Goal: Task Accomplishment & Management: Manage account settings

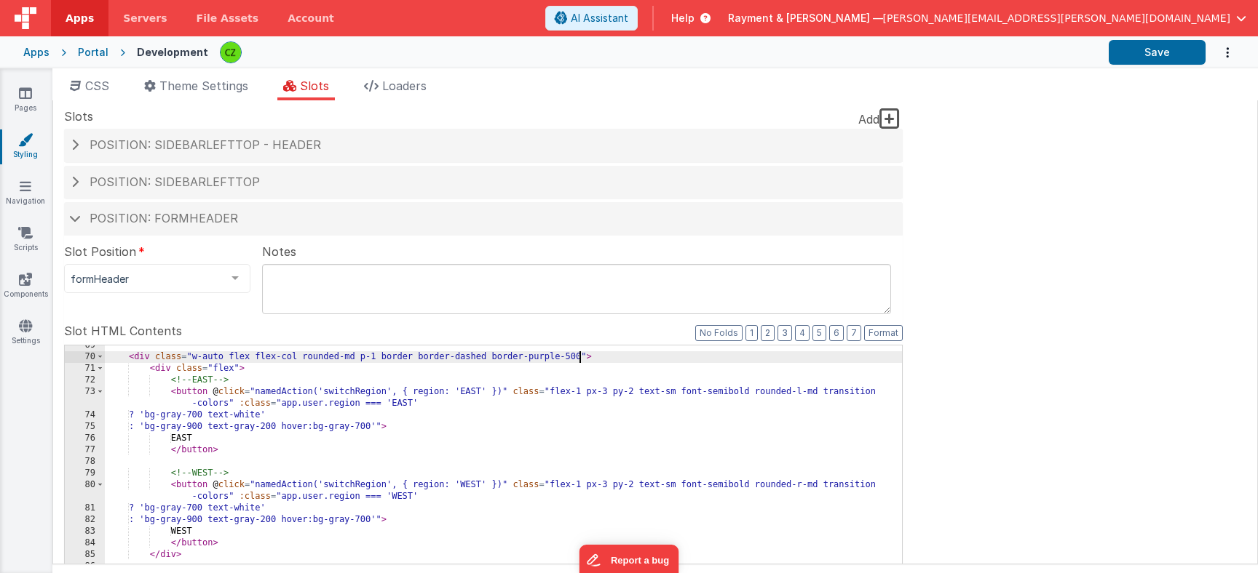
scroll to position [926, 0]
click at [1141, 60] on button "Save" at bounding box center [1156, 52] width 97 height 25
click at [19, 90] on icon at bounding box center [25, 93] width 13 height 15
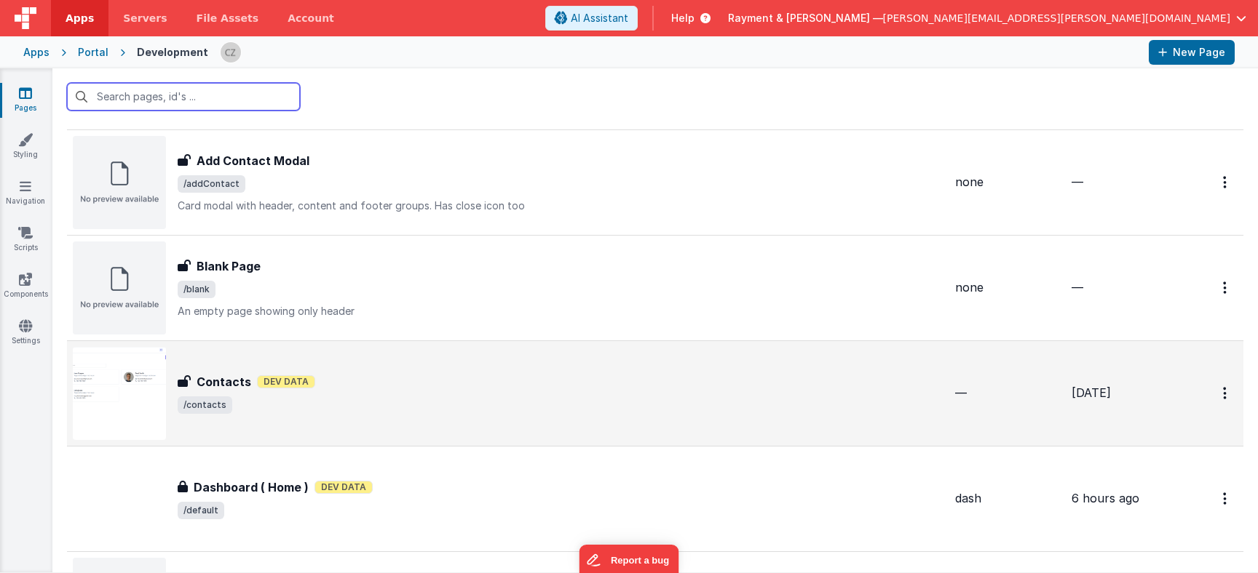
scroll to position [143, 0]
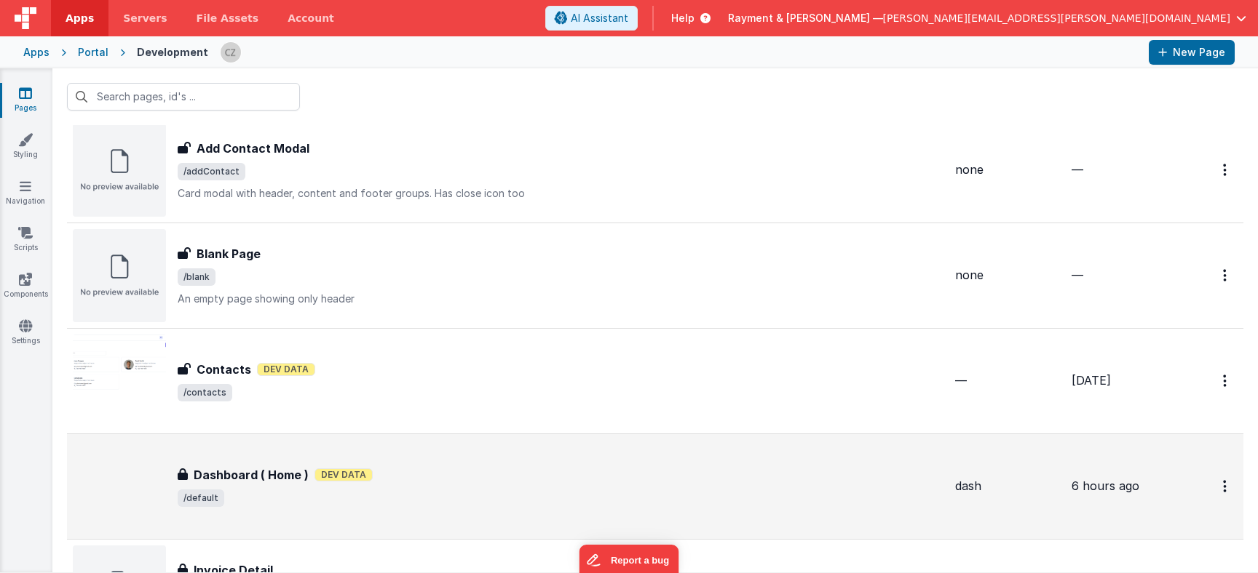
click at [360, 469] on span "Dev Data" at bounding box center [343, 475] width 58 height 13
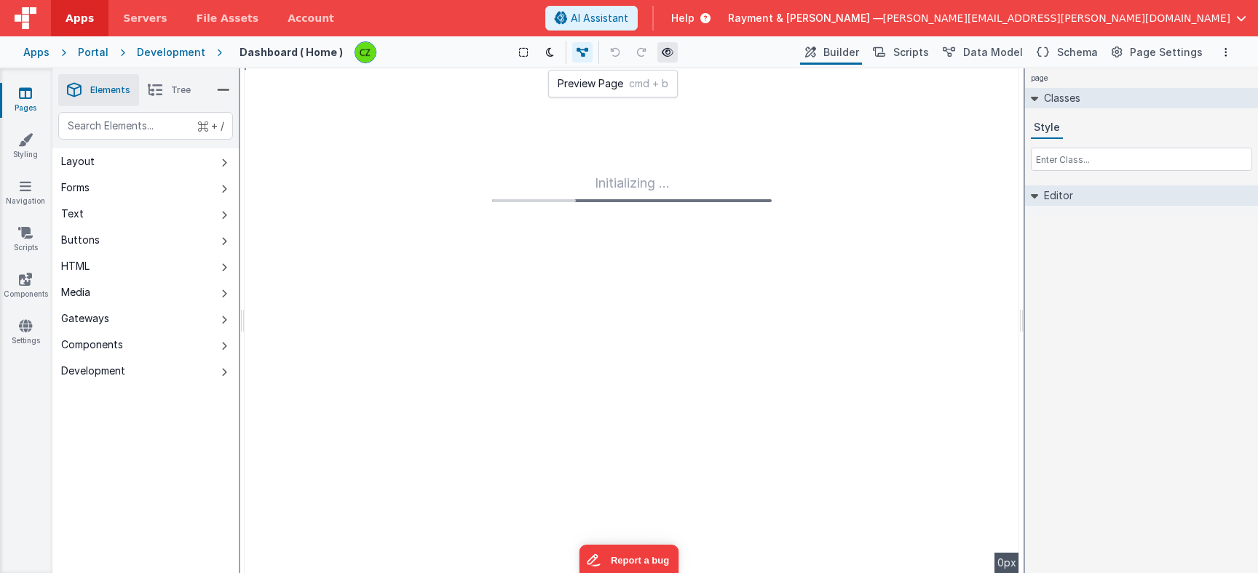
click at [664, 52] on icon at bounding box center [668, 52] width 12 height 10
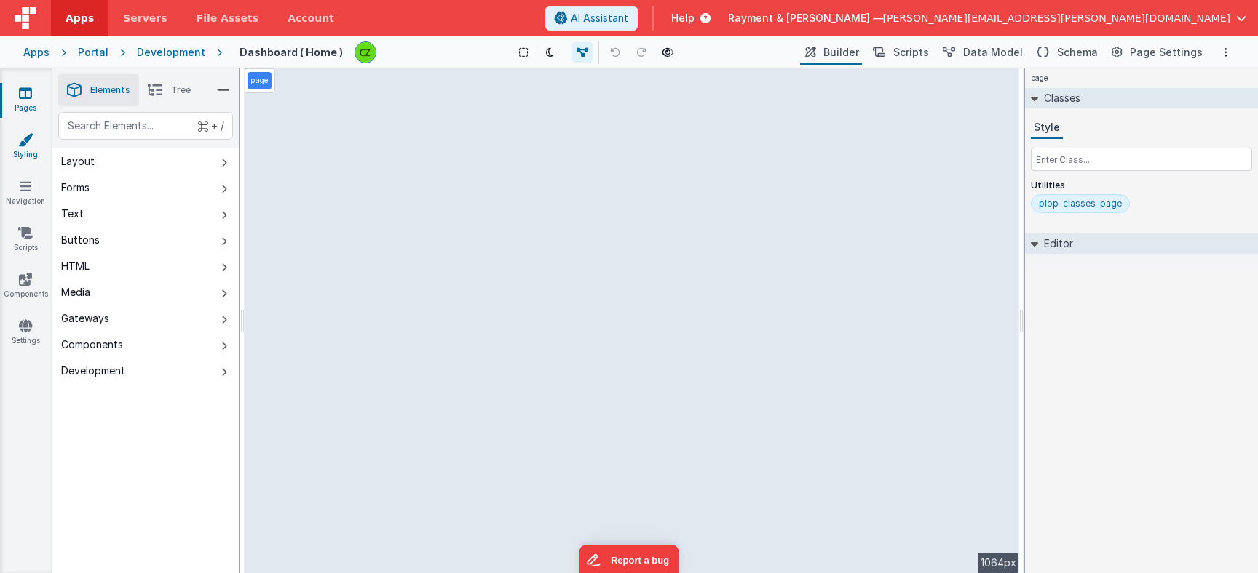
click at [24, 147] on link "Styling" at bounding box center [25, 146] width 52 height 29
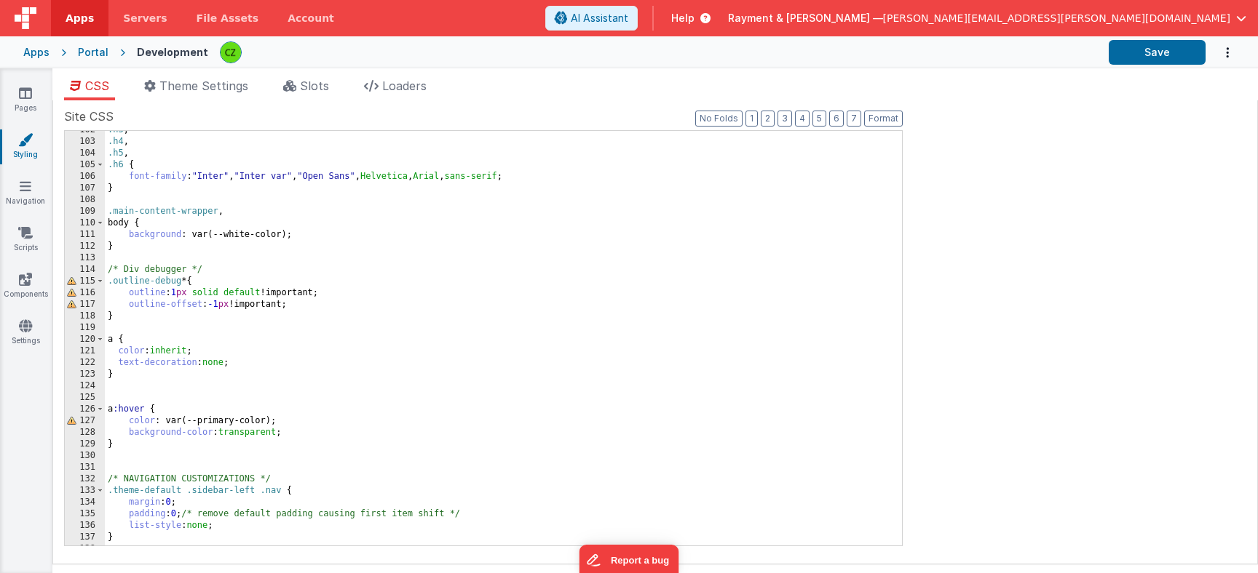
scroll to position [1209, 0]
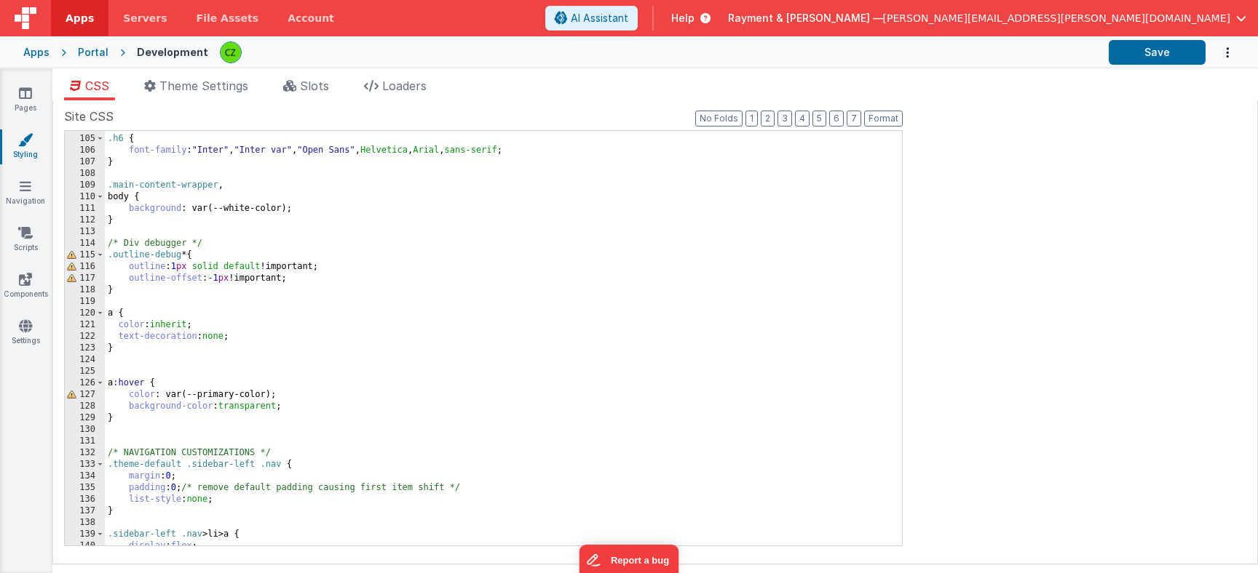
click at [317, 103] on div "Site CSS Format 7 6 5 4 3 2 1 No Folds 104 105 106 107 108 109 110 111 112 113 …" at bounding box center [654, 332] width 1205 height 464
click at [296, 82] on icon at bounding box center [289, 86] width 13 height 12
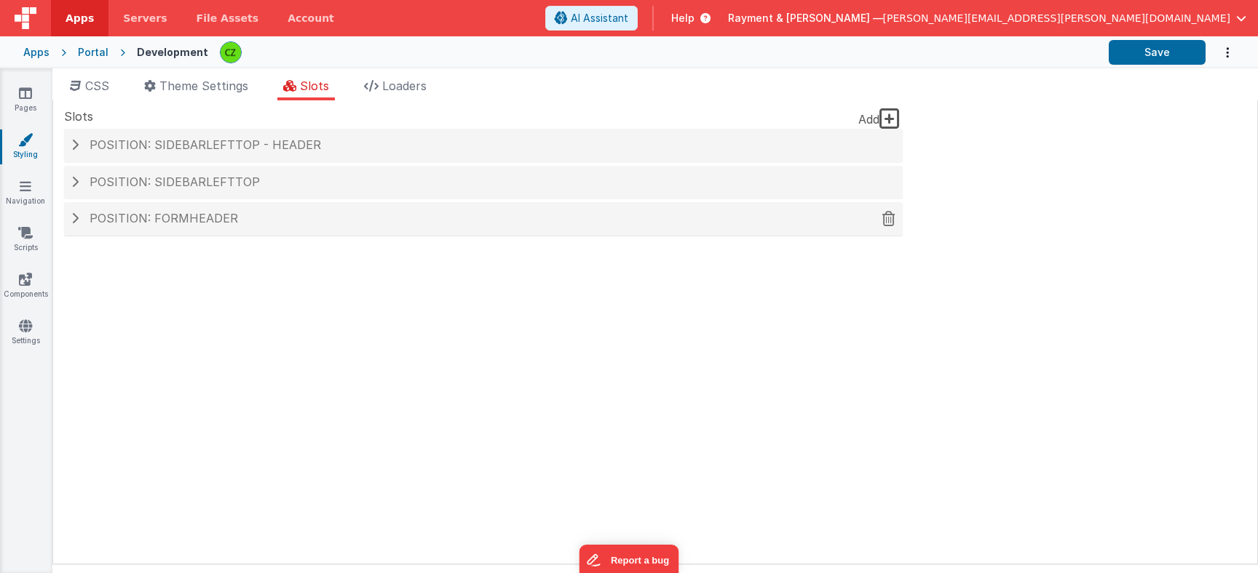
click at [86, 227] on div "Position: formHeader" at bounding box center [483, 218] width 838 height 33
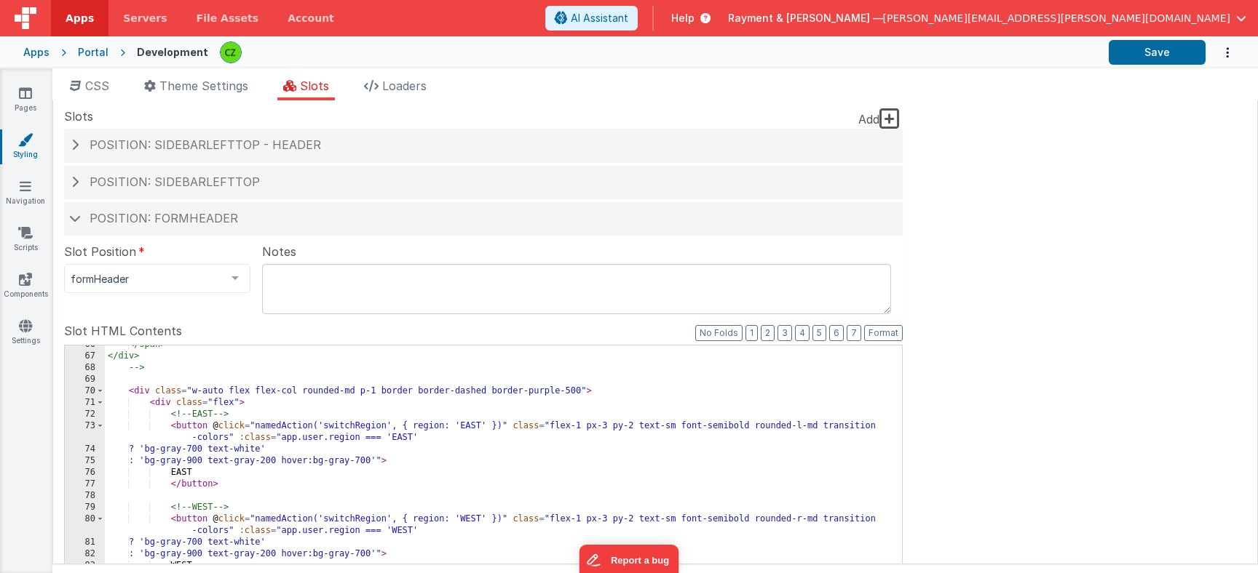
scroll to position [0, 0]
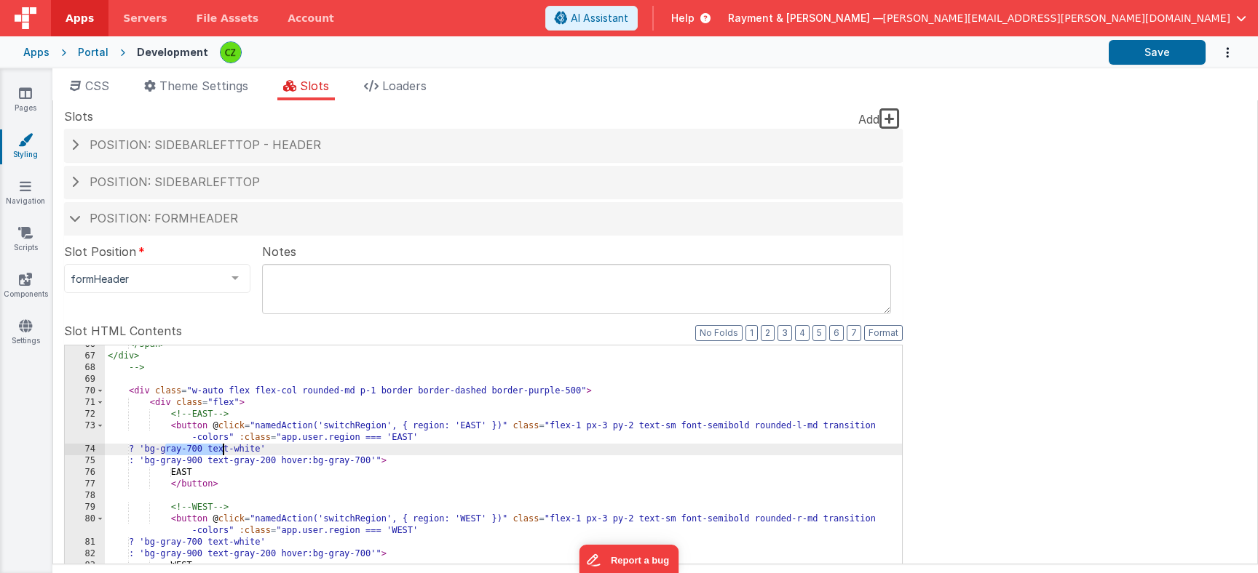
drag, startPoint x: 167, startPoint y: 451, endPoint x: 221, endPoint y: 448, distance: 54.7
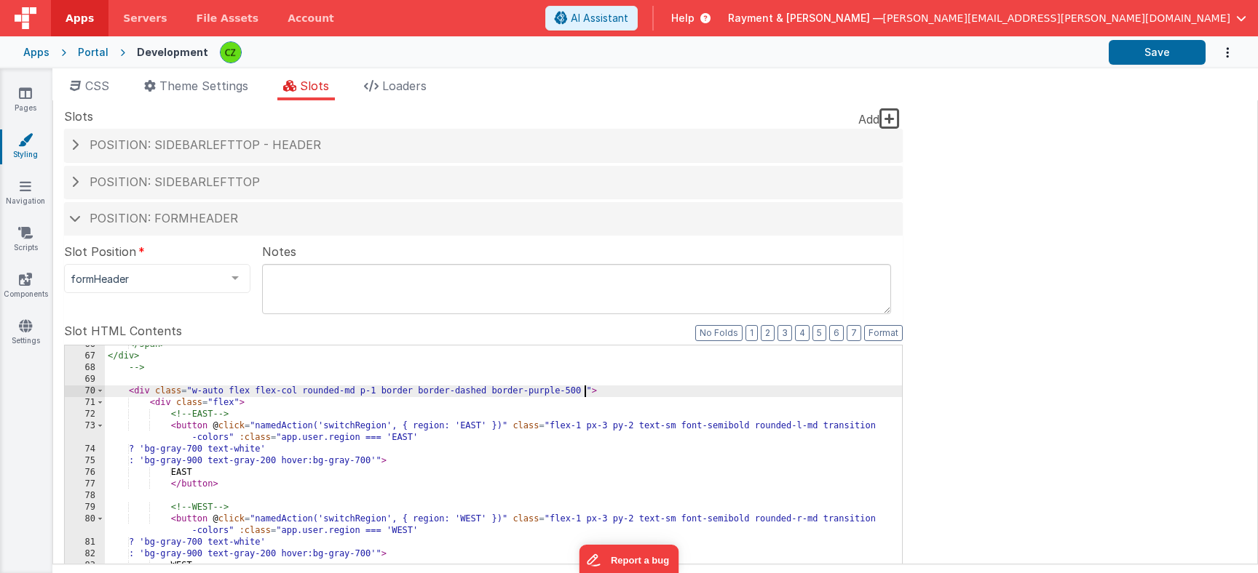
paste textarea
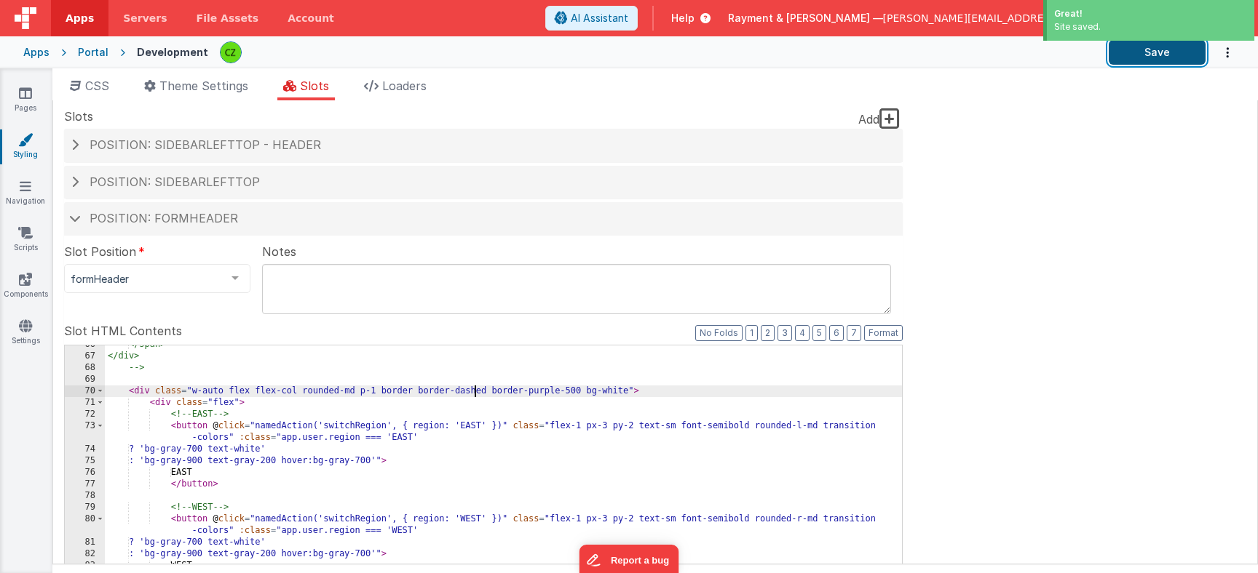
click at [1135, 52] on button "Save" at bounding box center [1156, 52] width 97 height 25
click at [399, 81] on span "Loaders" at bounding box center [404, 86] width 44 height 15
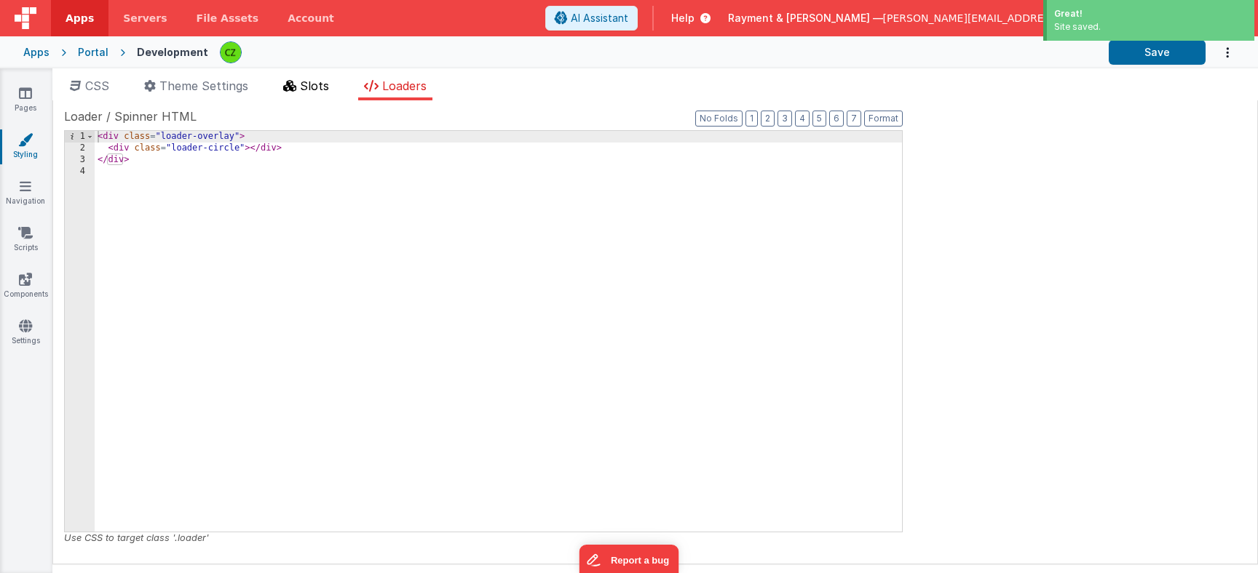
click at [314, 86] on span "Slots" at bounding box center [314, 86] width 29 height 15
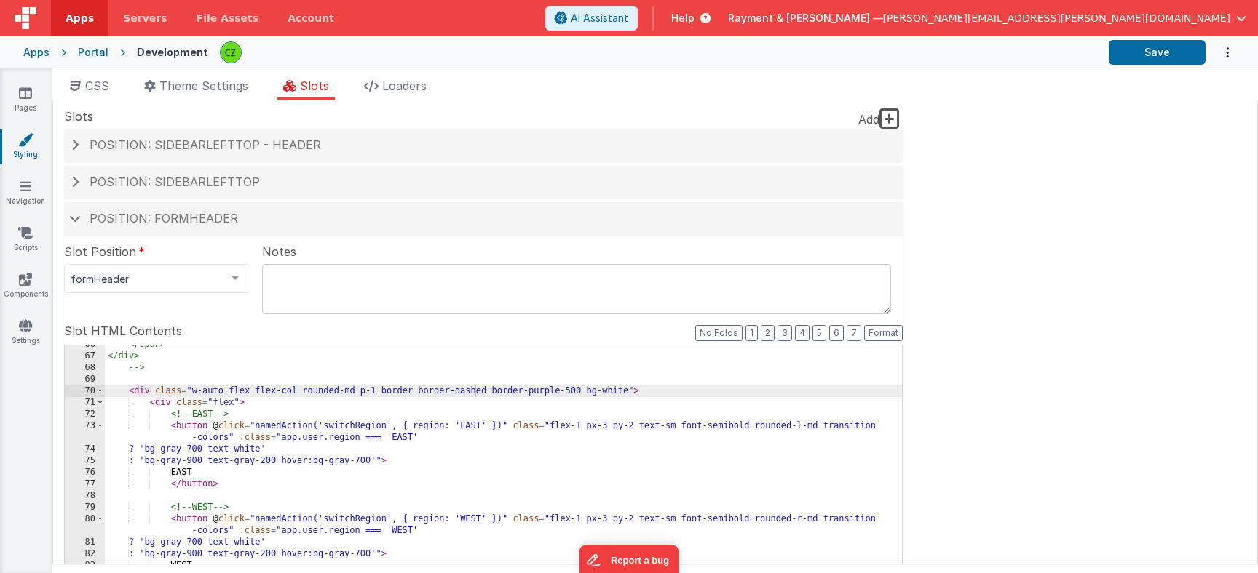
click at [18, 91] on link "Pages" at bounding box center [25, 100] width 52 height 29
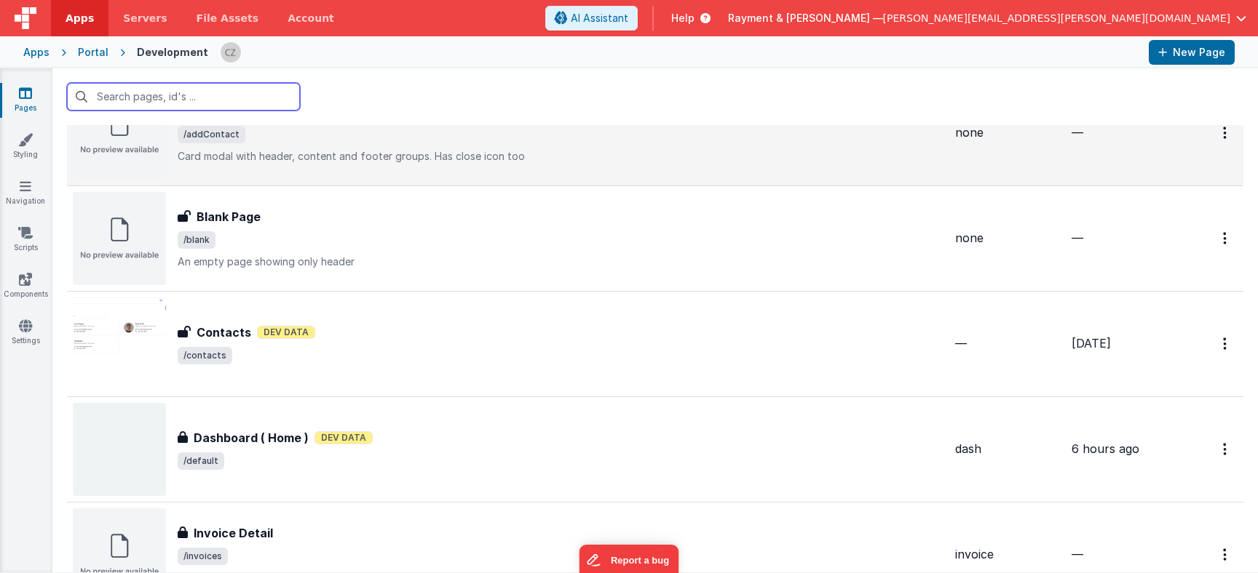
scroll to position [186, 0]
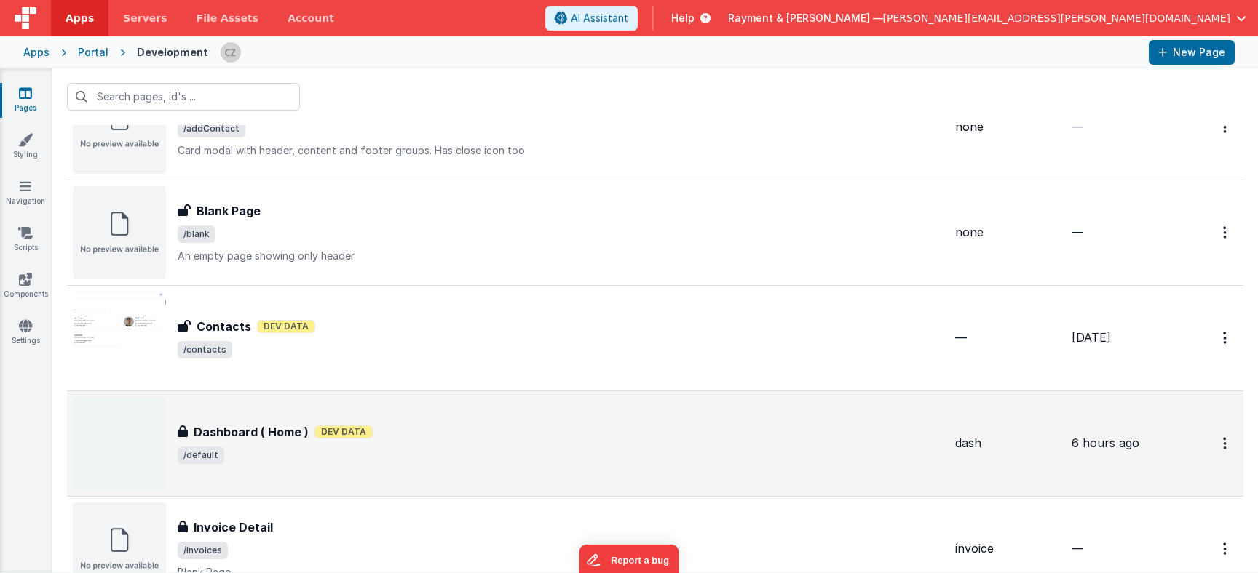
click at [425, 428] on div "Dashboard ( Home ) Dev Data" at bounding box center [561, 432] width 766 height 17
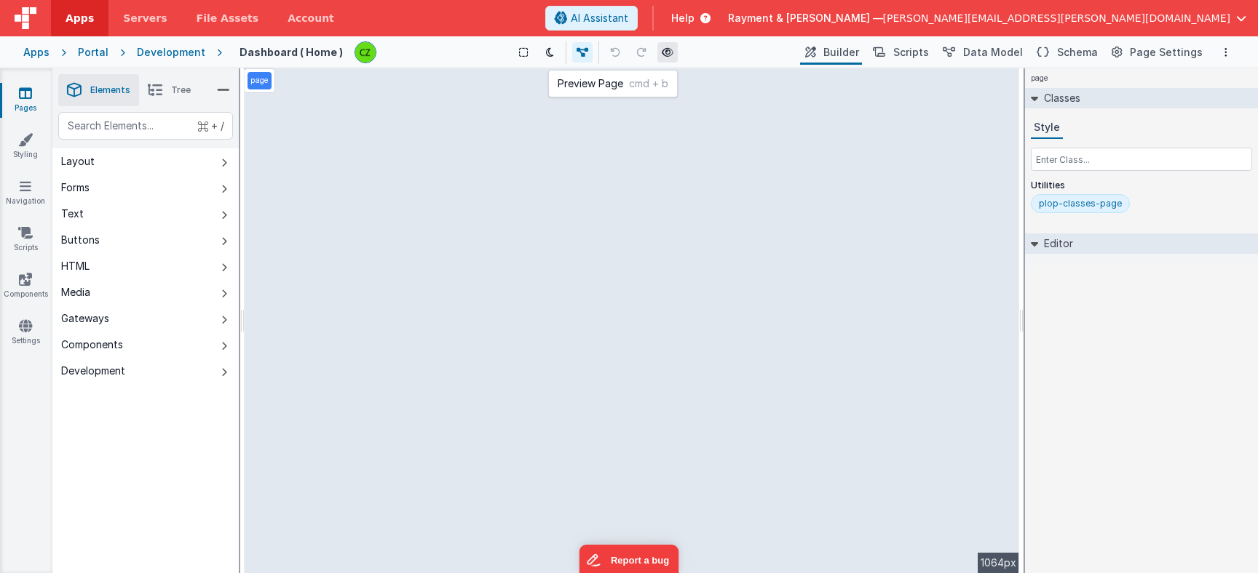
click at [670, 47] on icon at bounding box center [668, 52] width 12 height 10
click at [25, 130] on div "Pages Styling Navigation Scripts Components Settings" at bounding box center [26, 320] width 52 height 505
click at [25, 150] on link "Styling" at bounding box center [25, 146] width 52 height 29
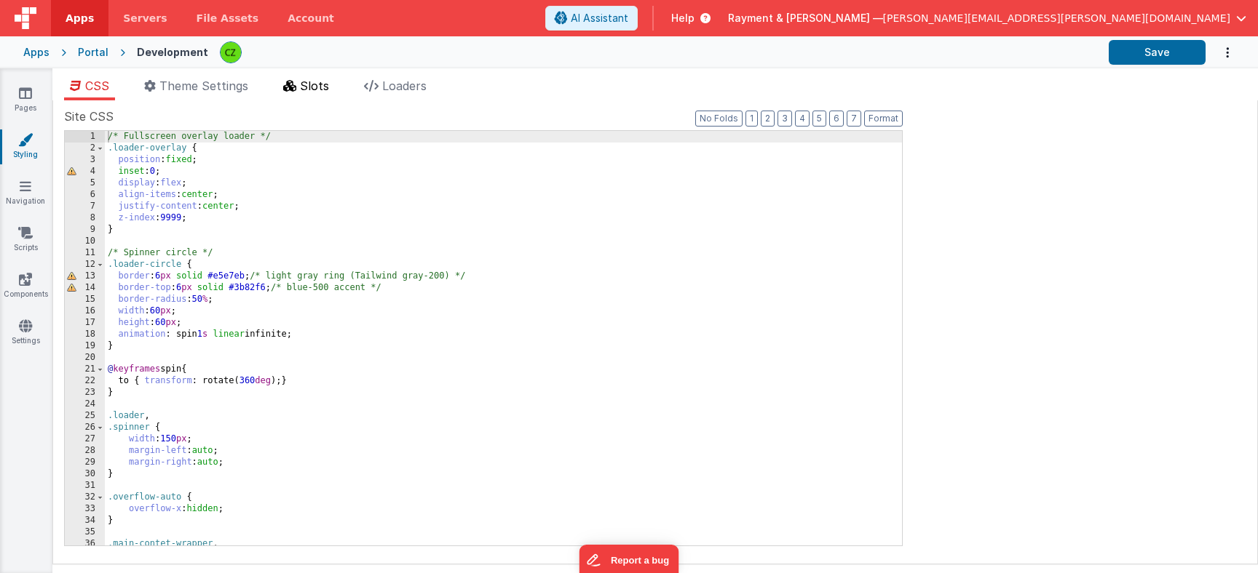
click at [309, 84] on span "Slots" at bounding box center [314, 86] width 29 height 15
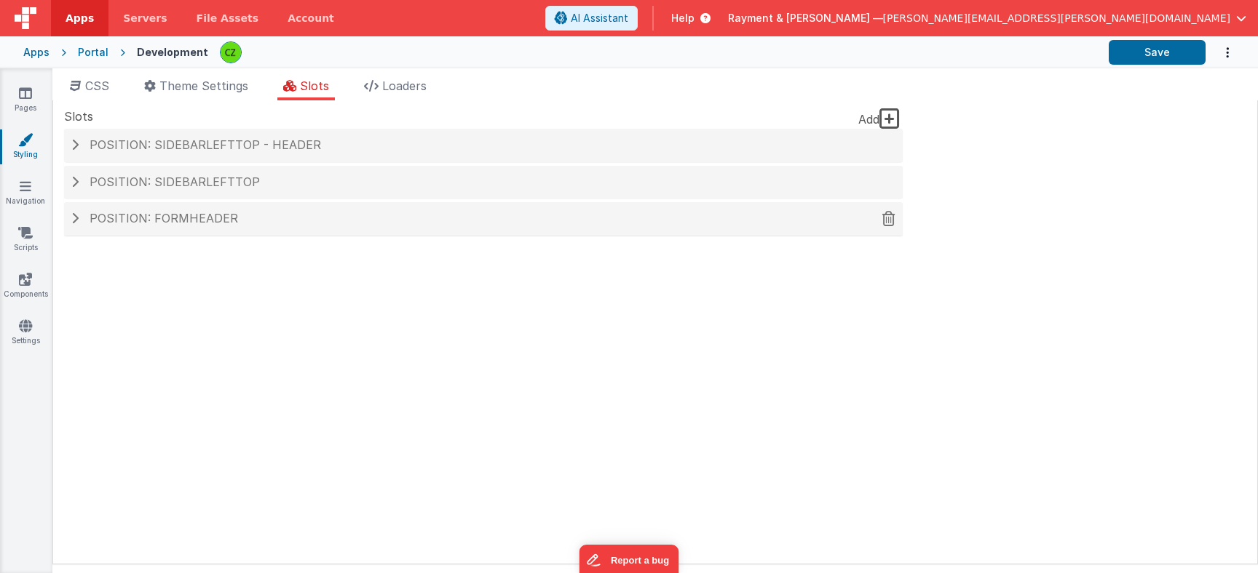
click at [229, 225] on span "Position: formHeader" at bounding box center [164, 218] width 148 height 15
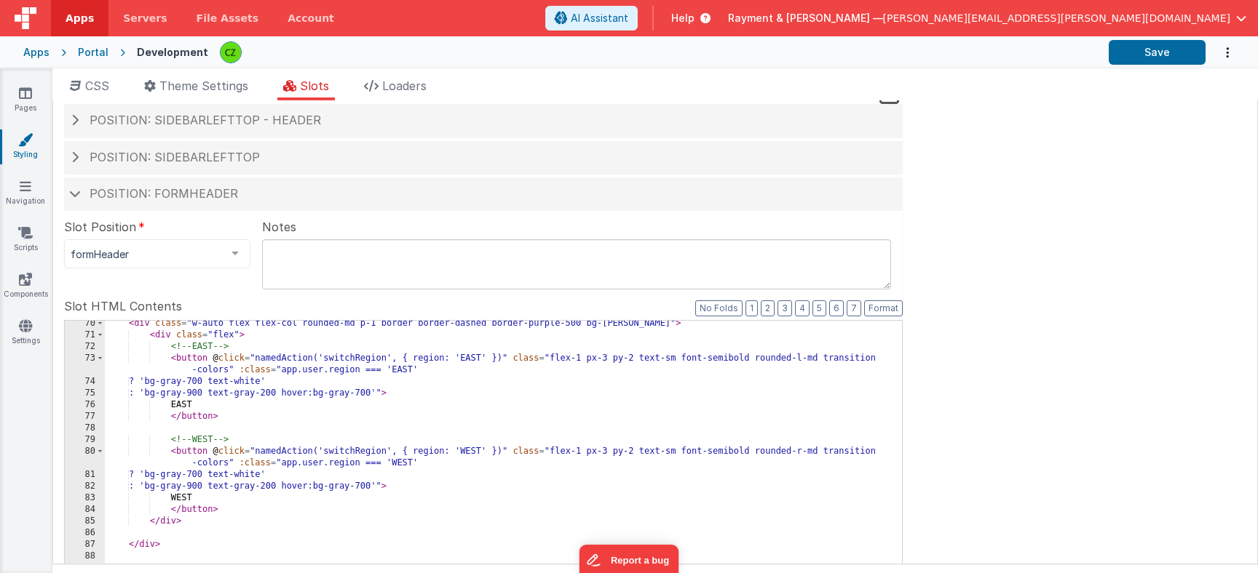
click at [724, 327] on div "< div class = "w-auto flex flex-col rounded-md p-1 border border-dashed border-…" at bounding box center [503, 577] width 797 height 518
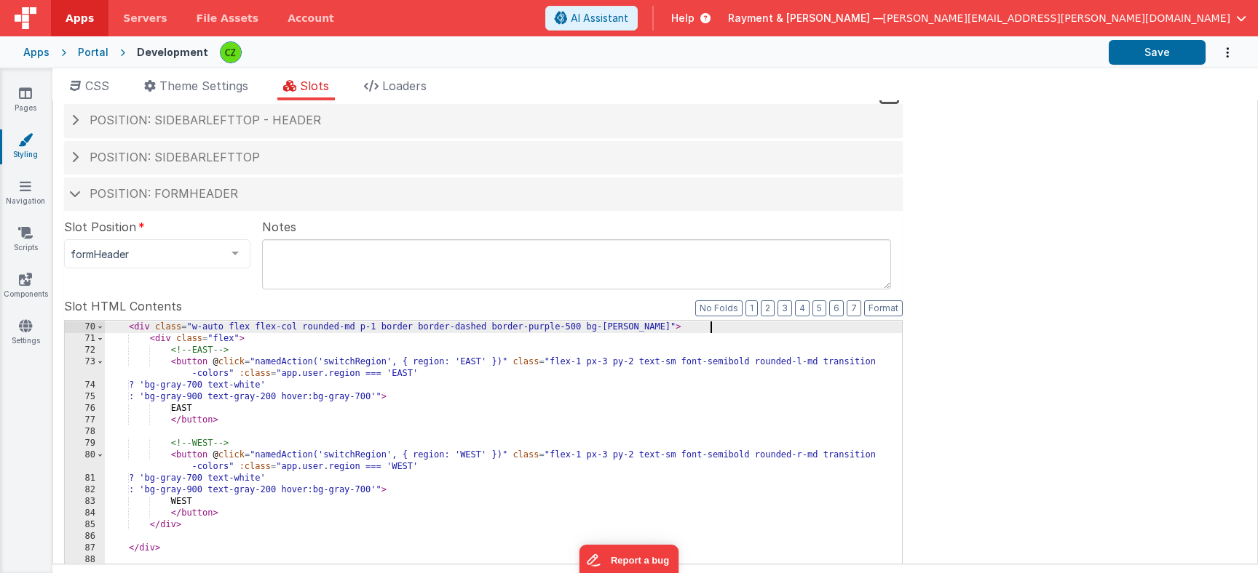
scroll to position [892, 0]
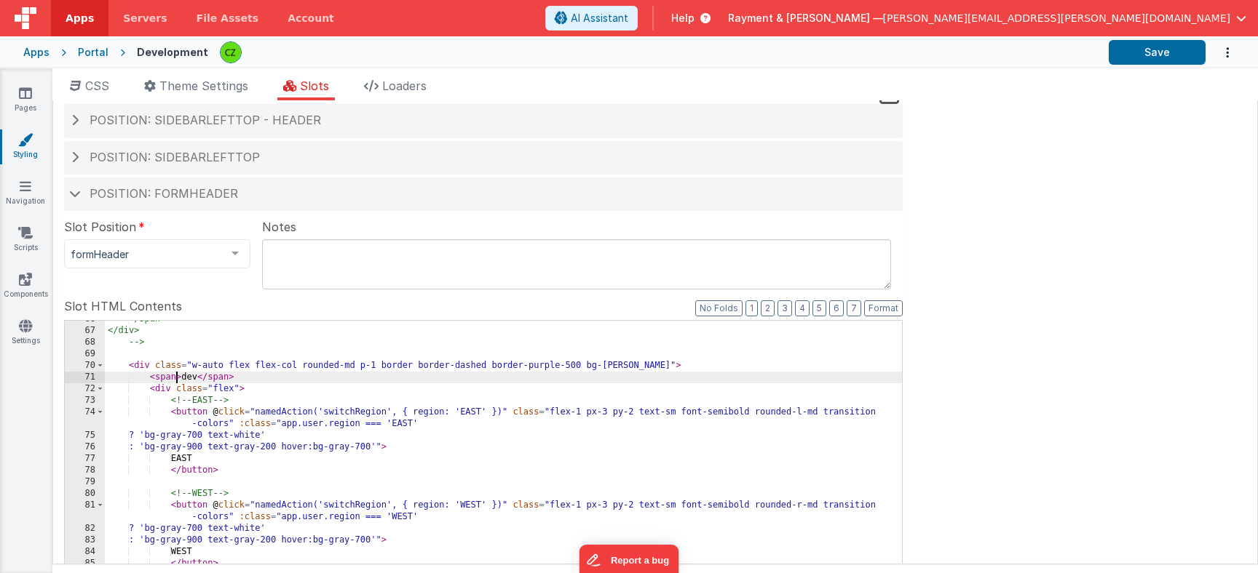
click at [175, 380] on div "</span> </div> --> < div class = "w-auto flex flex-col rounded-md p-1 border bo…" at bounding box center [503, 561] width 797 height 495
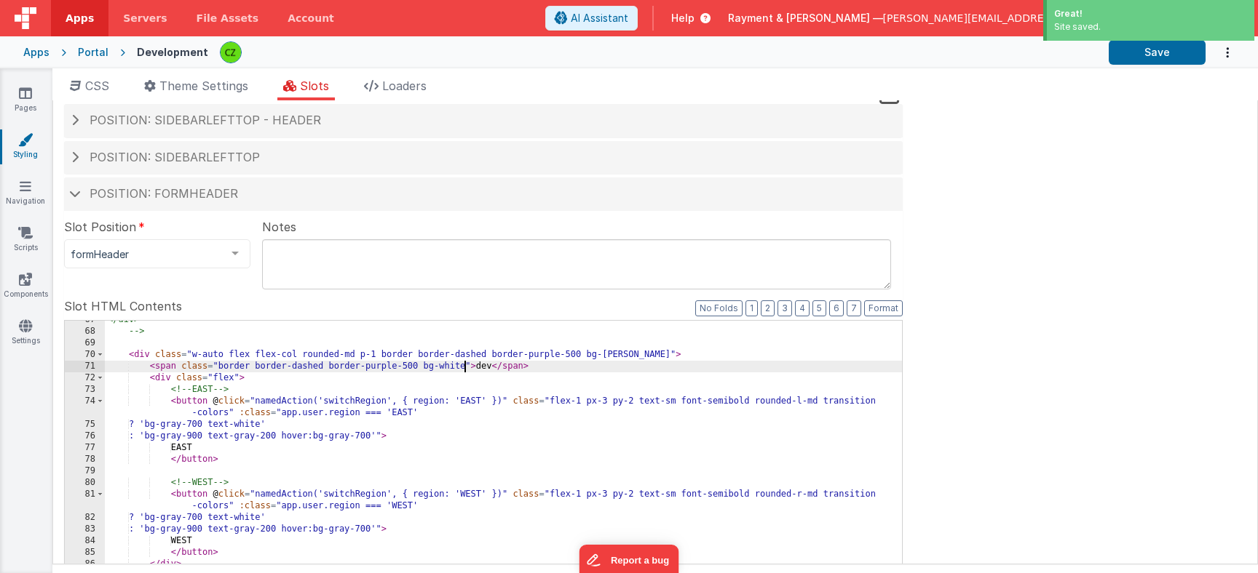
scroll to position [976, 0]
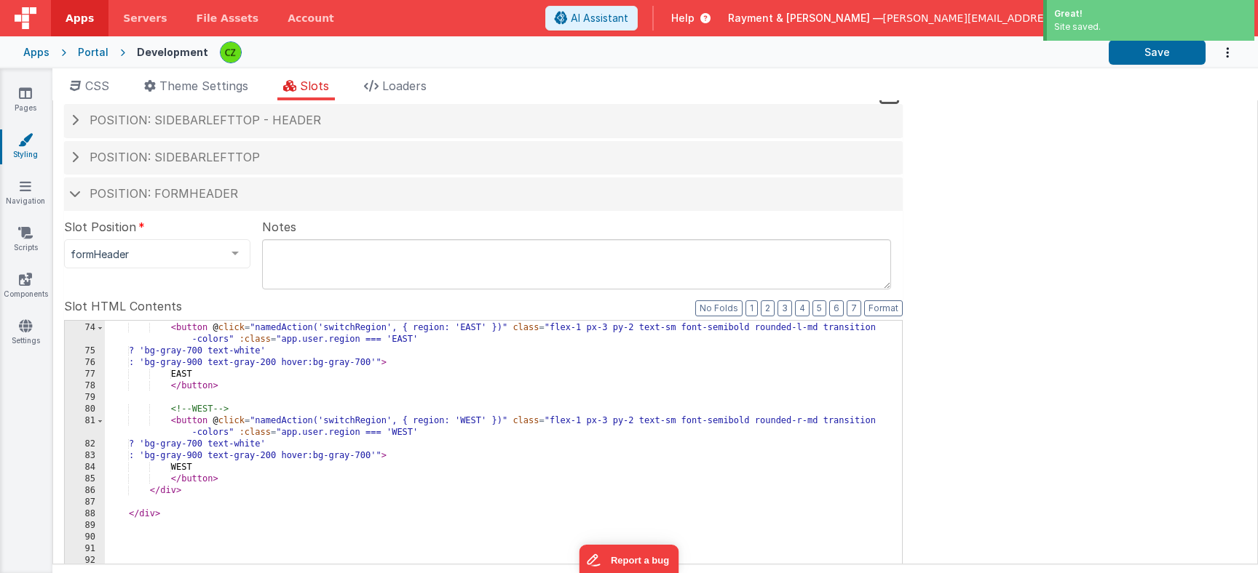
click at [328, 281] on textarea at bounding box center [576, 264] width 629 height 50
type textarea "update"
click at [1164, 51] on button "Save" at bounding box center [1156, 52] width 97 height 25
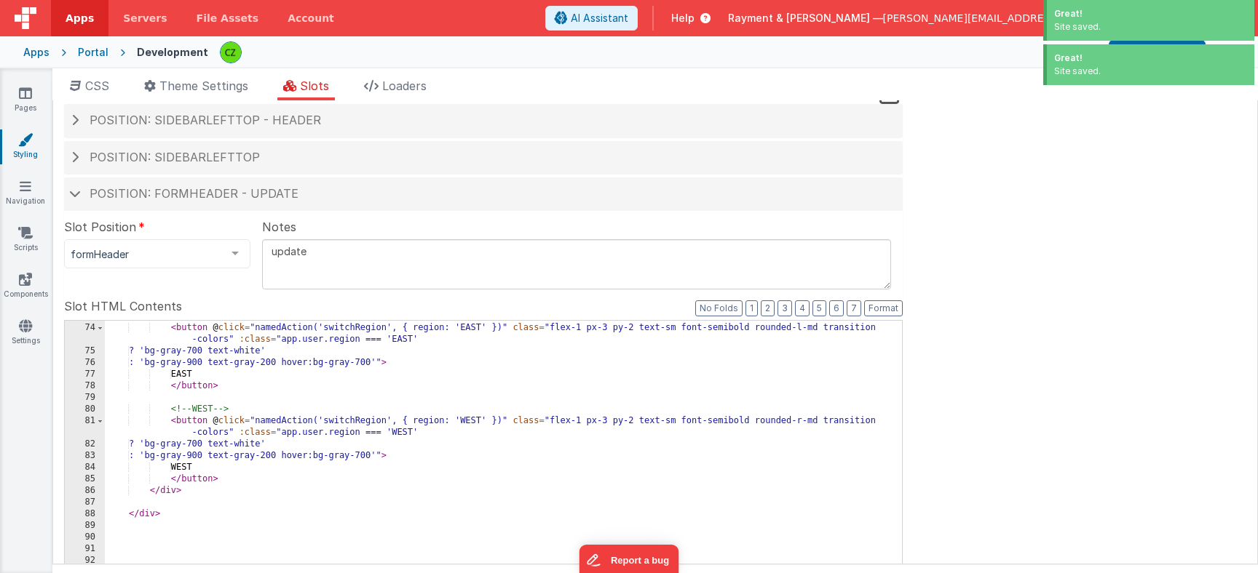
click at [1191, 116] on div "Site CSS Format 7 6 5 4 3 2 1 No Folds 1 2 3 4 5 6 7 8 9 10 11 12 13 14 15 16 1…" at bounding box center [654, 332] width 1205 height 464
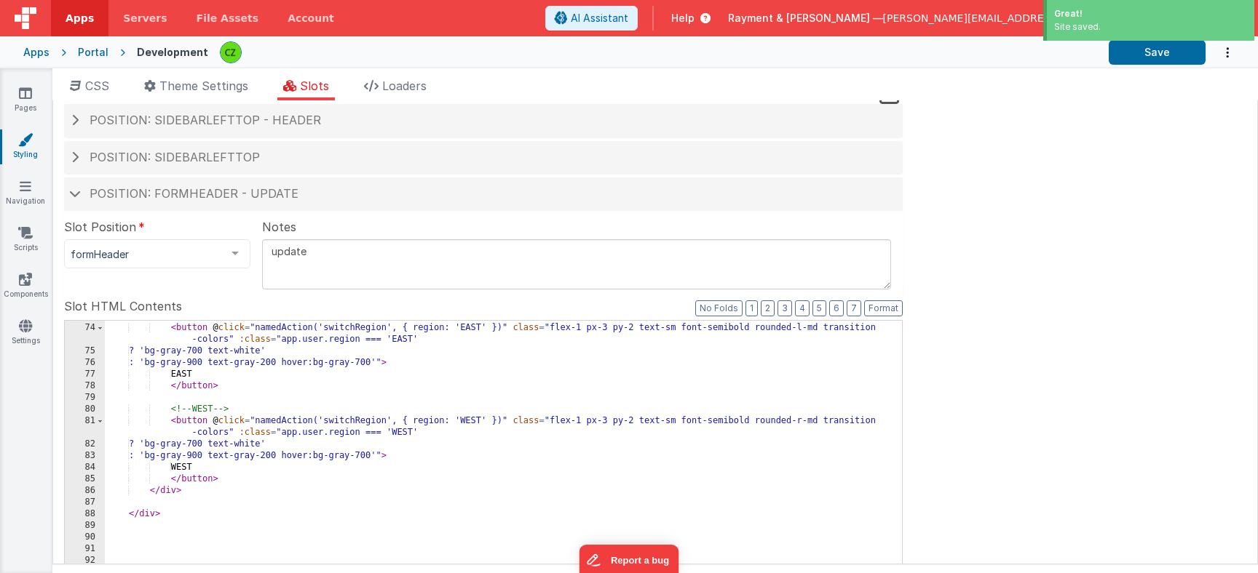
click at [1224, 48] on icon "Options" at bounding box center [1227, 53] width 15 height 30
click at [996, 231] on button at bounding box center [629, 286] width 1258 height 573
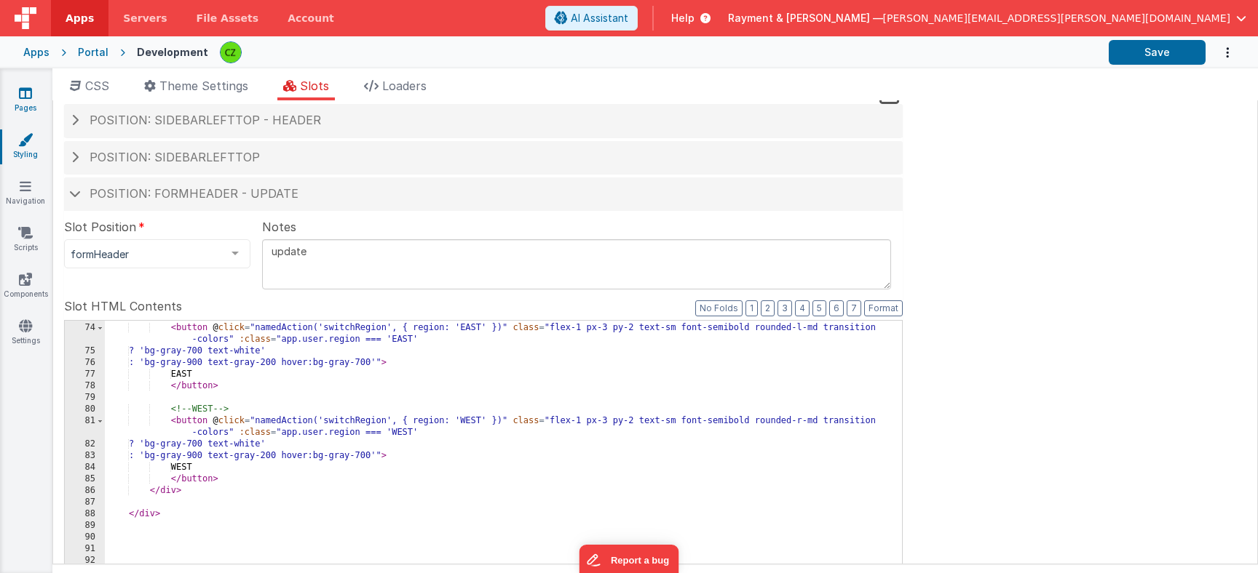
click at [25, 92] on icon at bounding box center [25, 93] width 13 height 15
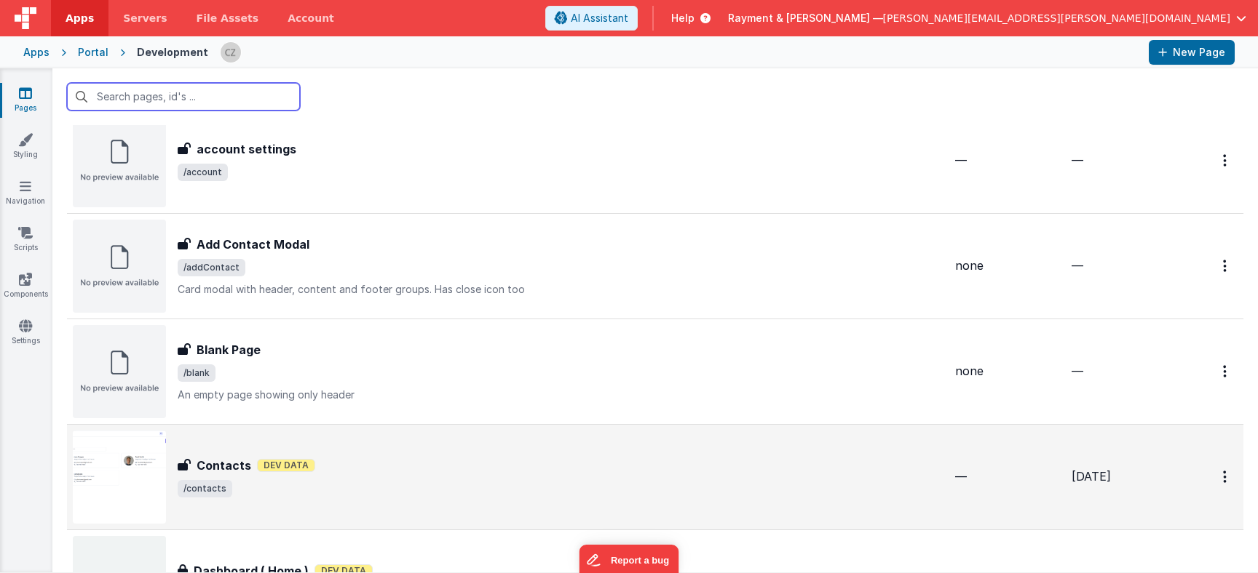
scroll to position [106, 0]
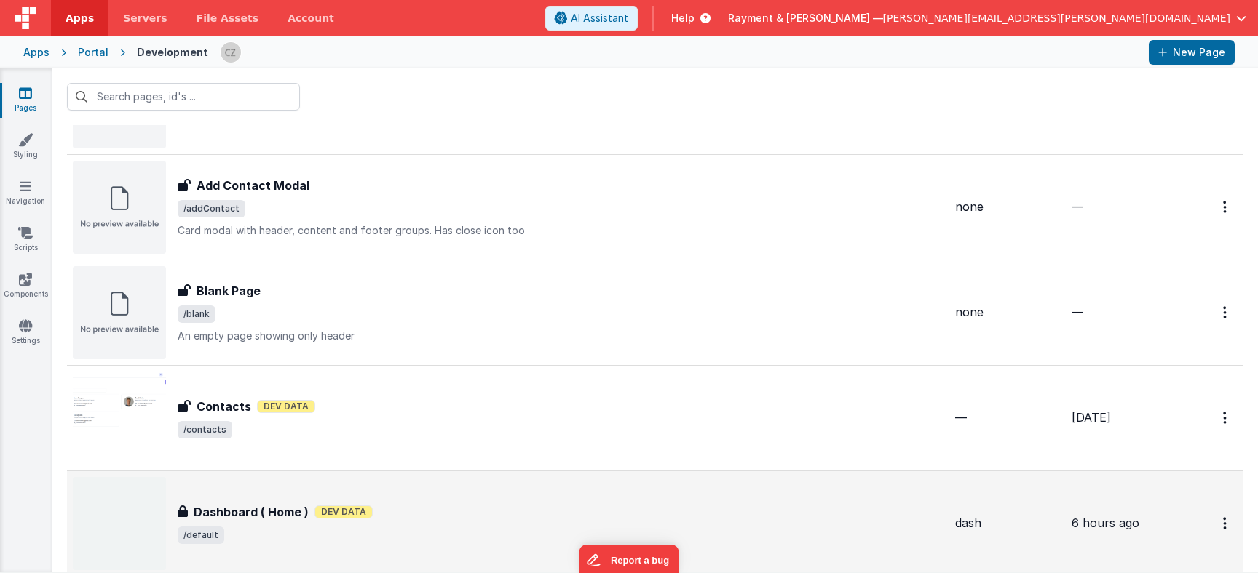
click at [426, 514] on div "Dashboard ( Home ) Dev Data" at bounding box center [561, 512] width 766 height 17
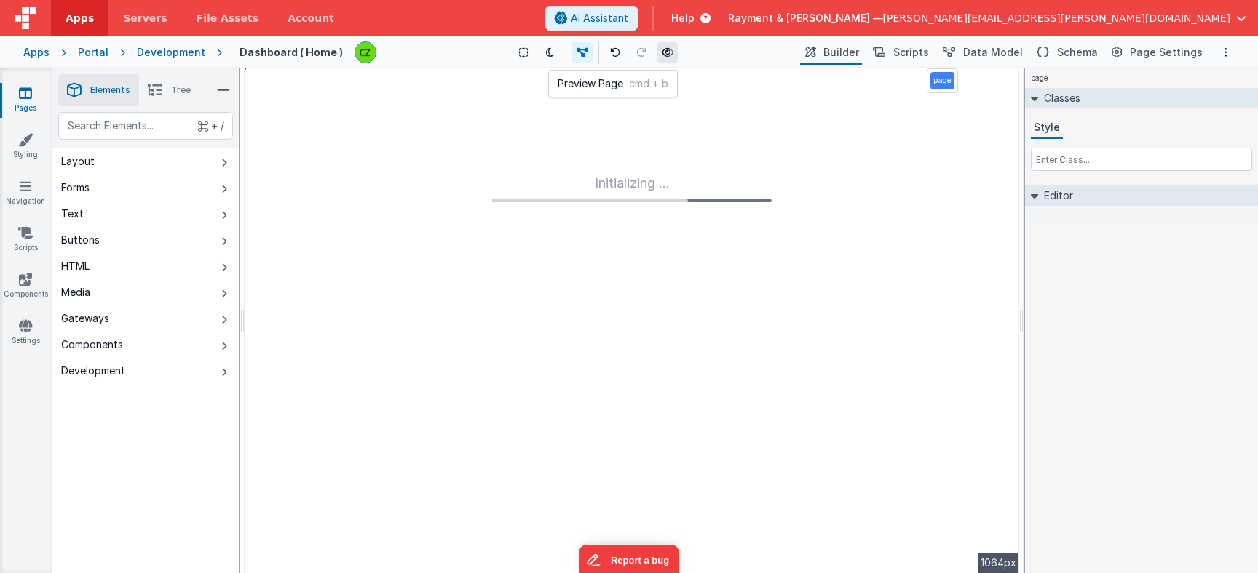
click at [675, 49] on button at bounding box center [667, 52] width 20 height 20
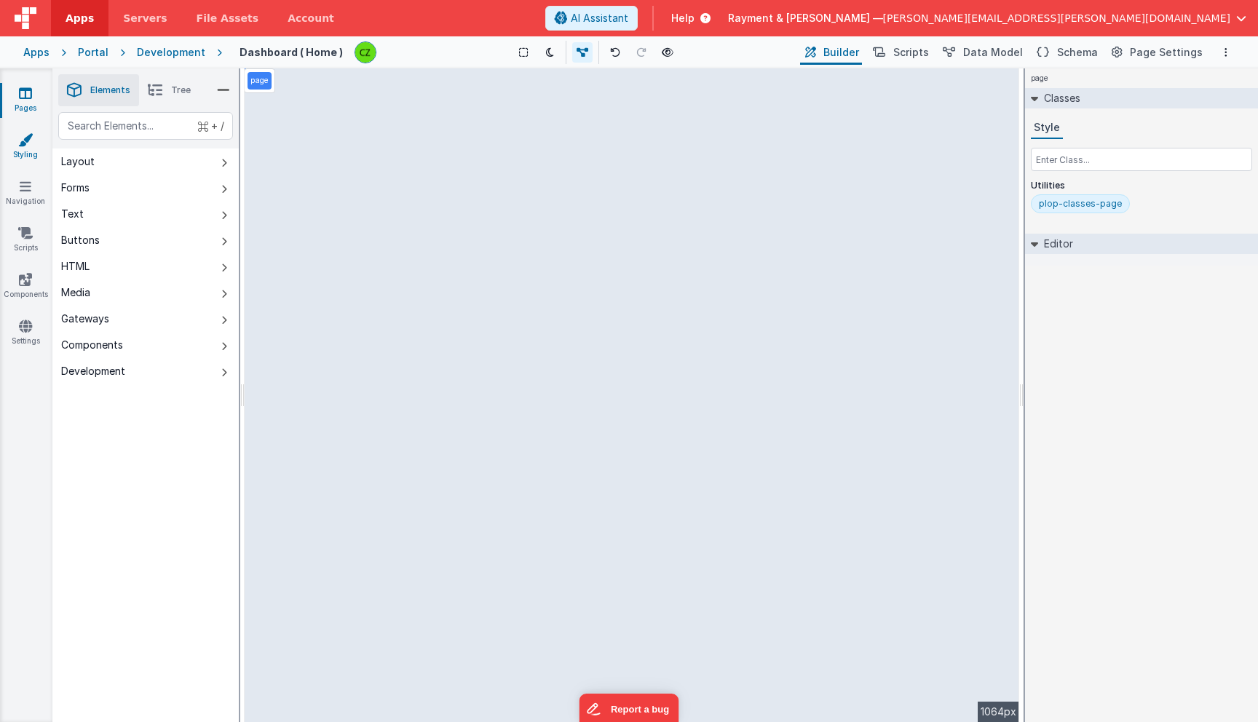
click at [22, 141] on icon at bounding box center [25, 139] width 15 height 15
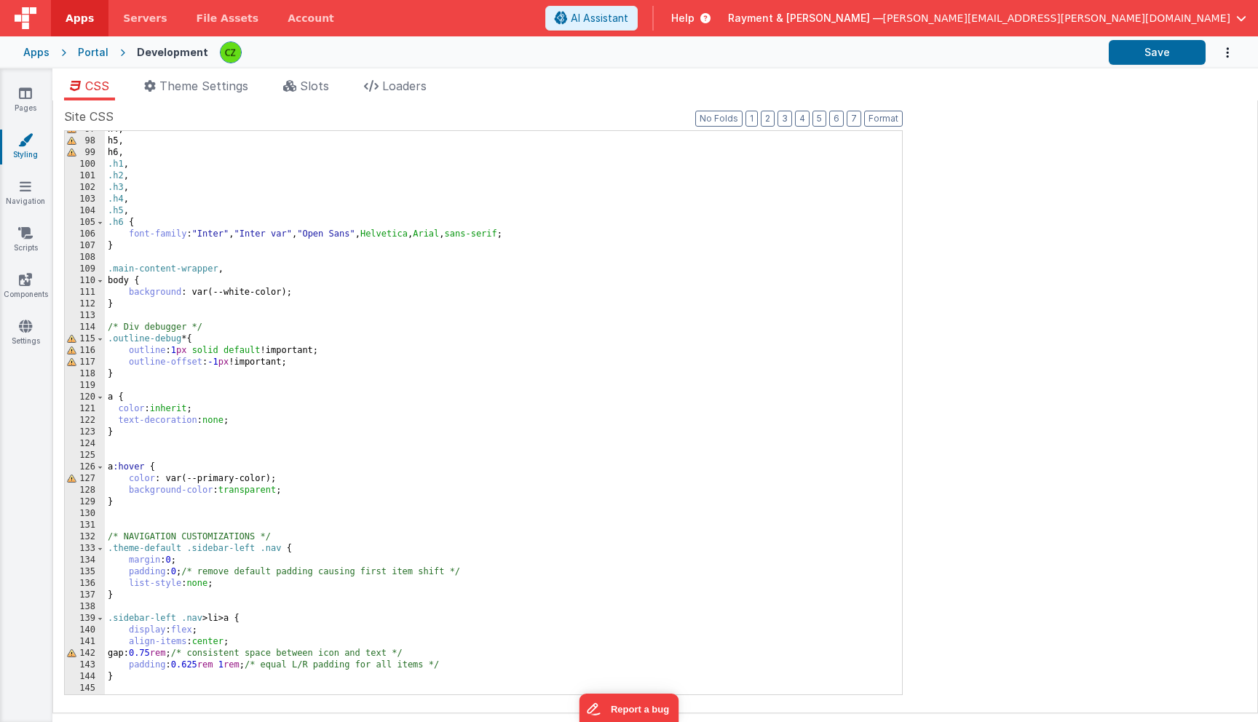
scroll to position [1125, 0]
click at [303, 81] on span "Slots" at bounding box center [314, 86] width 29 height 15
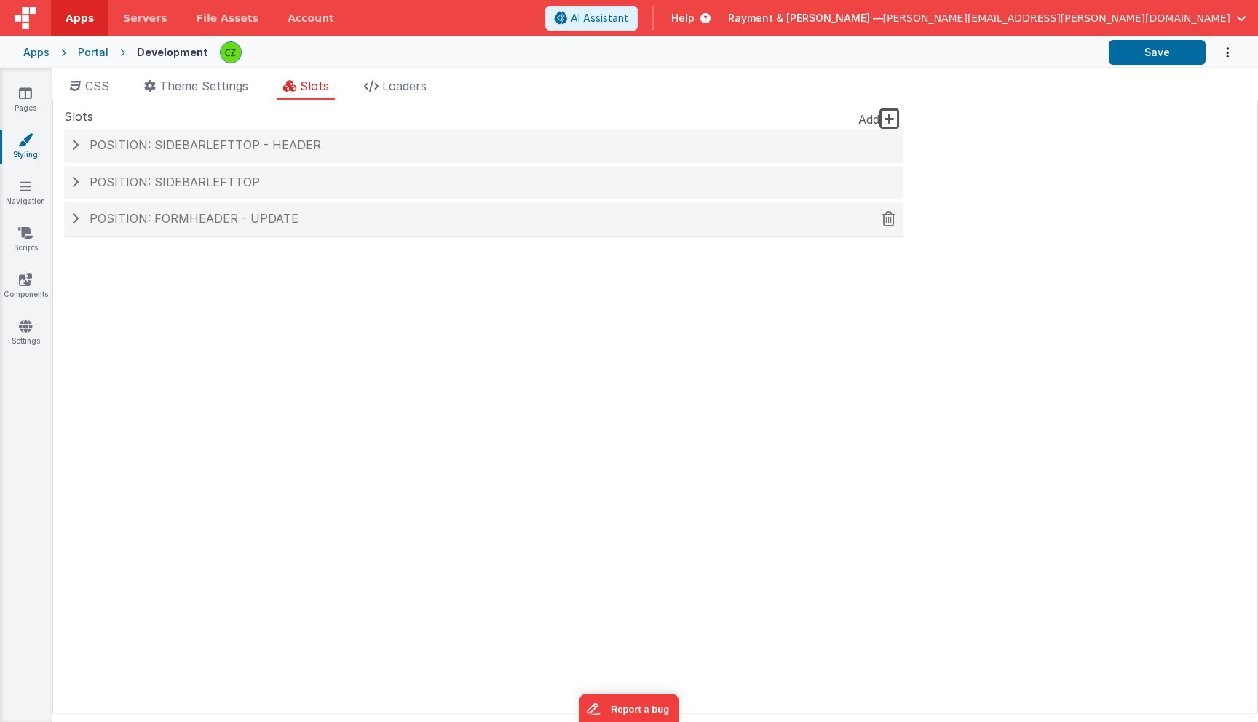
click at [263, 213] on span "Position: formHeader - update" at bounding box center [194, 218] width 209 height 15
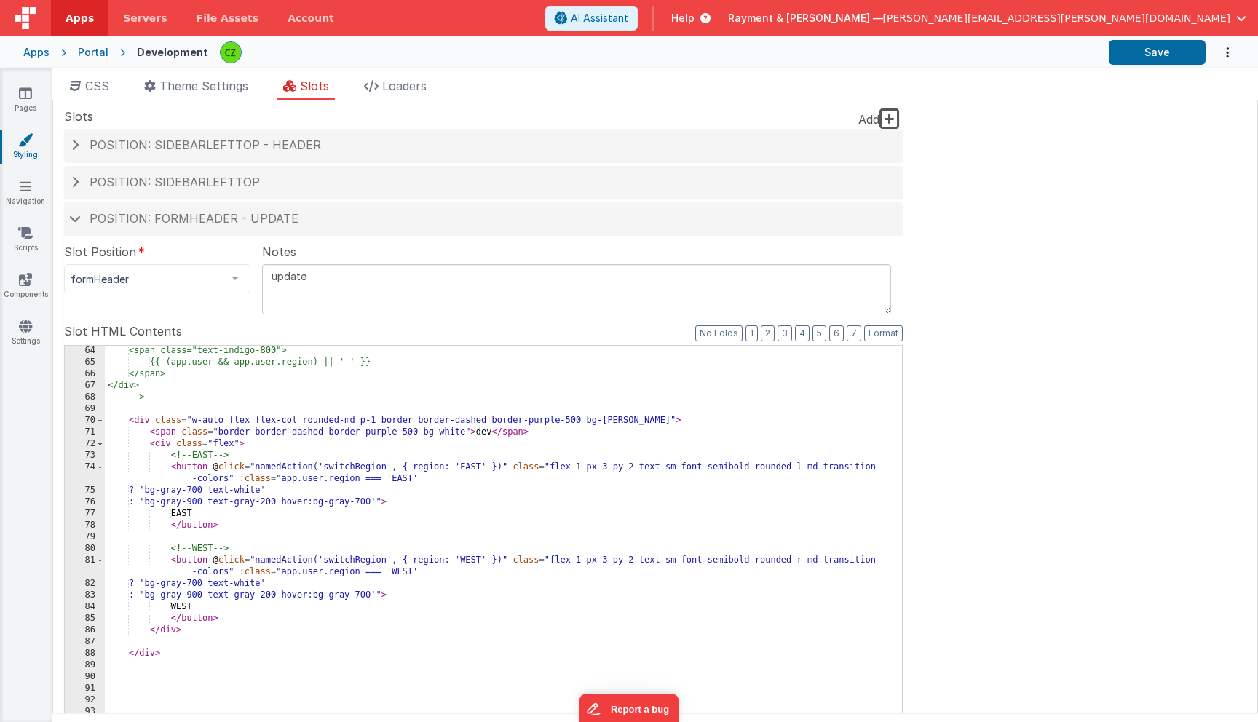
scroll to position [854, 0]
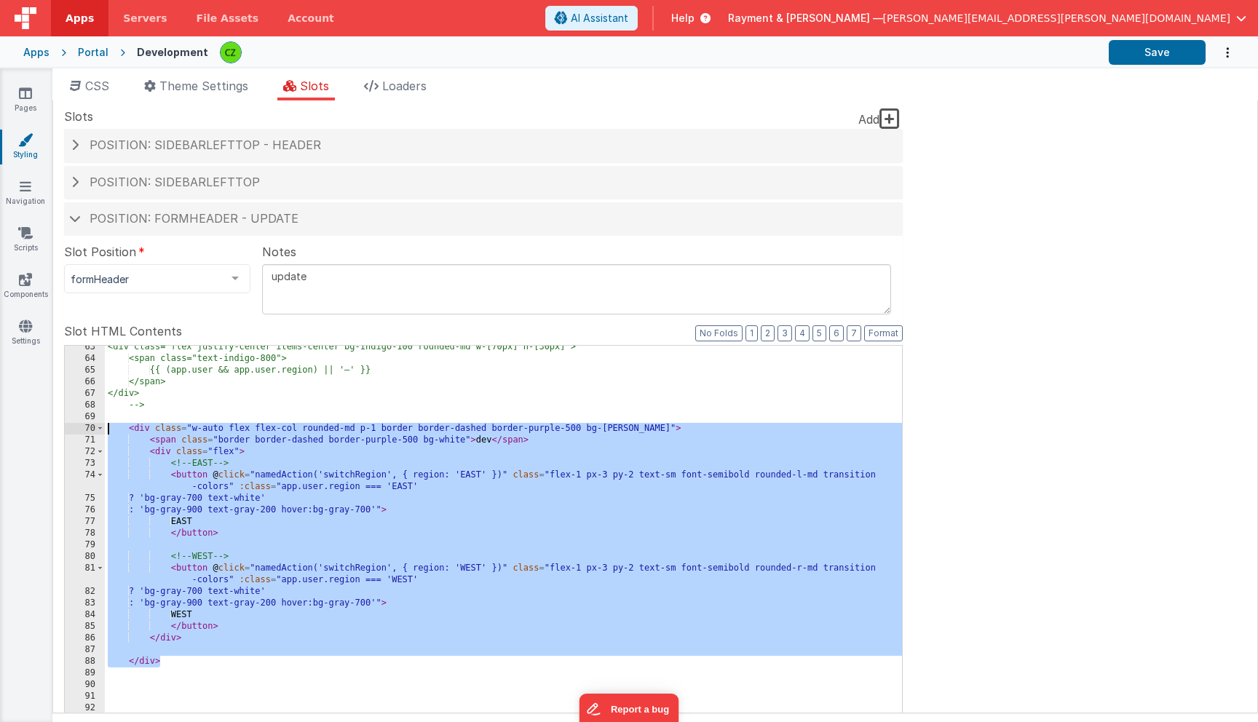
drag, startPoint x: 181, startPoint y: 659, endPoint x: 63, endPoint y: 426, distance: 261.3
click at [63, 426] on div "Site CSS Format 7 6 5 4 3 2 1 No Folds 97 98 99 100 101 102 103 104 105 106 107…" at bounding box center [654, 406] width 1205 height 613
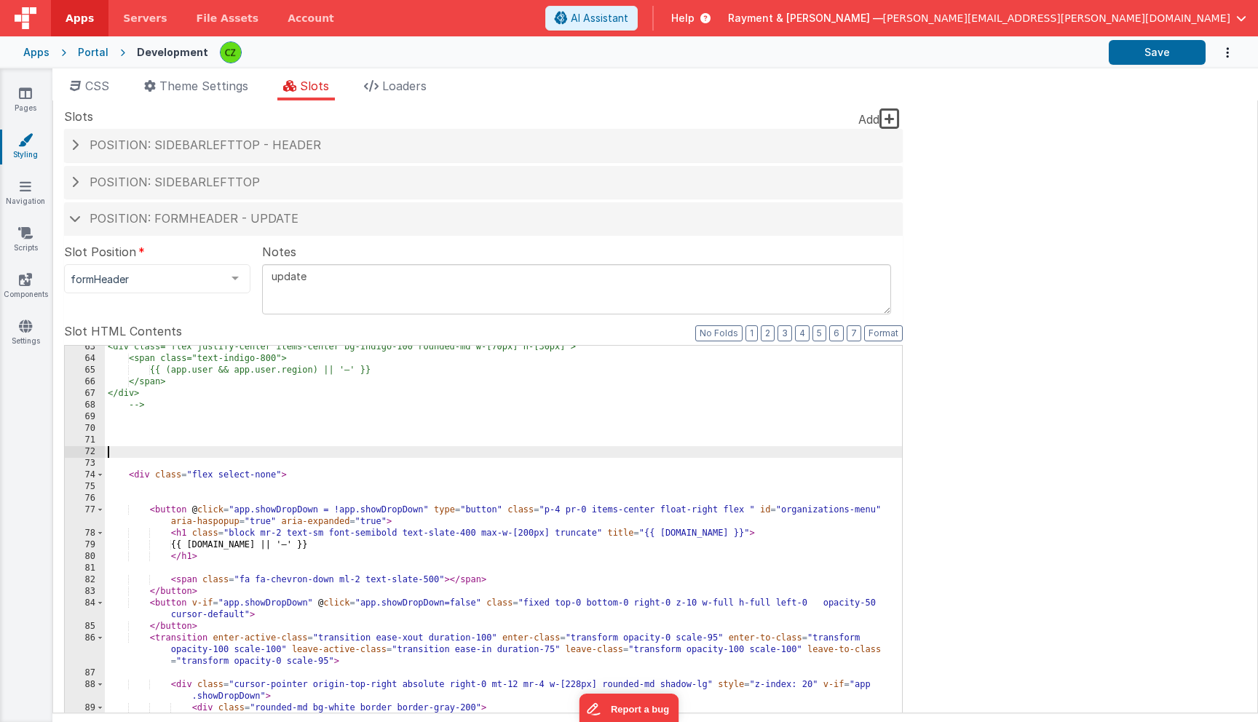
click at [376, 448] on div "<div class="flex justify-center items-center bg-indigo-100 rounded-md w-[70px] …" at bounding box center [503, 588] width 797 height 495
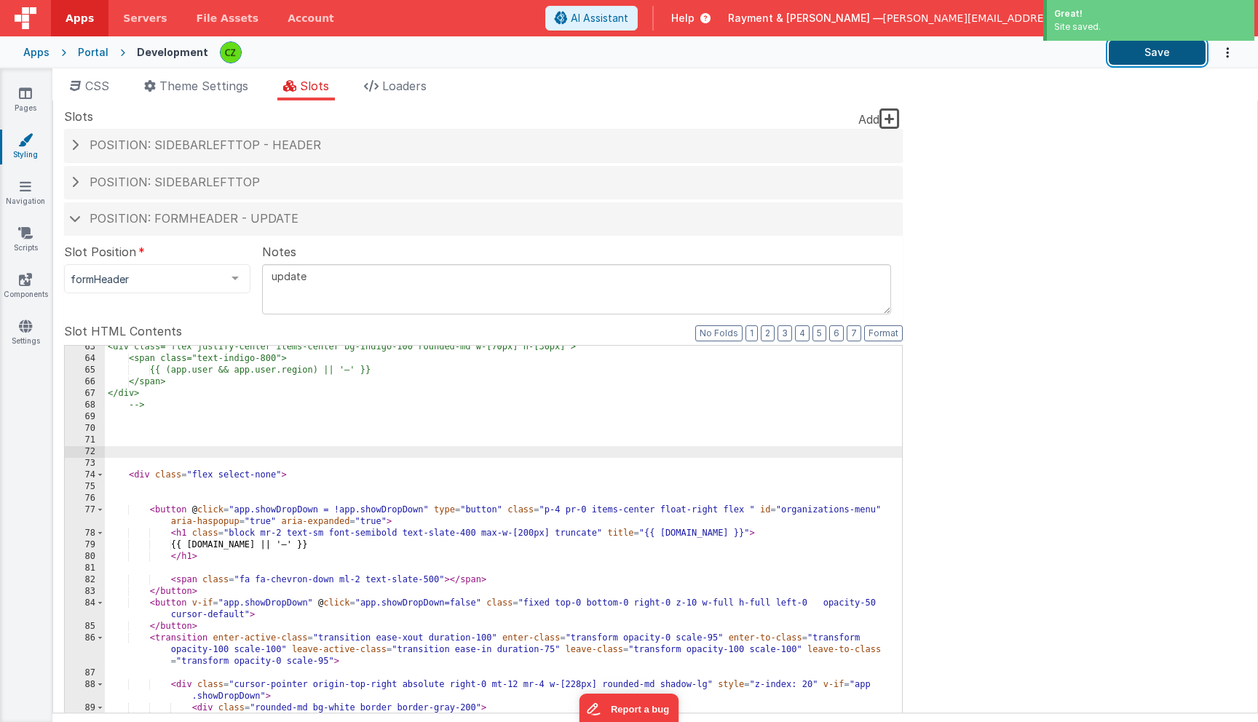
click at [1143, 49] on button "Save" at bounding box center [1156, 52] width 97 height 25
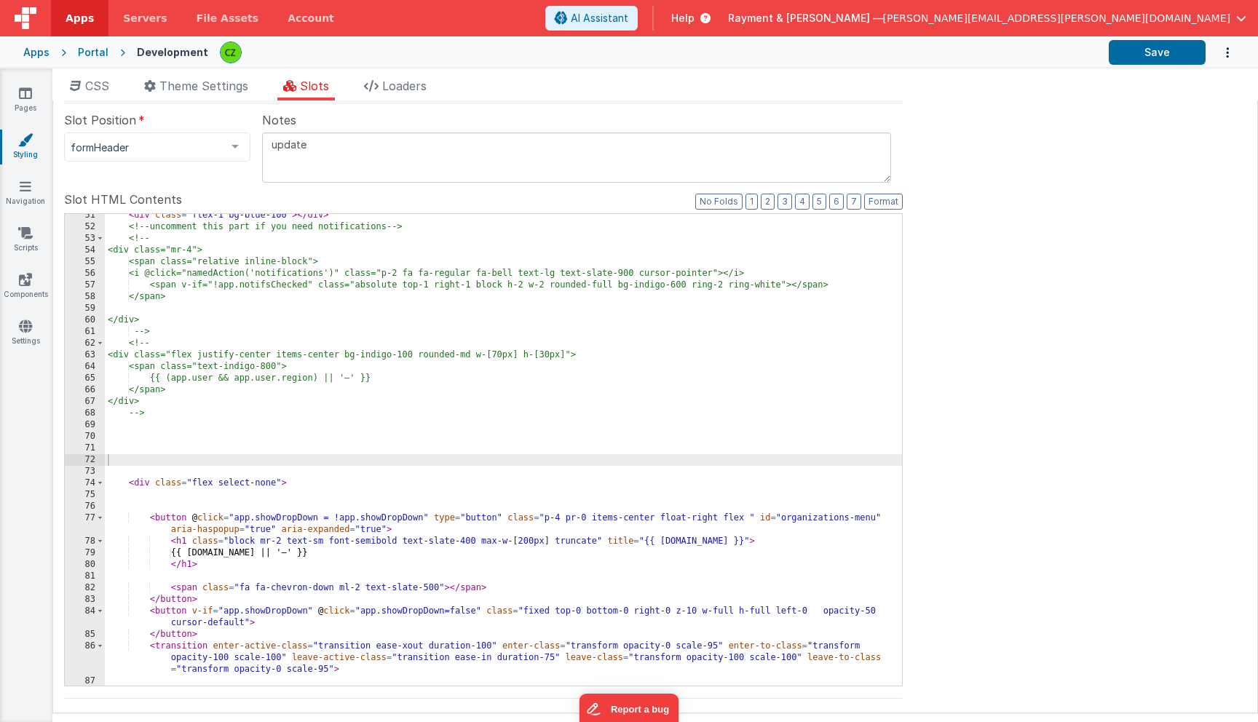
scroll to position [715, 0]
click at [322, 458] on div "< div class = "flex-1 bg-blue-100" > </ div > <!-- uncomment this part if you n…" at bounding box center [503, 463] width 797 height 507
click at [307, 442] on div "< div class = "flex-1 bg-blue-100" > </ div > <!-- uncomment this part if you n…" at bounding box center [503, 463] width 797 height 507
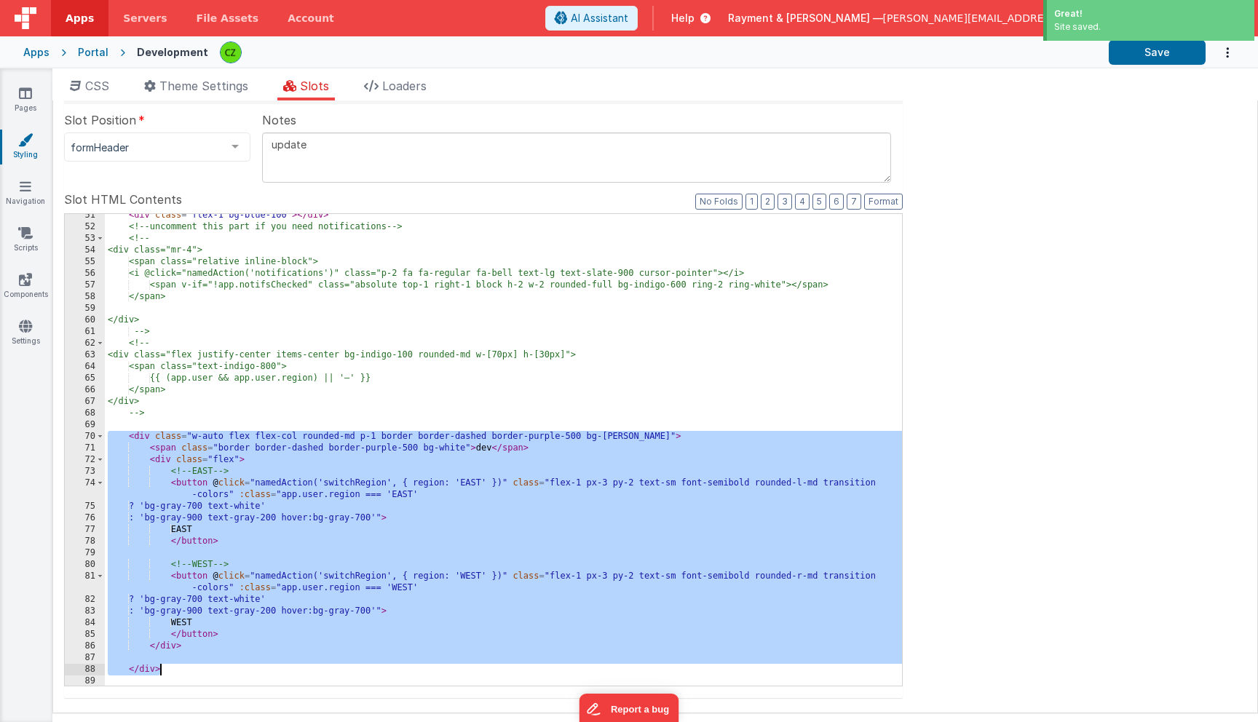
click at [283, 426] on div "< div class = "flex-1 bg-blue-100" > </ div > <!-- uncomment this part if you n…" at bounding box center [503, 457] width 797 height 495
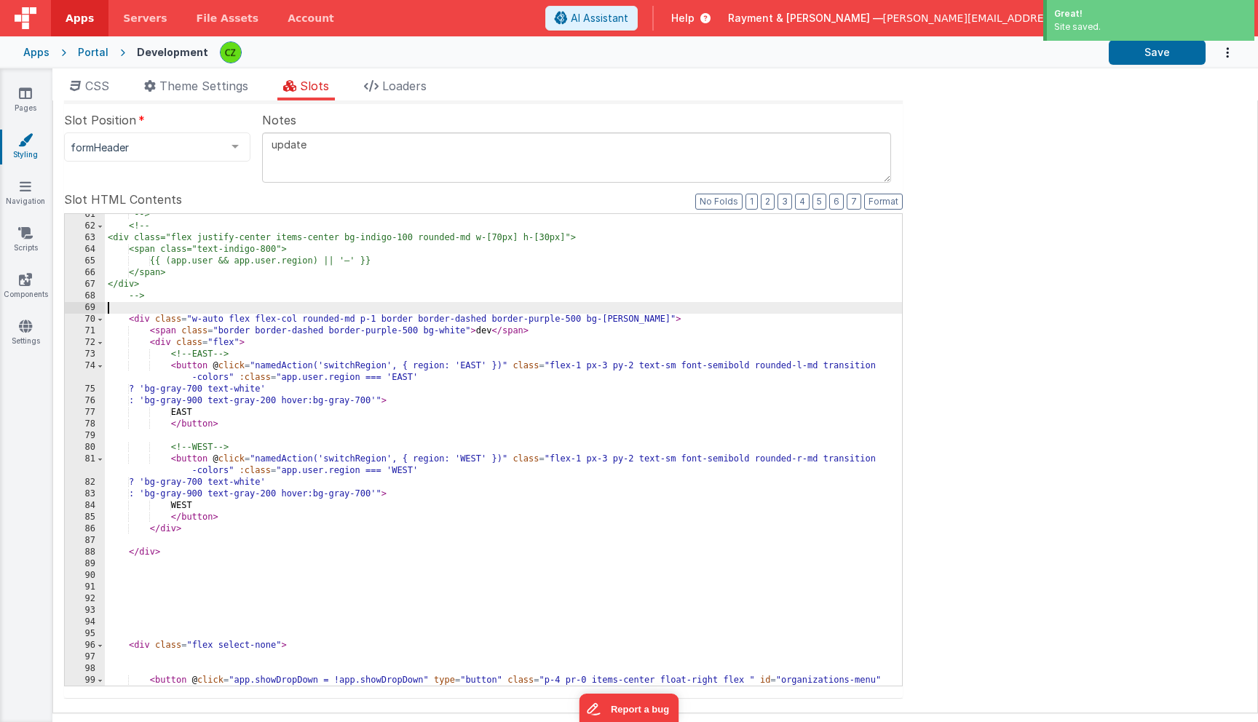
scroll to position [844, 0]
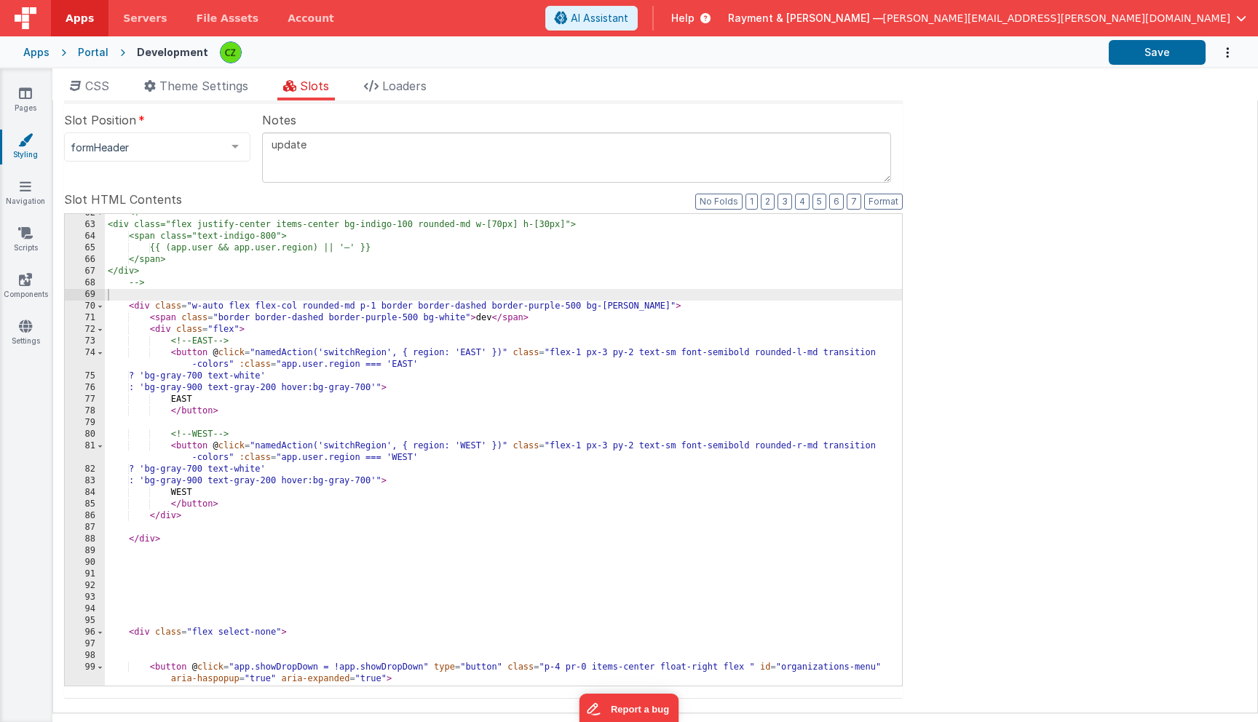
click at [82, 15] on span "Apps" at bounding box center [79, 18] width 28 height 15
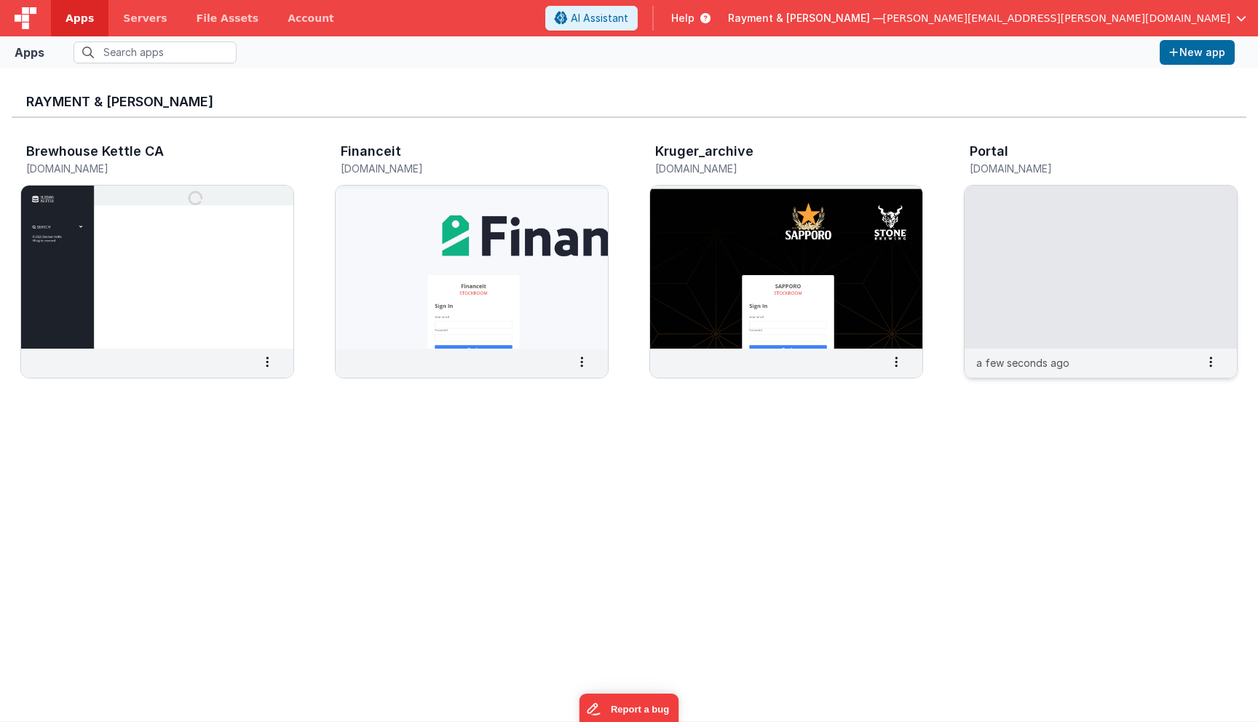
click at [1034, 232] on img at bounding box center [1100, 267] width 272 height 163
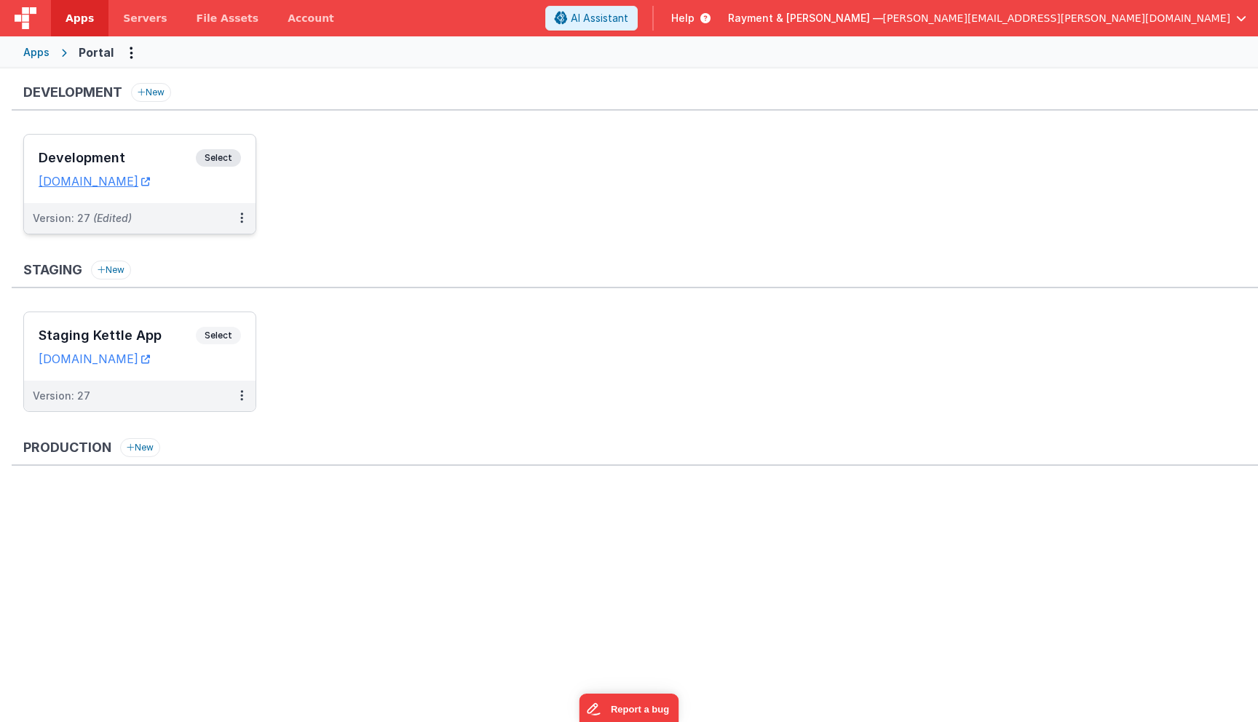
click at [163, 146] on div "Development Select URLs raymentcollinsdev.clientportal.cloud" at bounding box center [139, 169] width 231 height 68
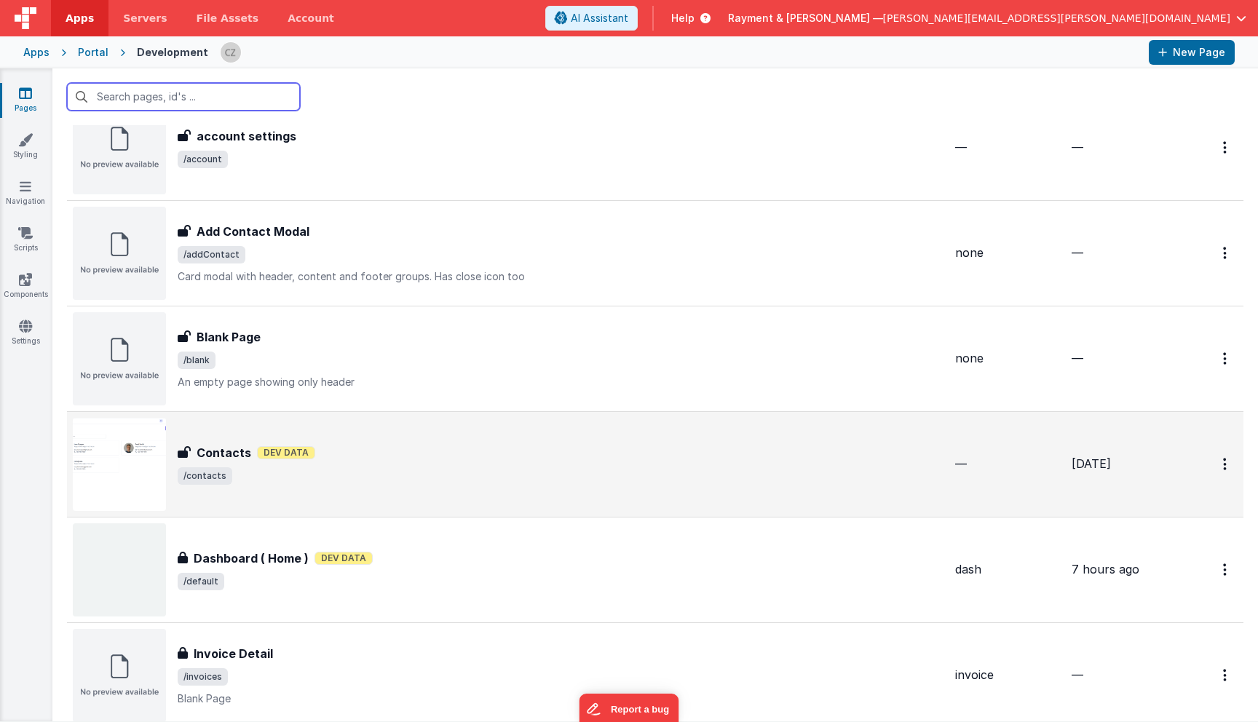
scroll to position [71, 0]
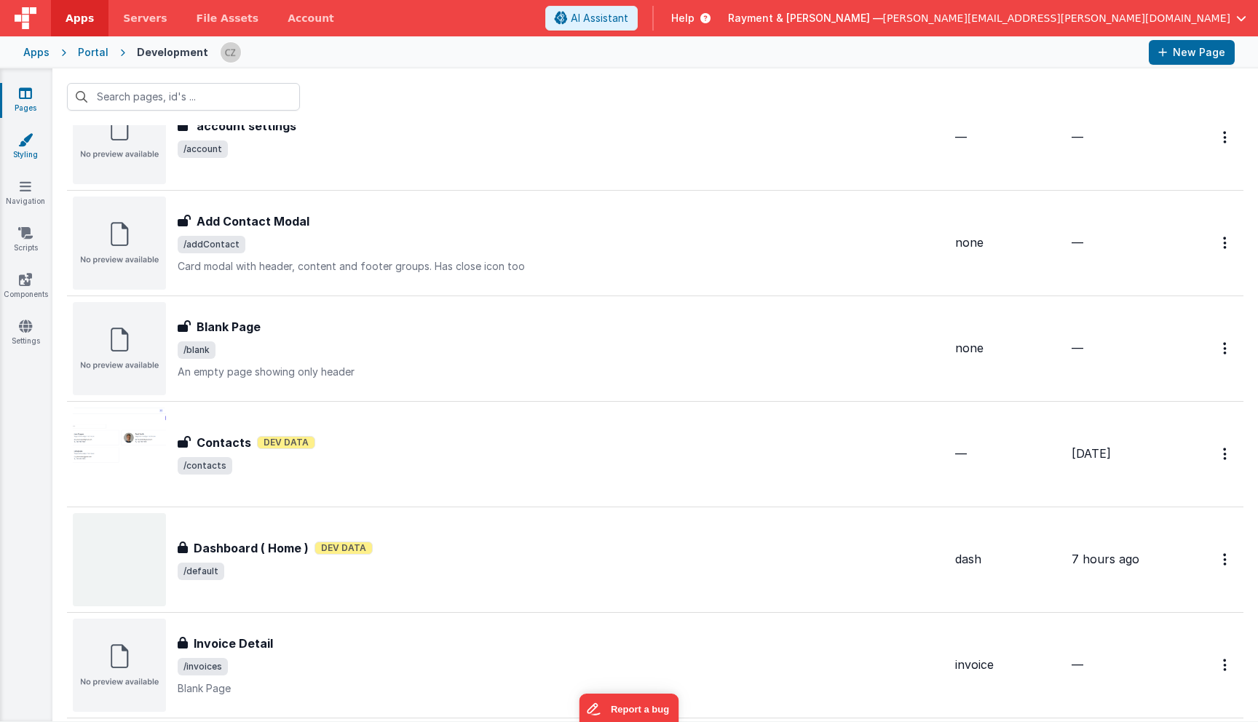
click at [23, 141] on icon at bounding box center [25, 139] width 15 height 15
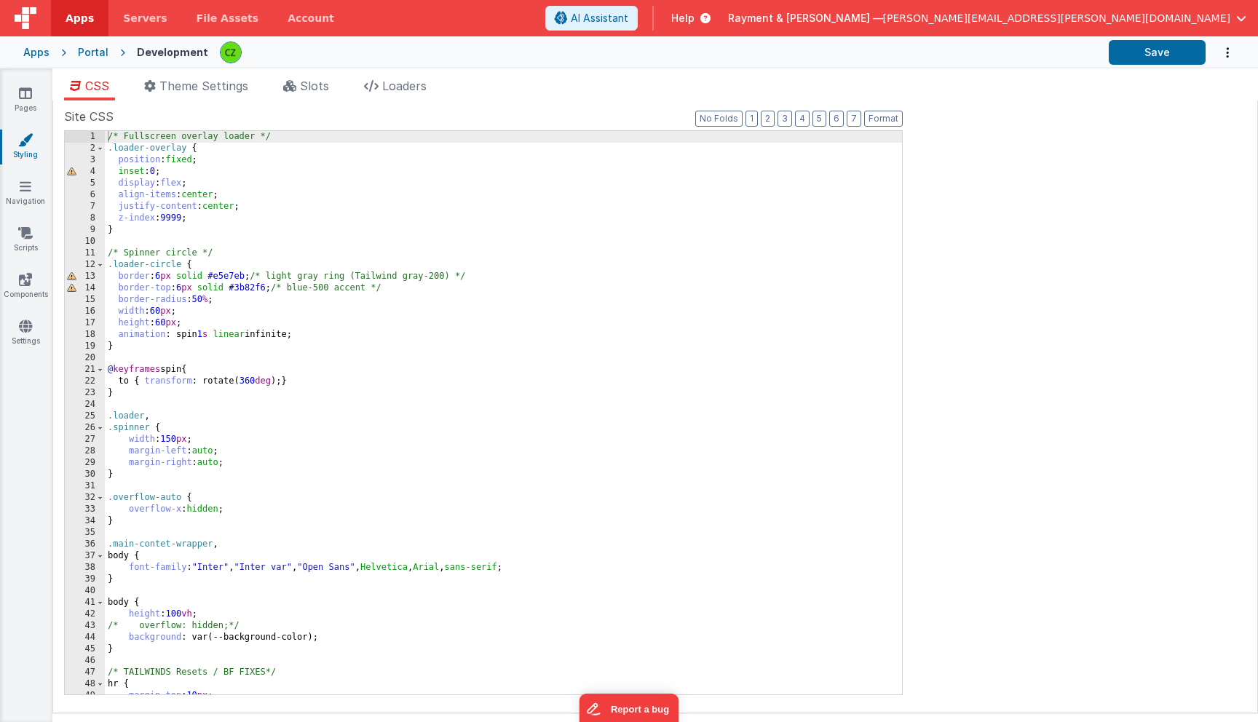
click at [298, 65] on div "Apps Portal Development Save" at bounding box center [629, 52] width 1258 height 32
click at [301, 87] on li "Slots" at bounding box center [305, 88] width 57 height 23
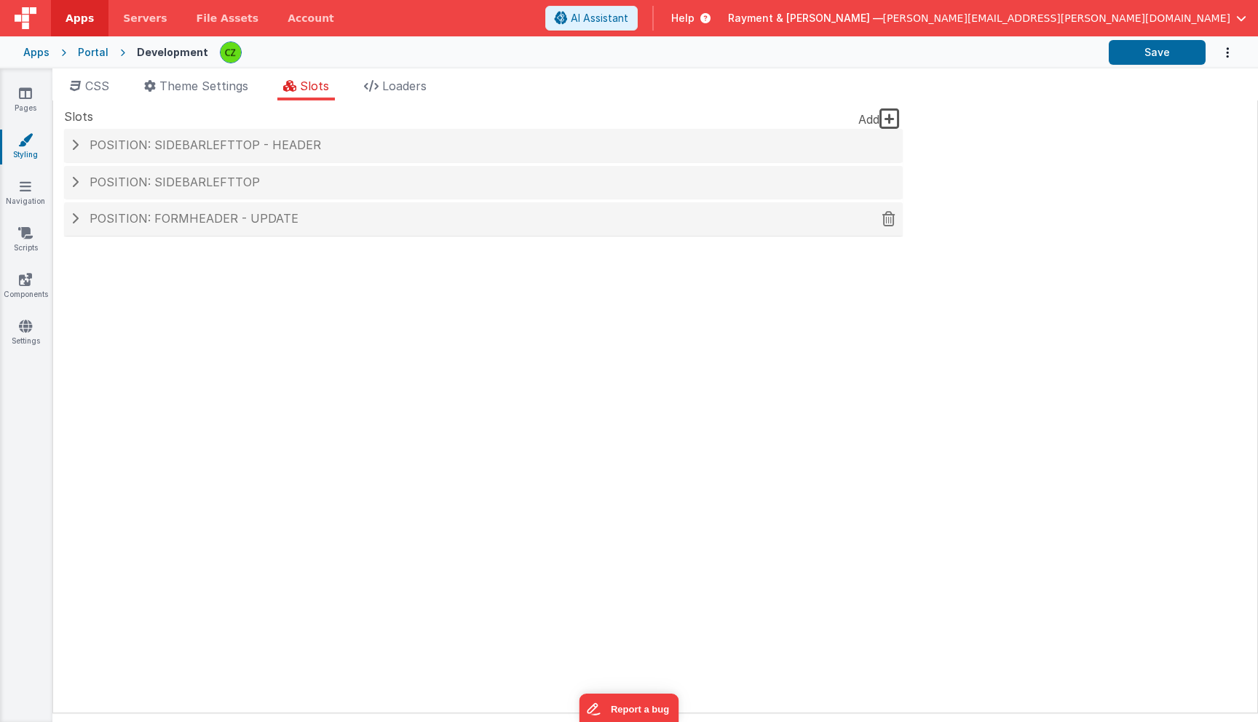
click at [186, 223] on span "Position: formHeader - update" at bounding box center [194, 218] width 209 height 15
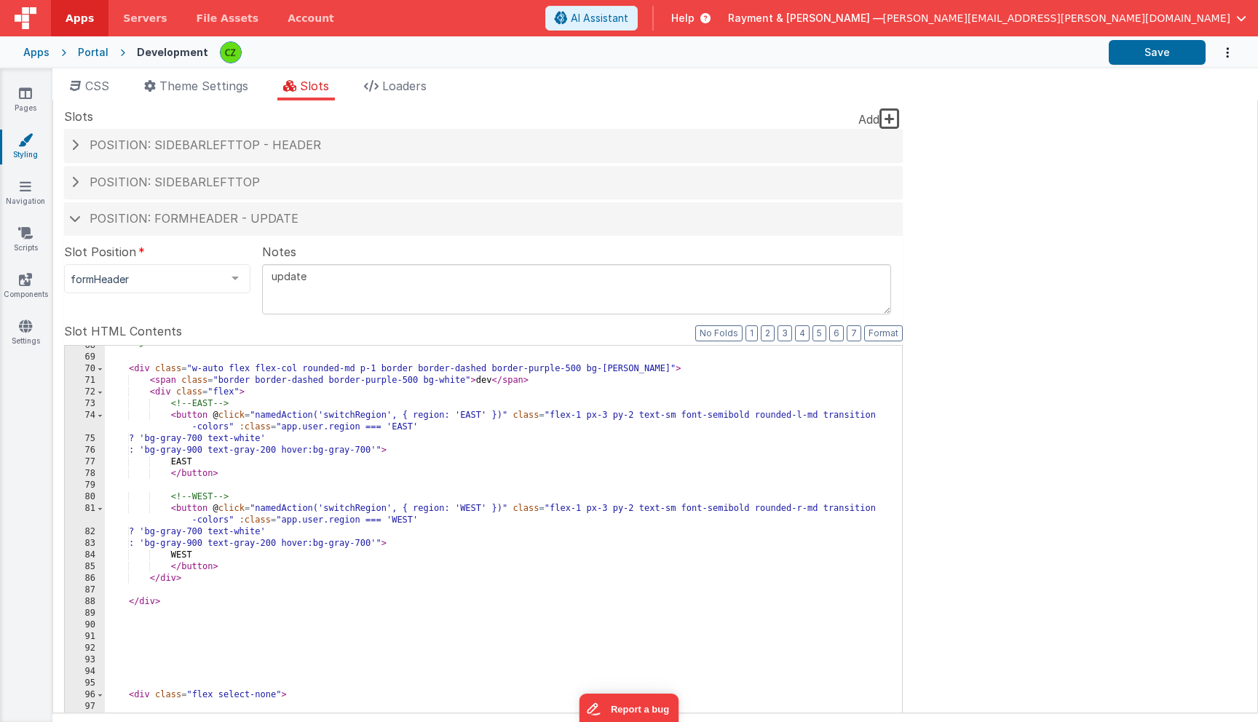
click at [226, 404] on div "--> < div class = "w-auto flex flex-col rounded-md p-1 border border-dashed bor…" at bounding box center [503, 593] width 797 height 507
click at [22, 98] on icon at bounding box center [25, 93] width 13 height 15
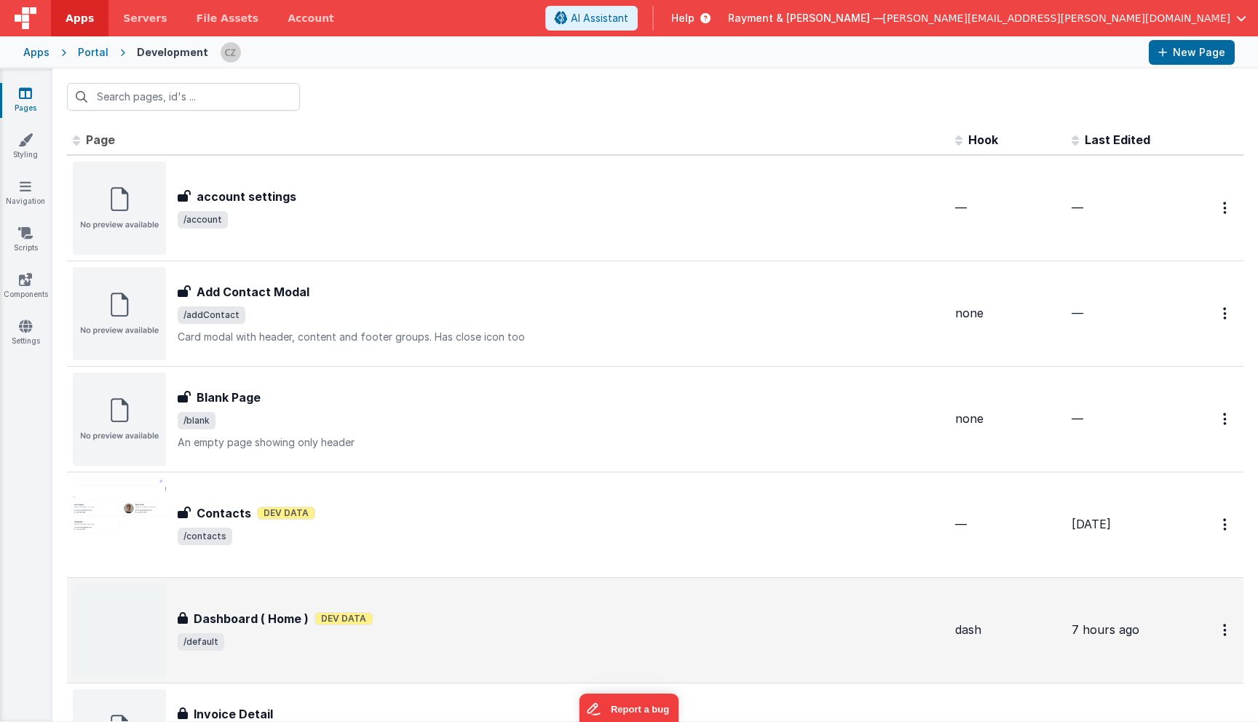
click at [456, 645] on span "/default" at bounding box center [561, 641] width 766 height 17
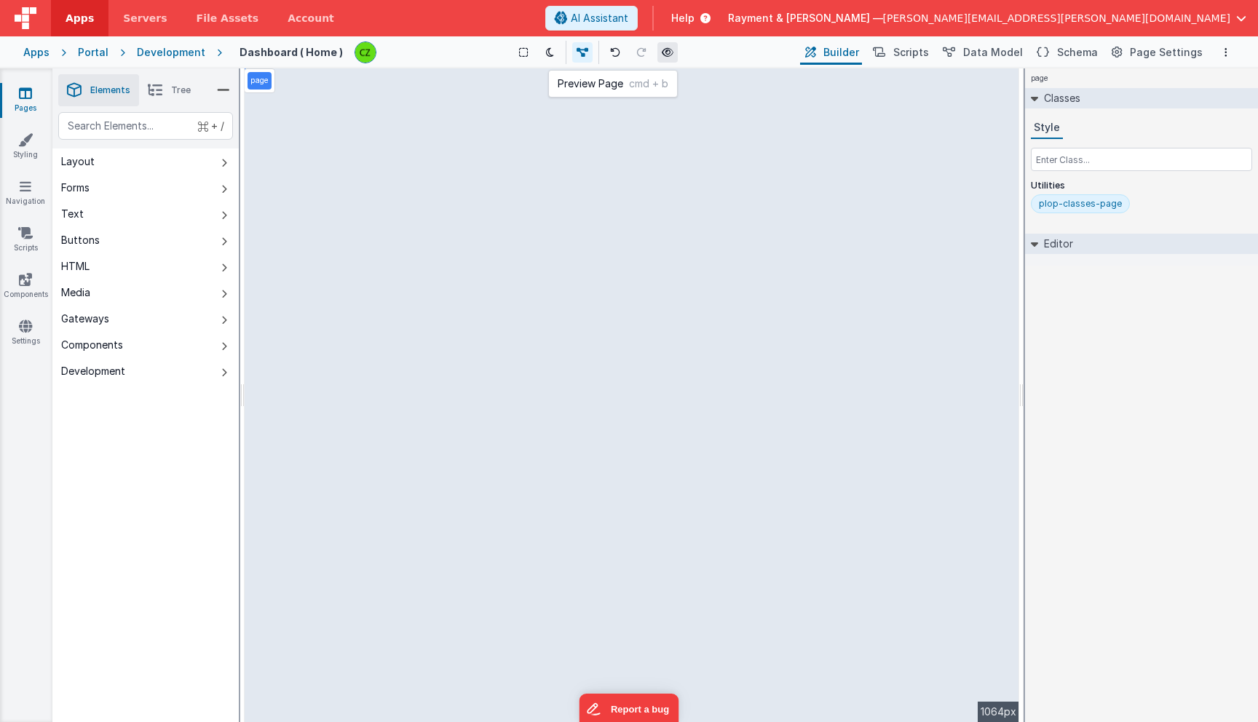
click at [666, 52] on icon at bounding box center [668, 52] width 12 height 10
click at [23, 137] on icon at bounding box center [25, 139] width 15 height 15
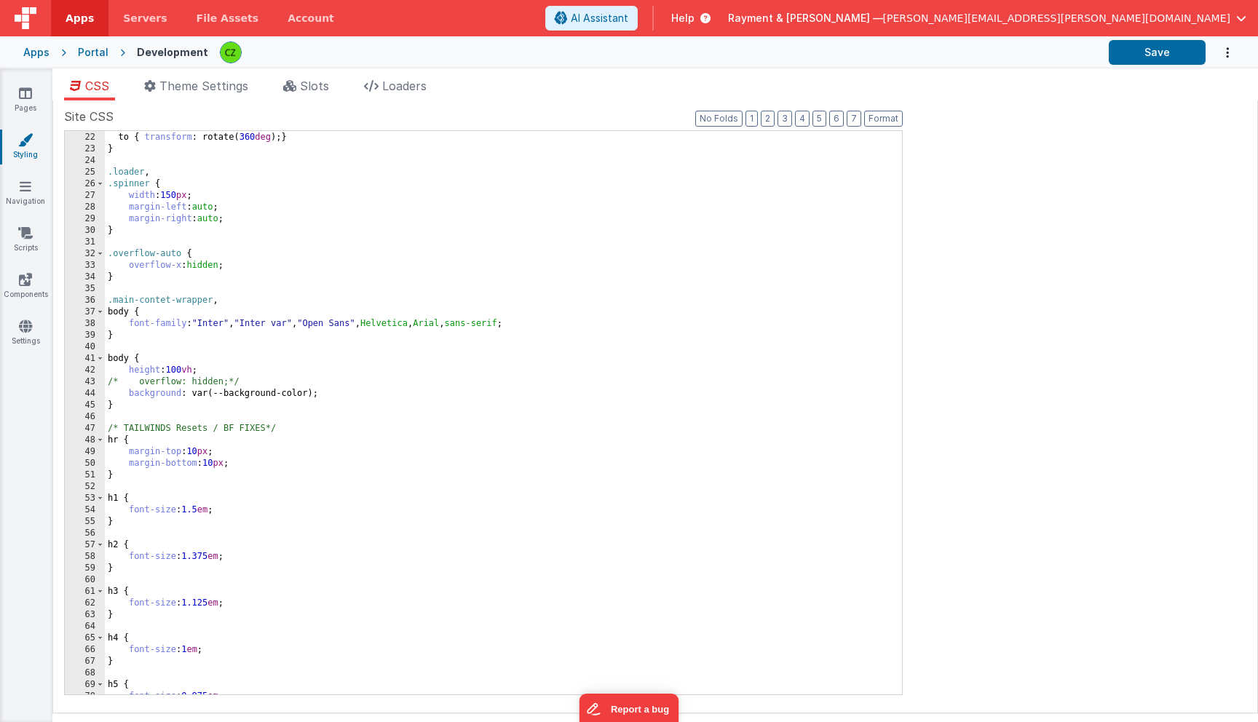
scroll to position [330, 0]
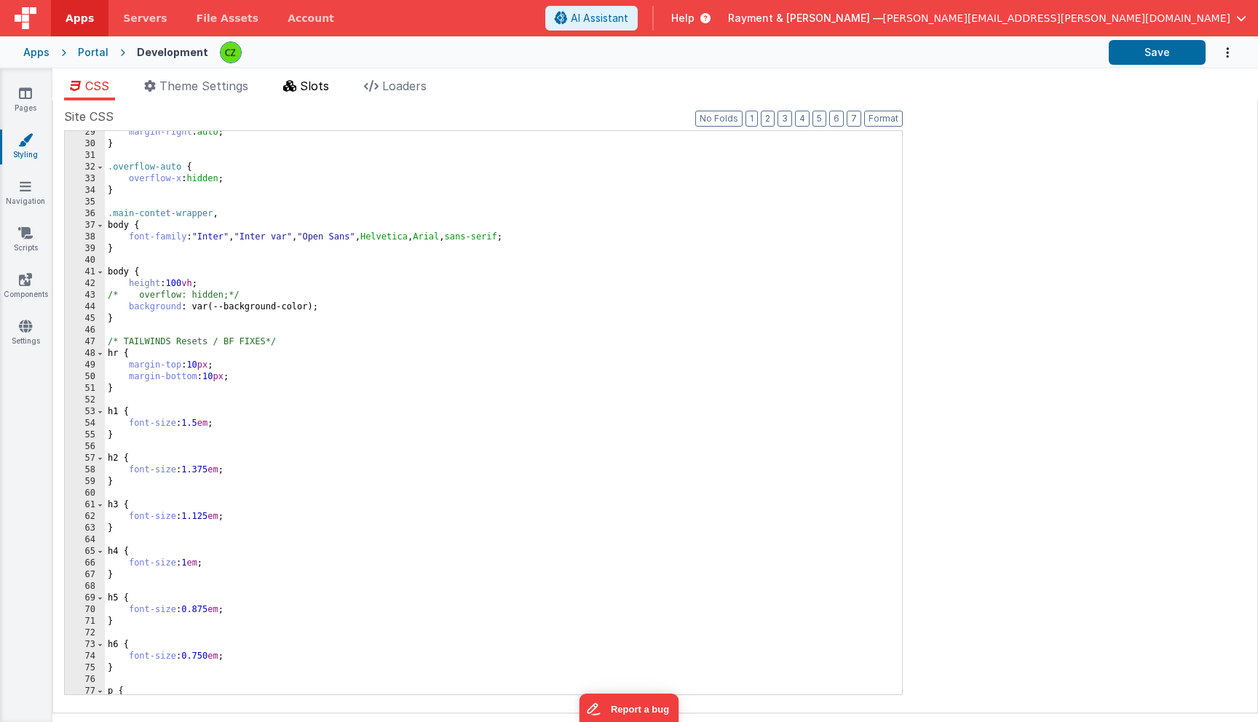
click at [295, 84] on icon at bounding box center [289, 86] width 13 height 12
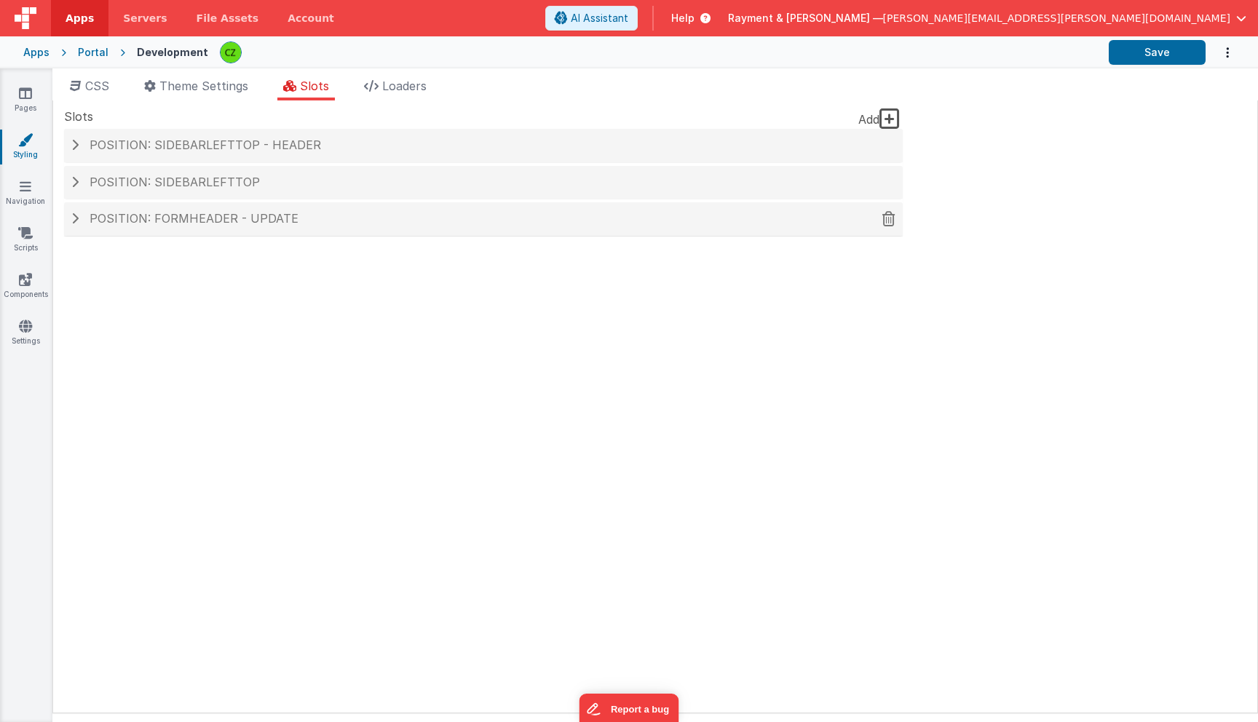
click at [266, 218] on span "Position: formHeader - update" at bounding box center [194, 218] width 209 height 15
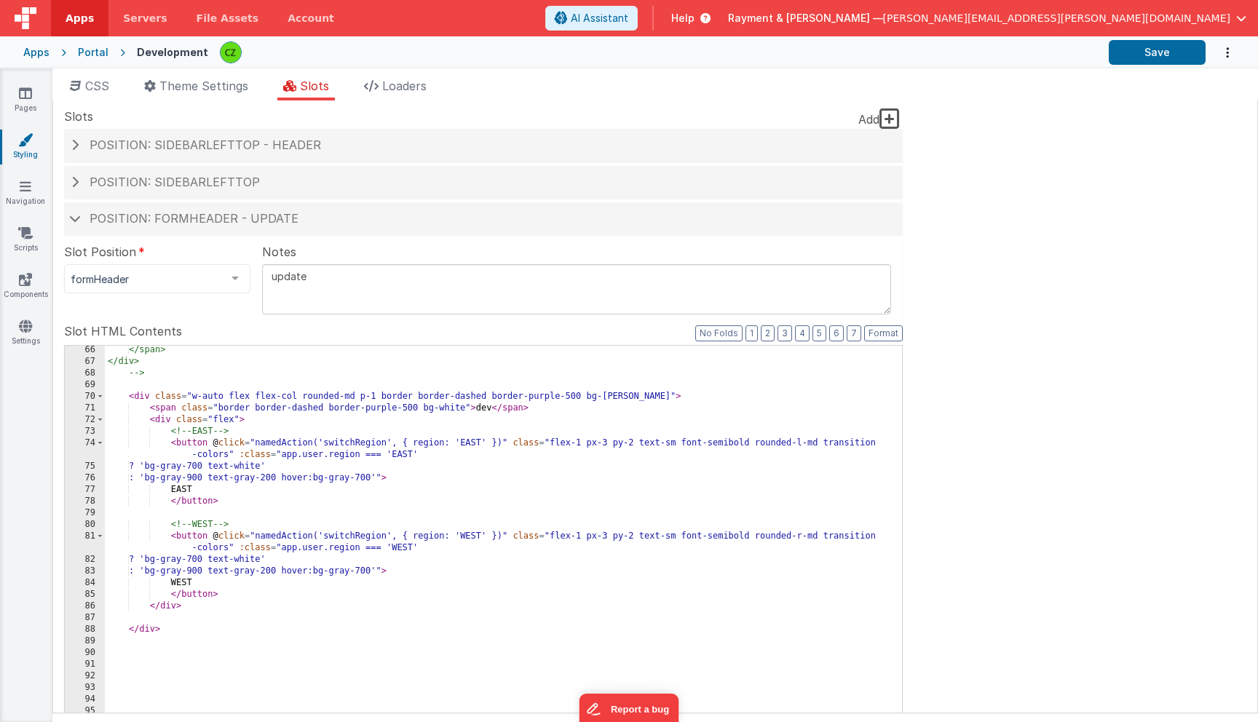
scroll to position [915, 0]
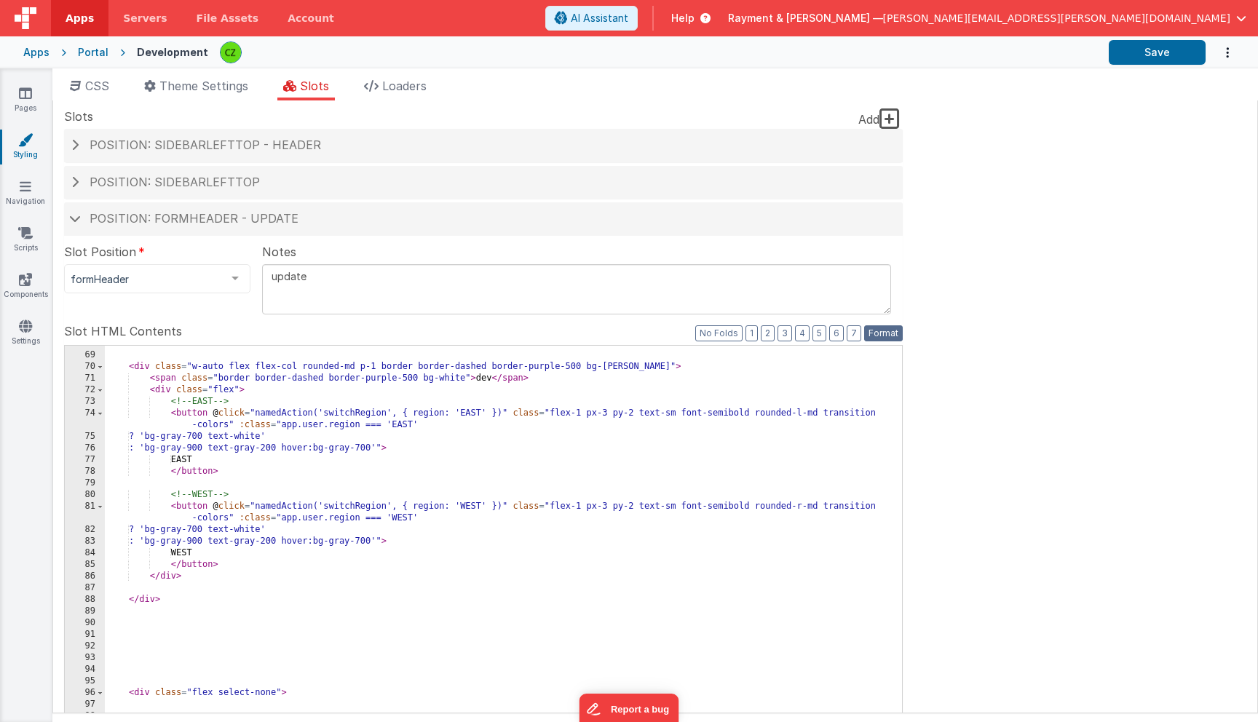
click at [878, 327] on button "Format" at bounding box center [883, 333] width 39 height 16
click at [395, 424] on div "--> < div class = "w-auto flex flex-col rounded-md p-1 border border-dashed bor…" at bounding box center [503, 591] width 797 height 507
click at [359, 285] on textarea "update" at bounding box center [576, 289] width 629 height 50
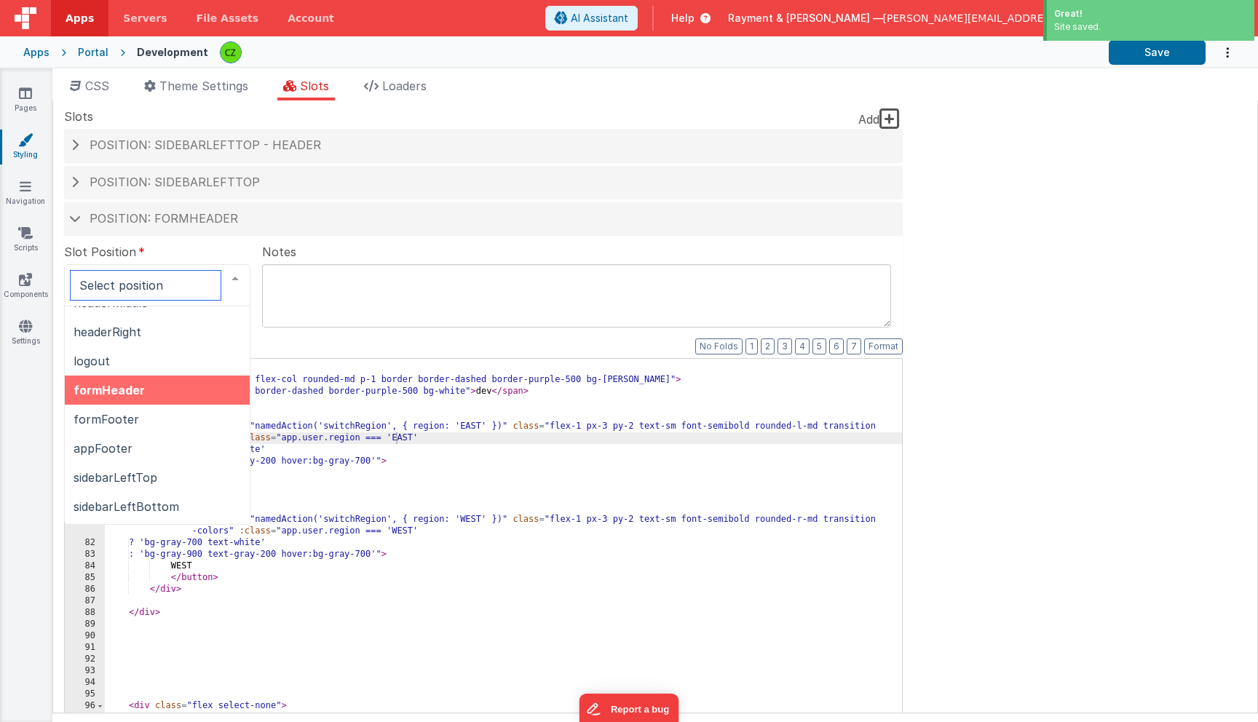
scroll to position [219, 0]
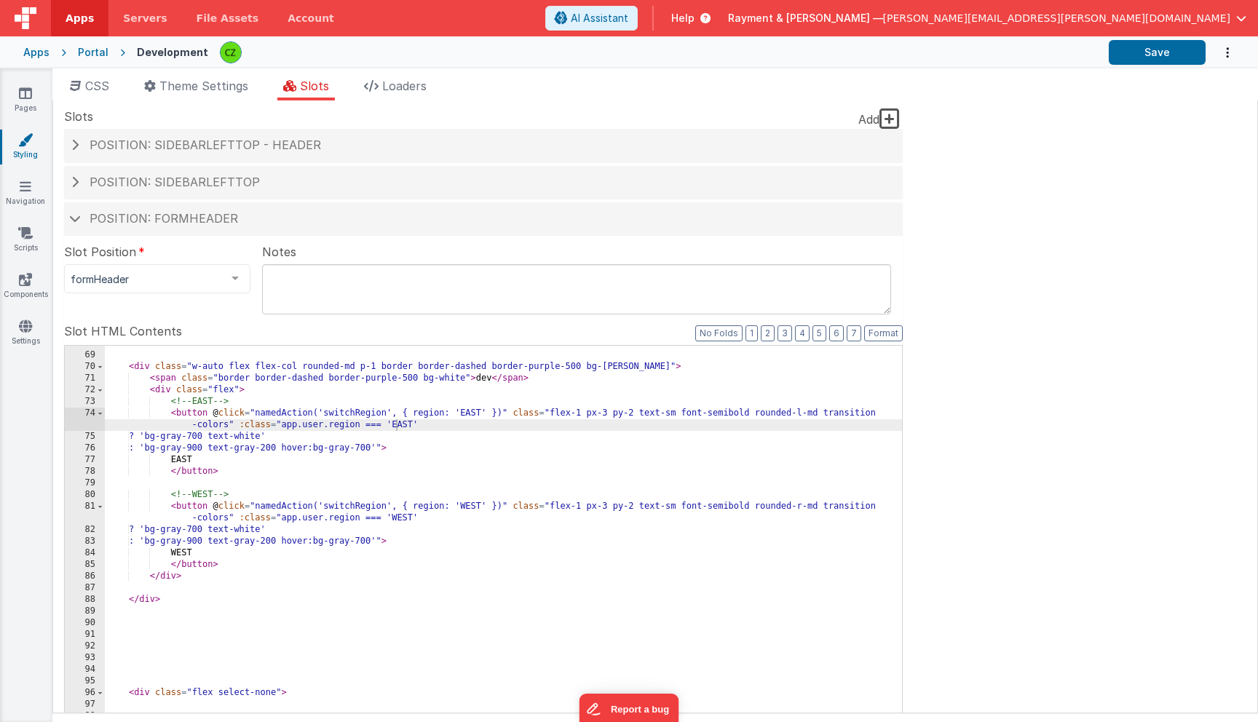
click at [33, 392] on div "Pages Styling Navigation Scripts Components Settings" at bounding box center [26, 395] width 52 height 654
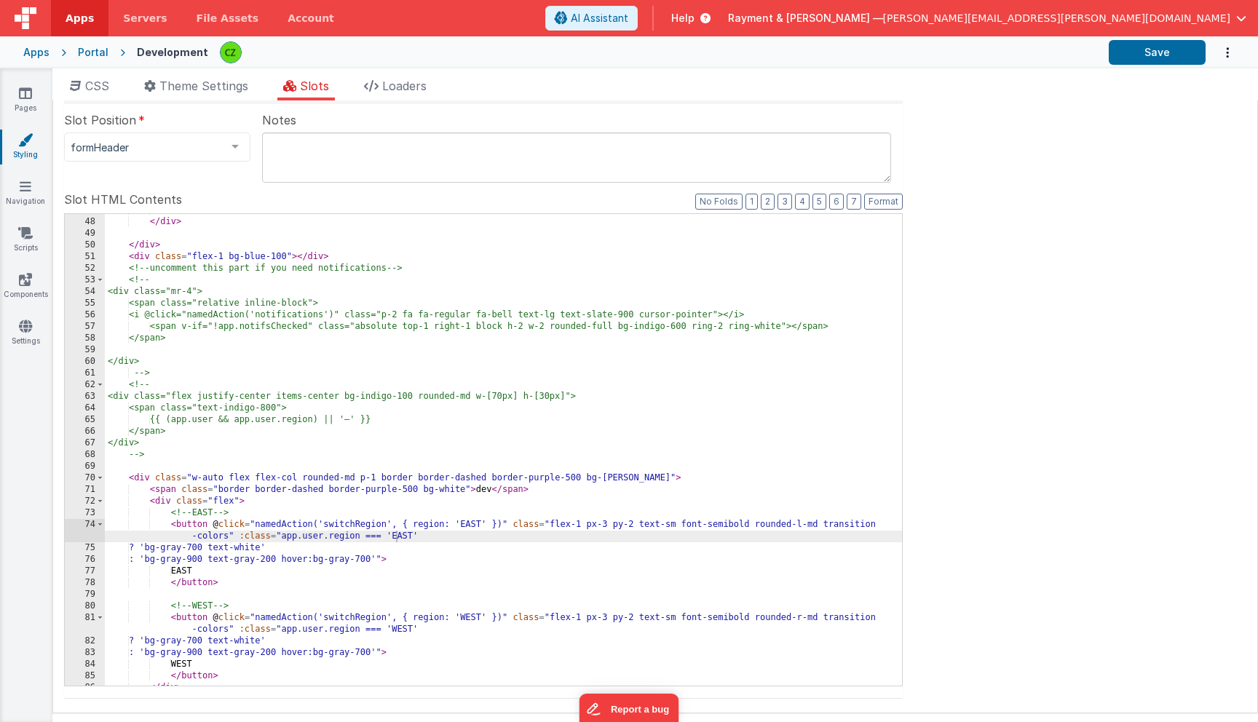
scroll to position [665, 0]
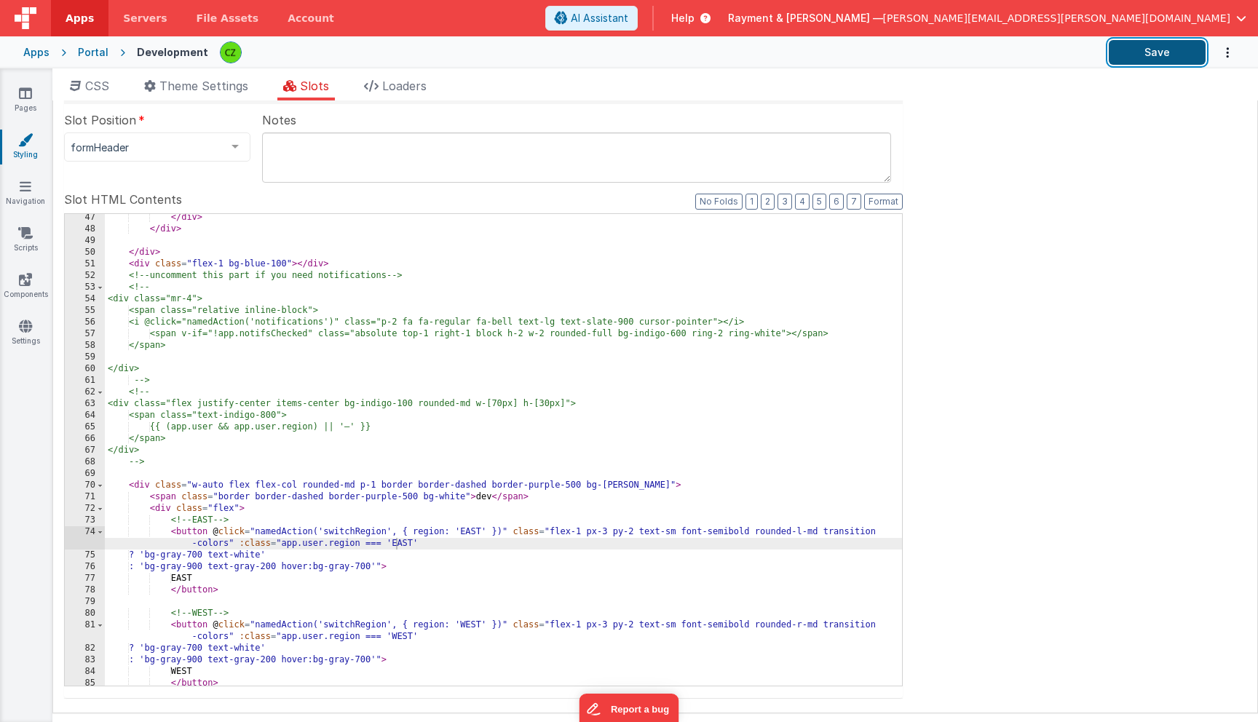
click at [1167, 56] on button "Save" at bounding box center [1156, 52] width 97 height 25
click at [32, 56] on div "Apps" at bounding box center [36, 52] width 26 height 15
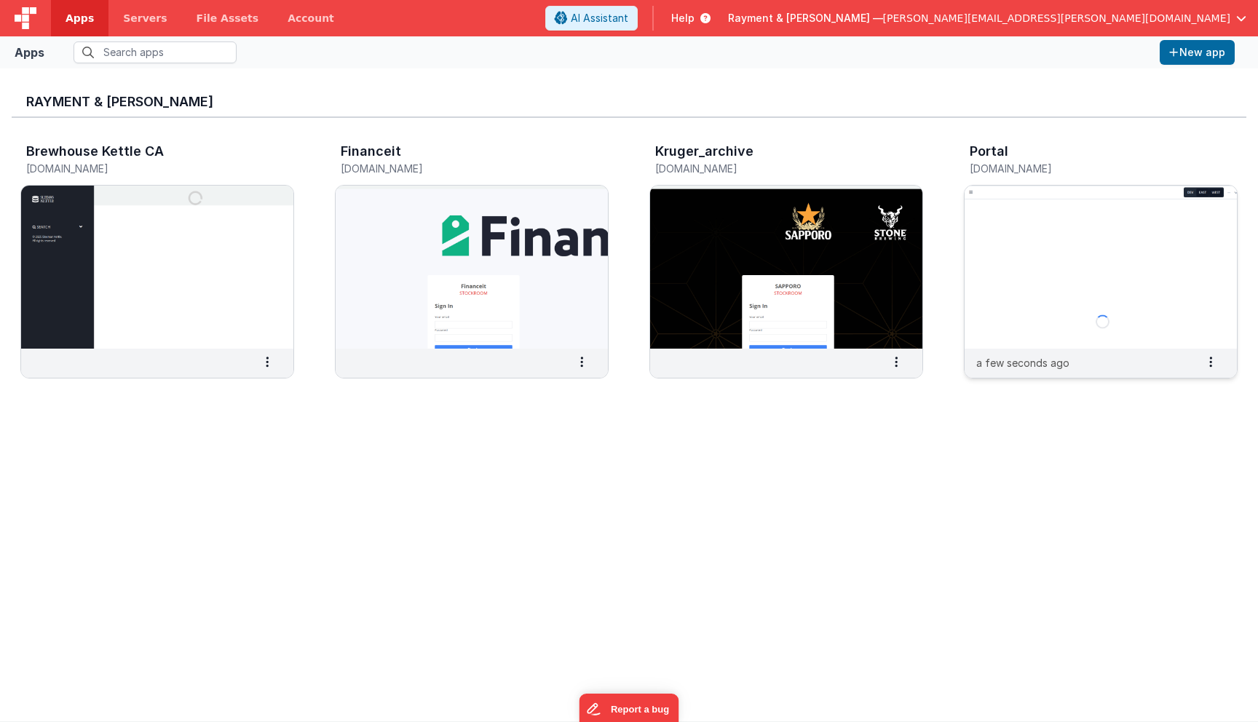
click at [1061, 268] on img at bounding box center [1100, 267] width 272 height 163
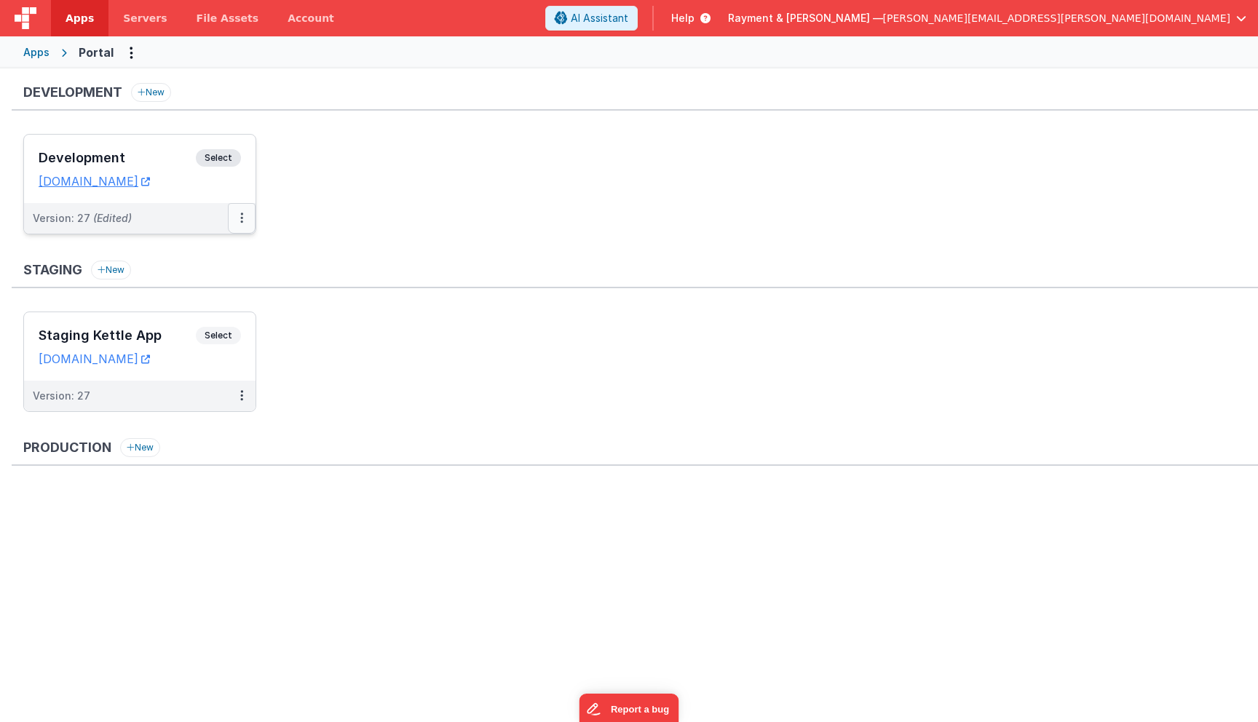
click at [245, 226] on button at bounding box center [242, 218] width 28 height 31
click at [189, 301] on link "Deploy..." at bounding box center [191, 303] width 128 height 26
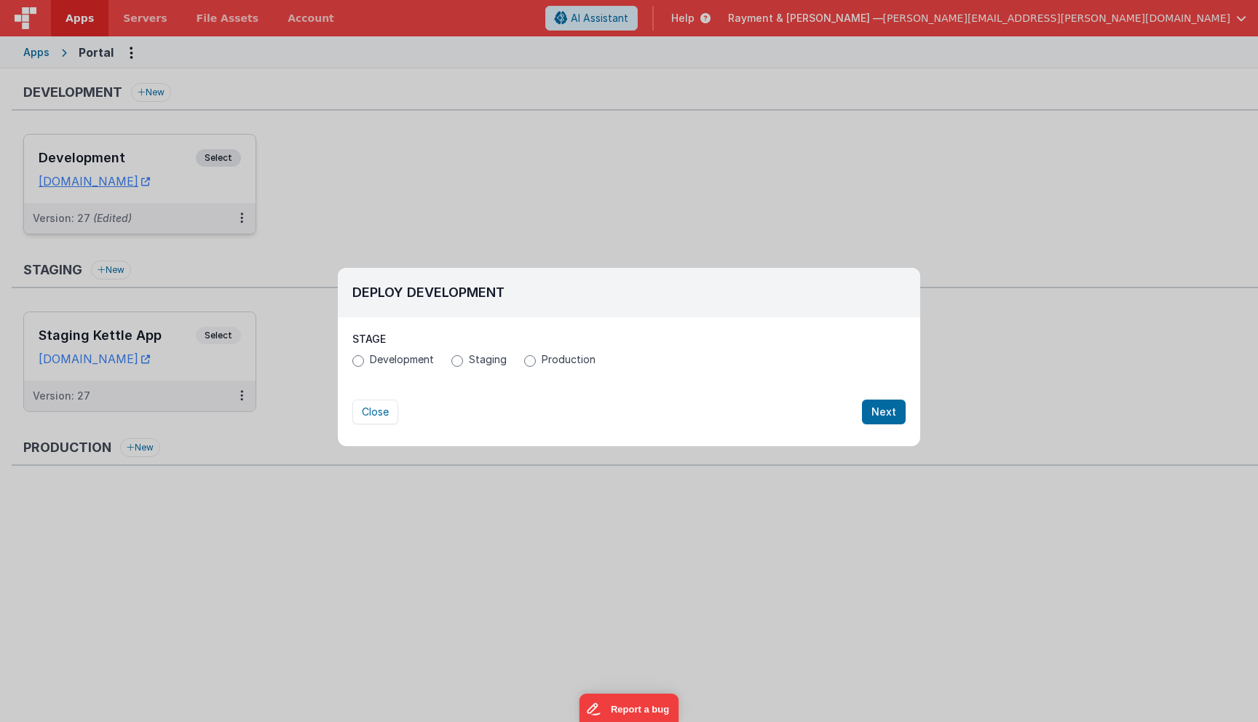
click at [473, 362] on span "Staging" at bounding box center [488, 359] width 38 height 15
click at [463, 362] on input "Staging" at bounding box center [457, 361] width 12 height 12
radio input "true"
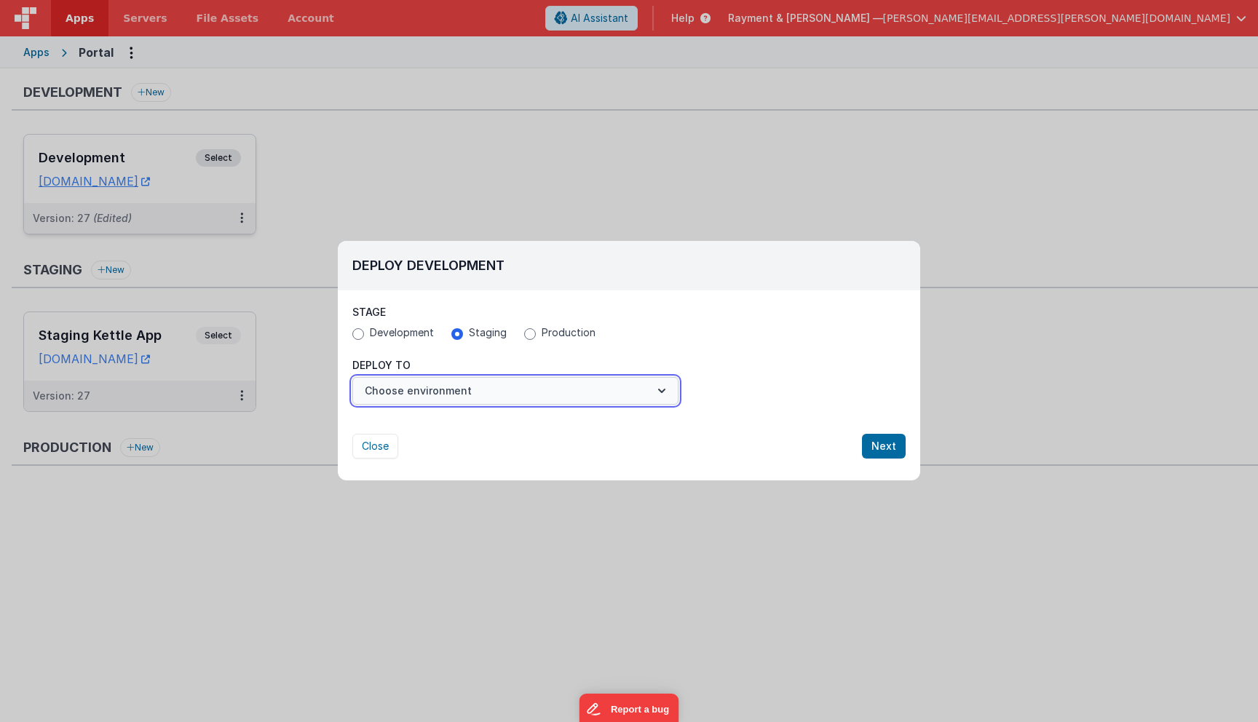
click at [493, 391] on button "Choose environment" at bounding box center [515, 391] width 326 height 28
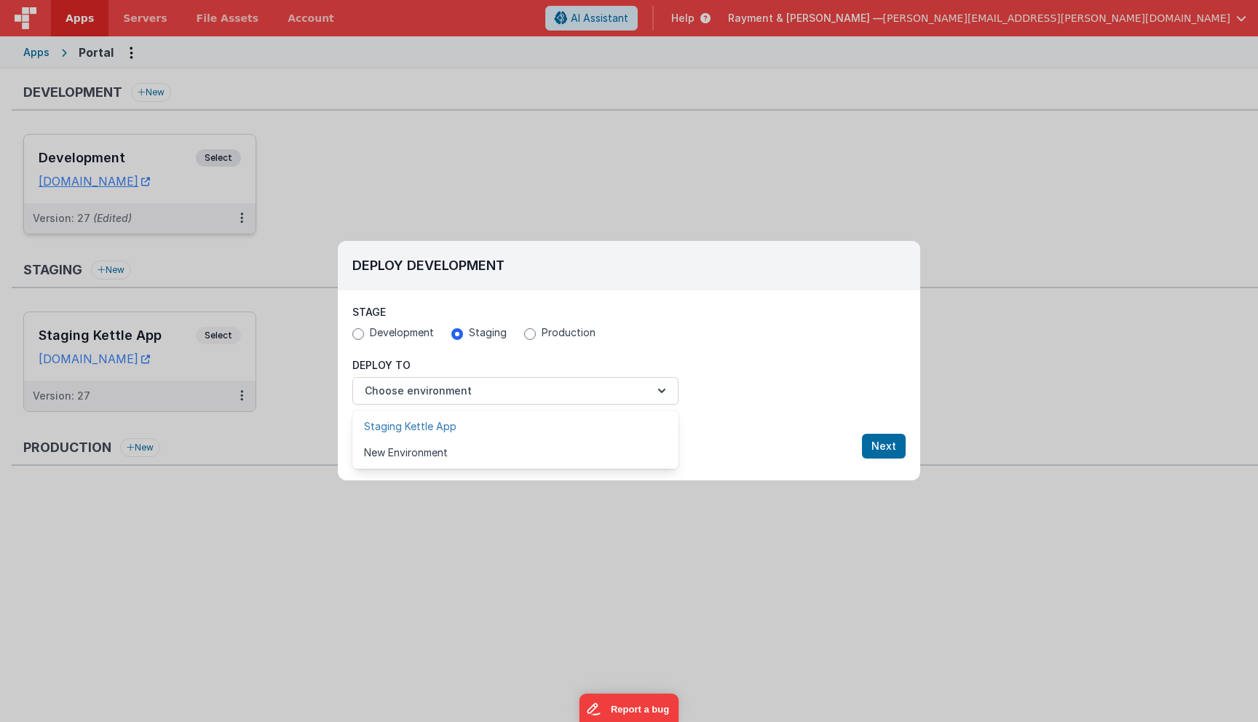
click at [451, 426] on link "Staging Kettle App" at bounding box center [515, 426] width 326 height 26
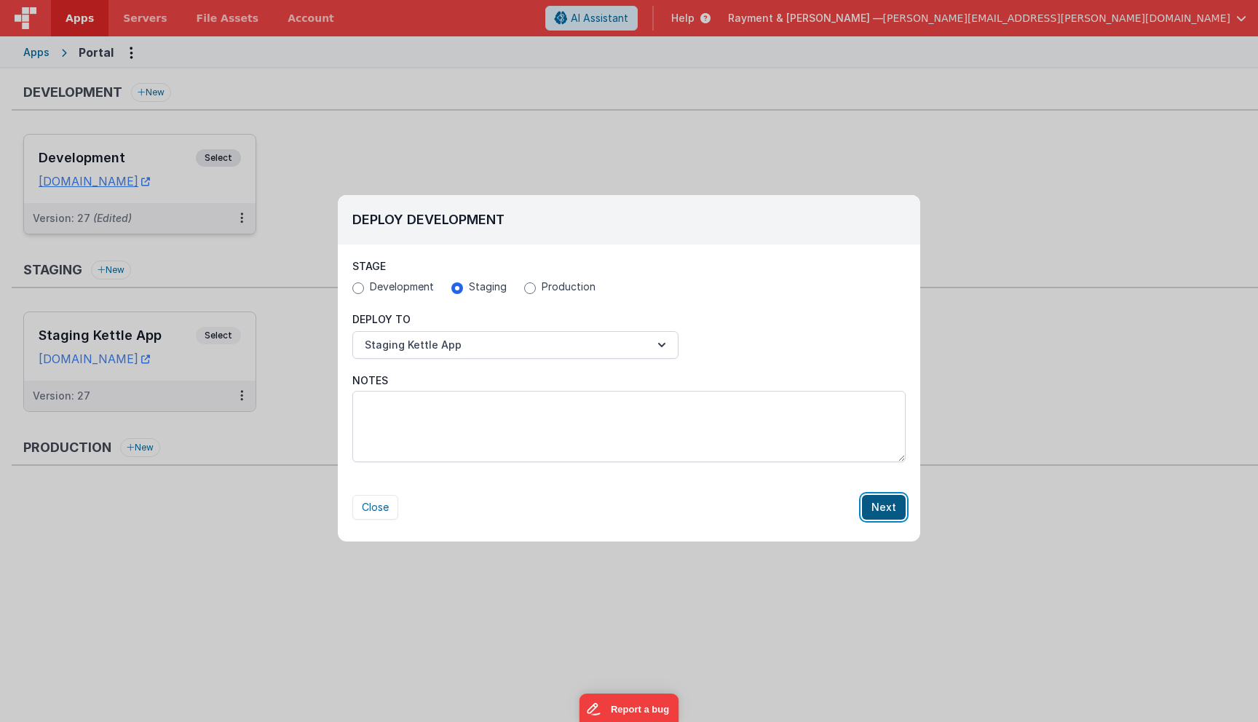
click at [894, 509] on button "Next" at bounding box center [884, 507] width 44 height 25
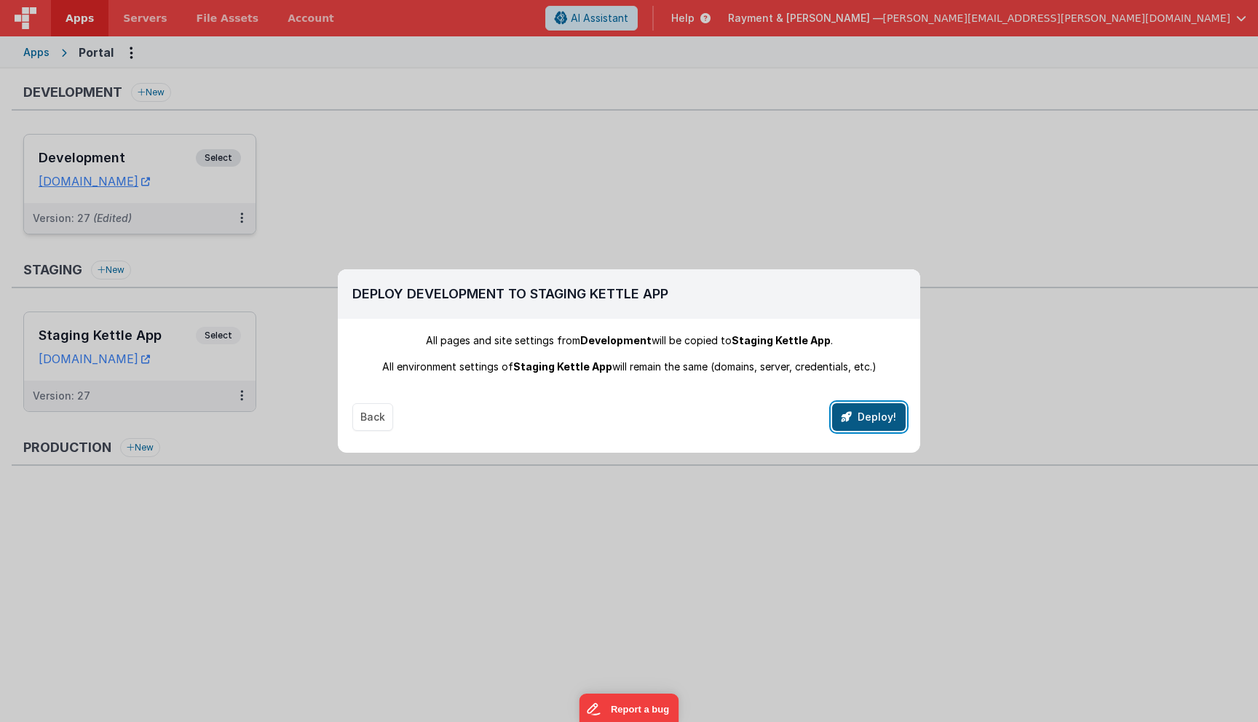
click at [873, 419] on button "Deploy!" at bounding box center [869, 417] width 74 height 28
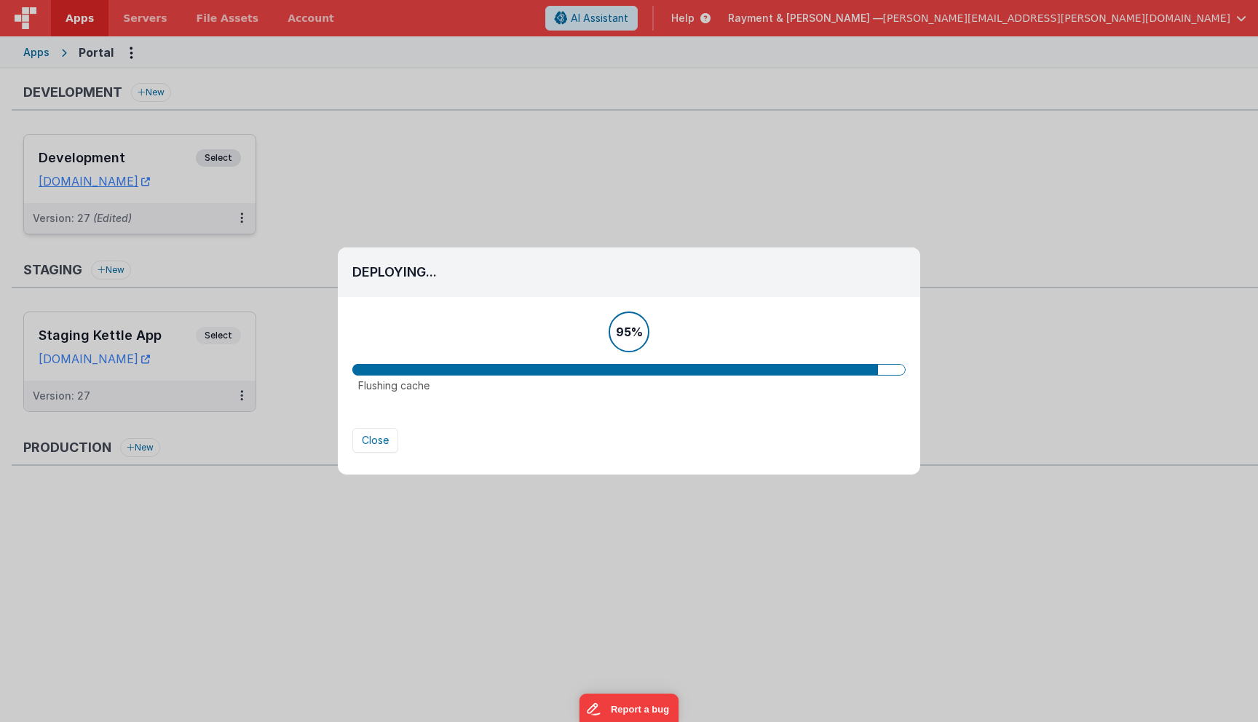
click at [533, 277] on h2 "Deploying..." at bounding box center [628, 272] width 553 height 20
click at [574, 333] on div "95%" at bounding box center [628, 331] width 553 height 41
click at [546, 333] on div "95%" at bounding box center [628, 331] width 553 height 41
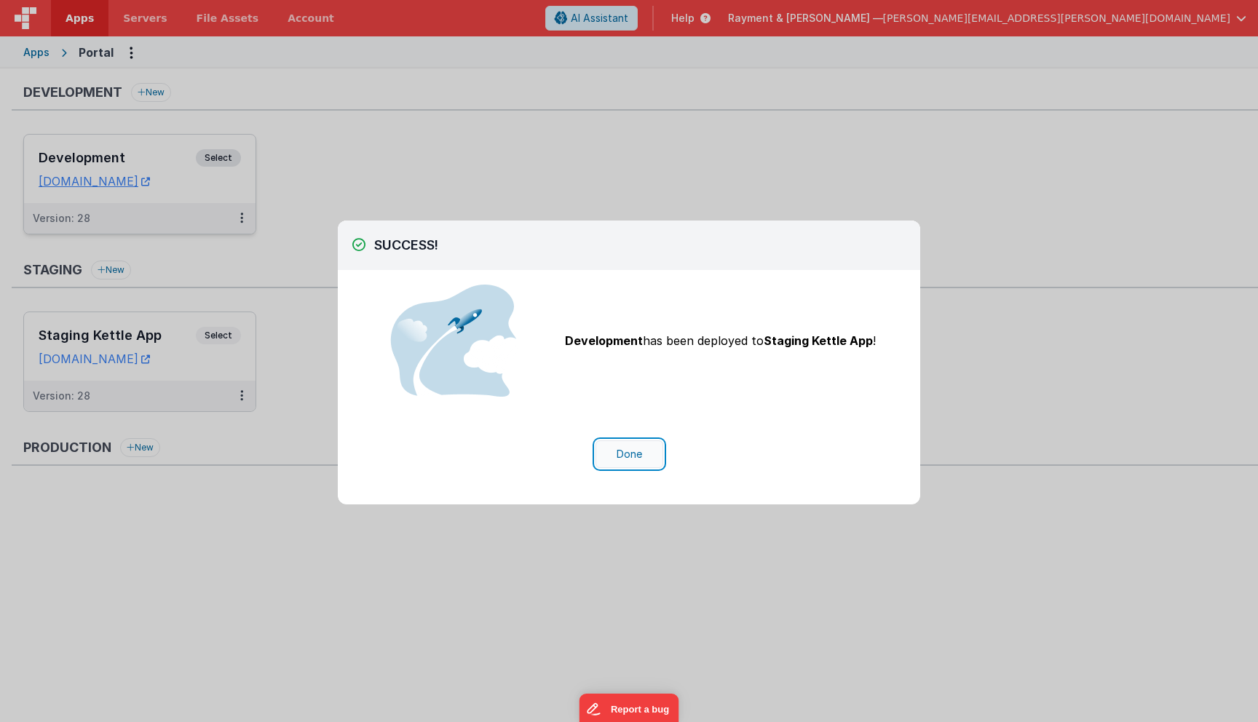
click at [638, 451] on button "Done" at bounding box center [629, 454] width 68 height 28
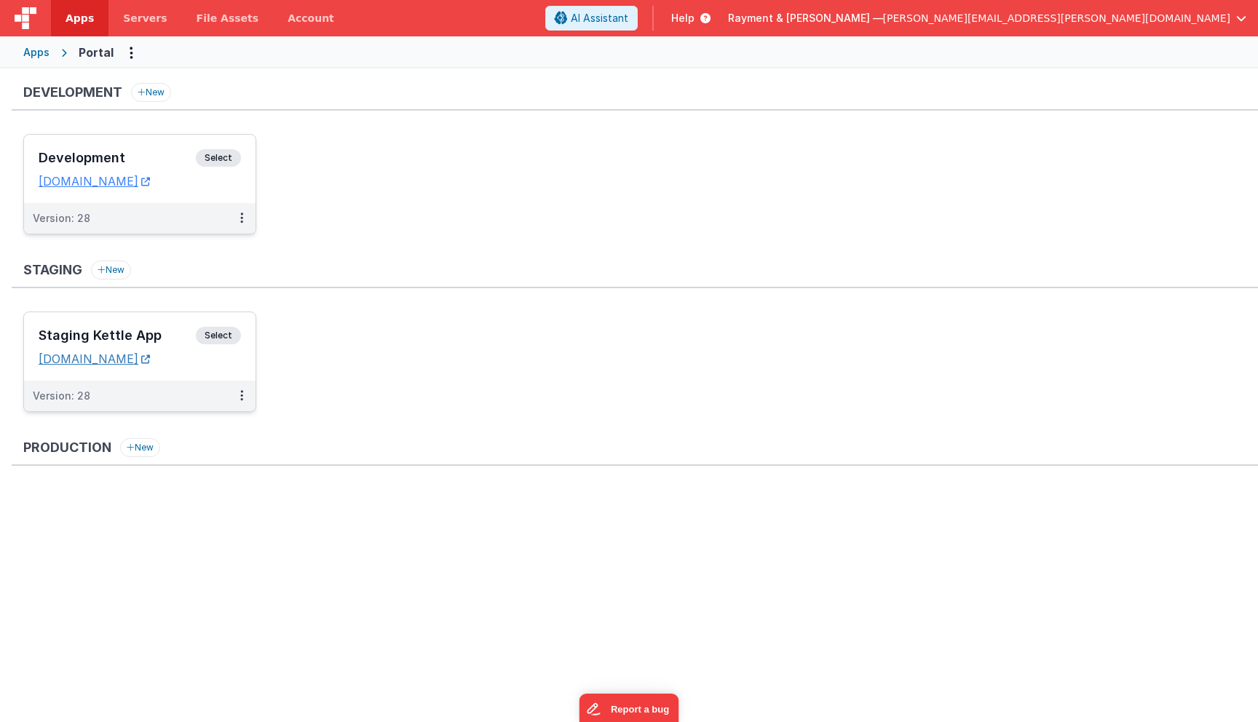
click at [123, 362] on link "sleemankettle.clientportal.cloud" at bounding box center [94, 358] width 111 height 15
click at [175, 331] on h3 "Staging Kettle App" at bounding box center [117, 335] width 157 height 15
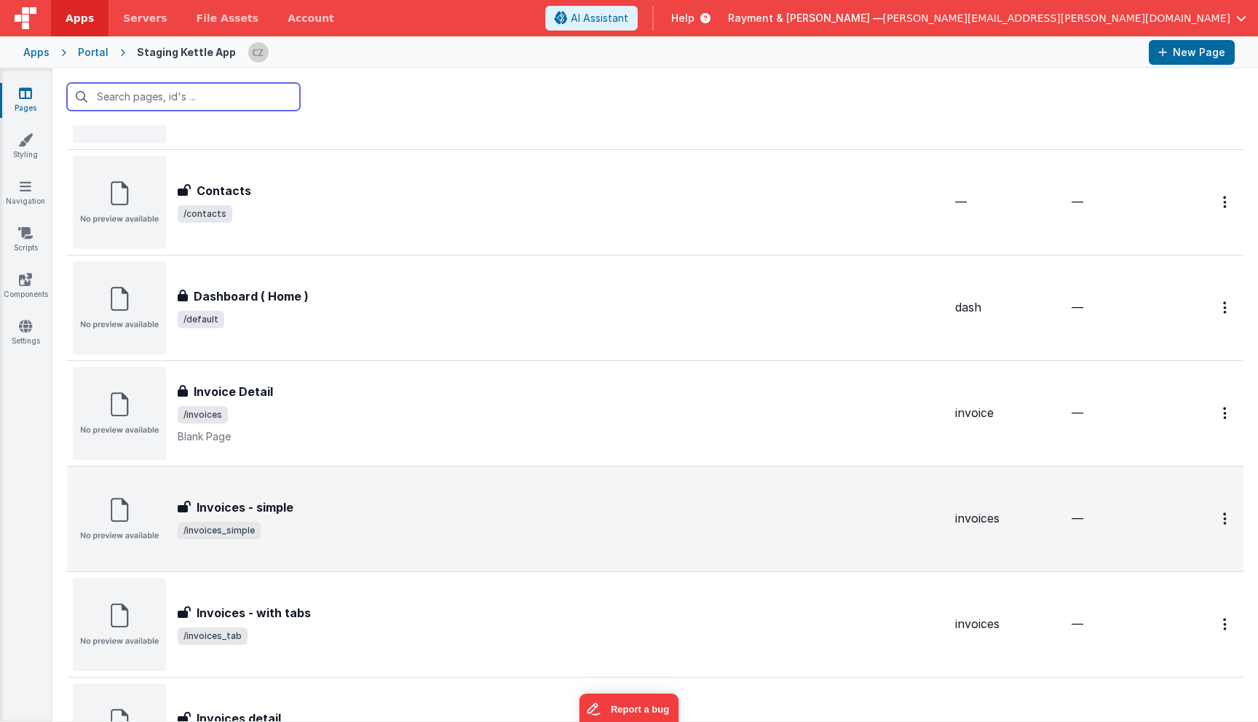
scroll to position [474, 0]
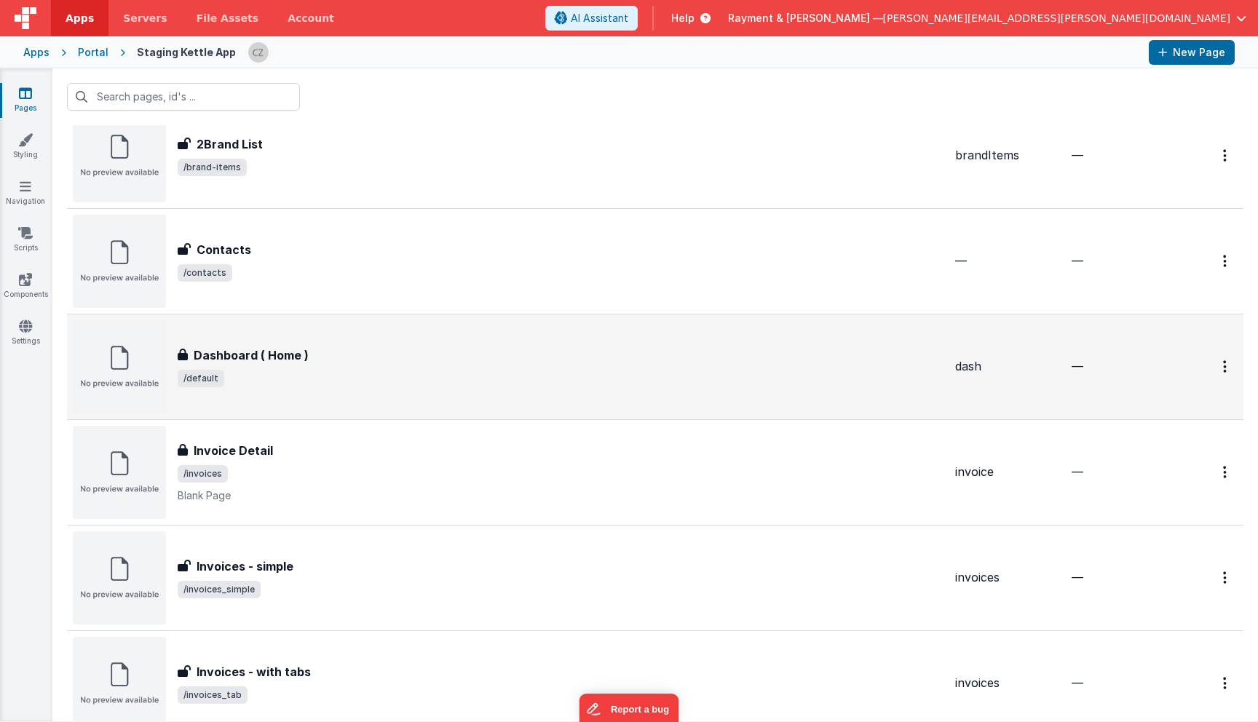
click at [346, 359] on div "Dashboard ( Home )" at bounding box center [561, 354] width 766 height 17
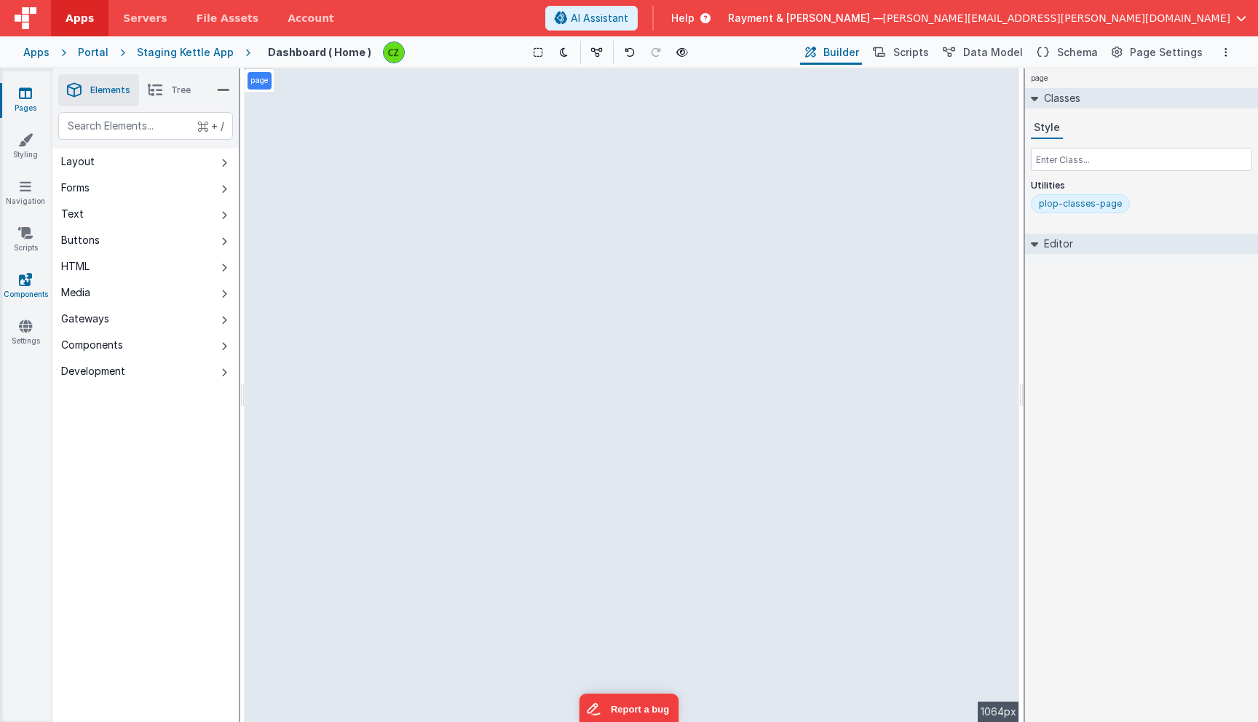
click at [25, 289] on link "Components" at bounding box center [25, 286] width 52 height 29
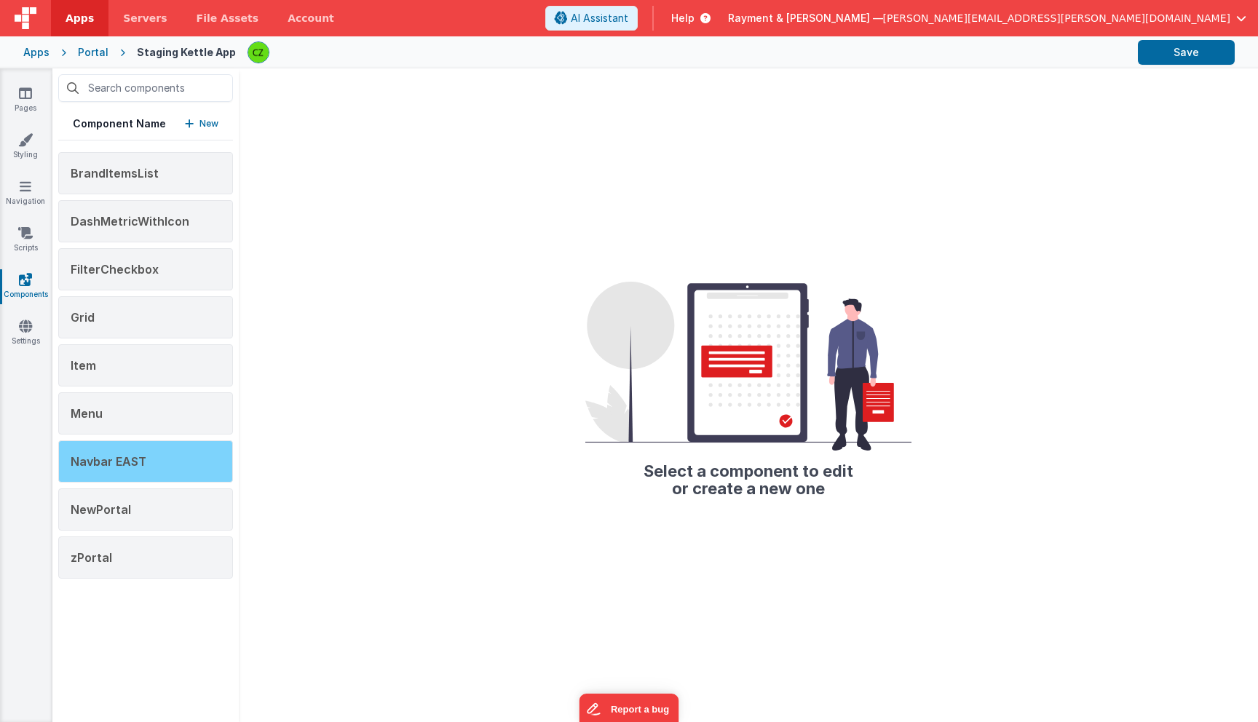
click at [157, 466] on div "Navbar EAST" at bounding box center [145, 461] width 175 height 42
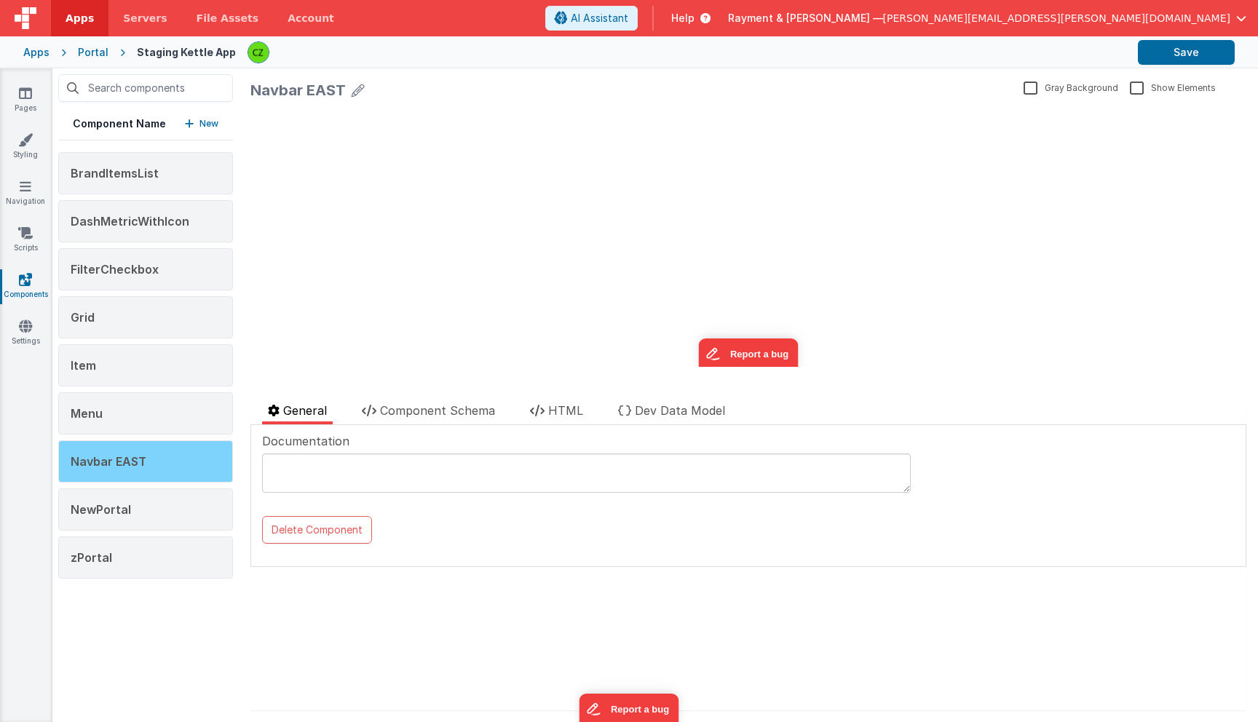
click at [157, 464] on div "Navbar EAST" at bounding box center [145, 461] width 175 height 42
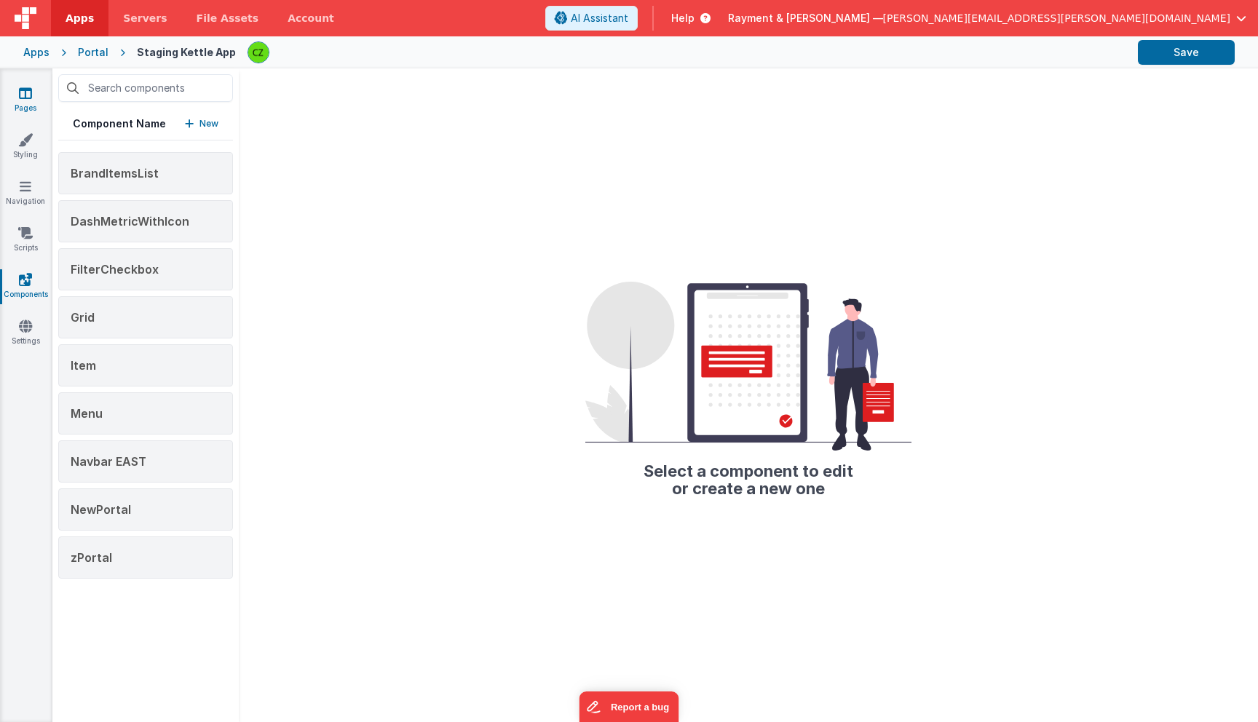
click at [25, 95] on icon at bounding box center [25, 93] width 13 height 15
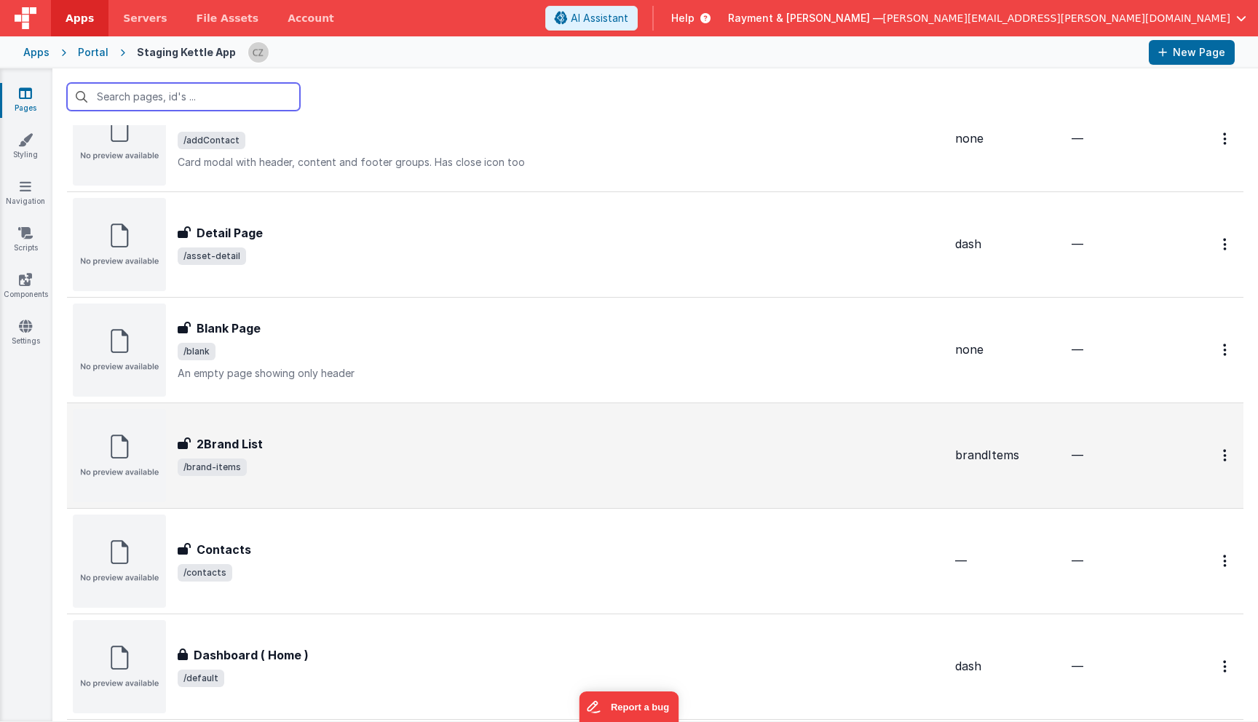
scroll to position [181, 0]
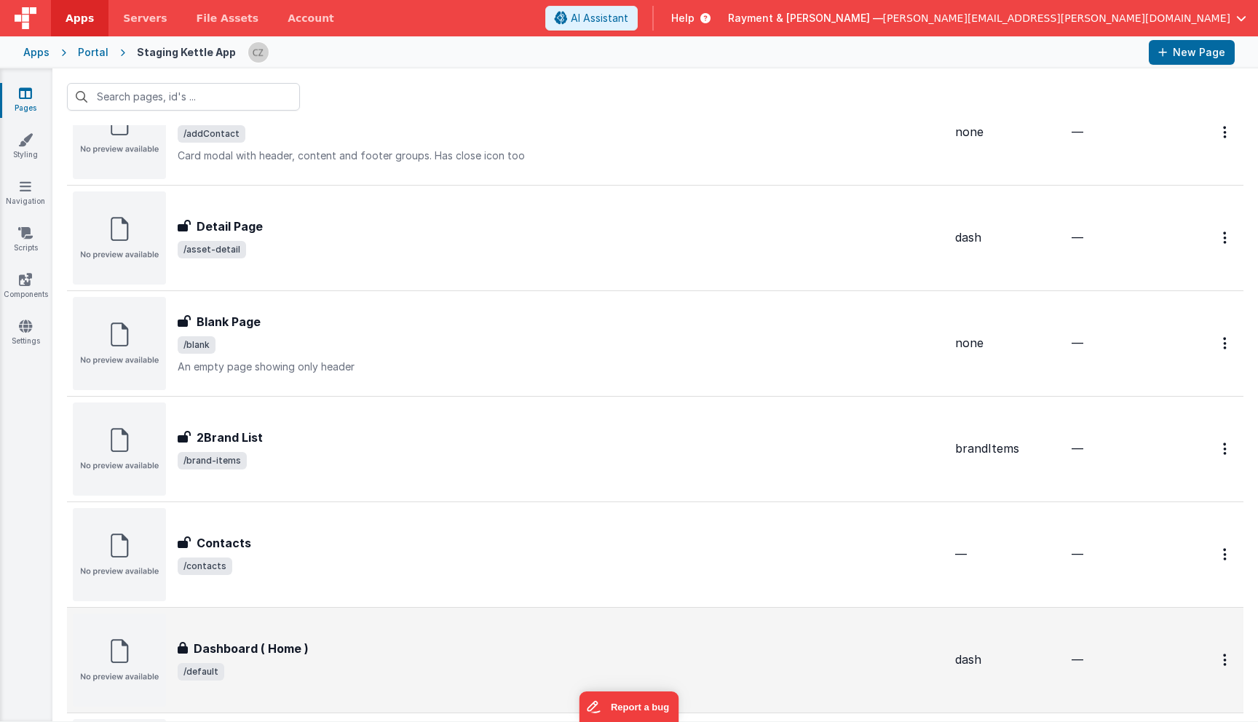
click at [322, 657] on div "Dashboard ( Home ) Dashboard ( Home ) /default" at bounding box center [561, 660] width 766 height 41
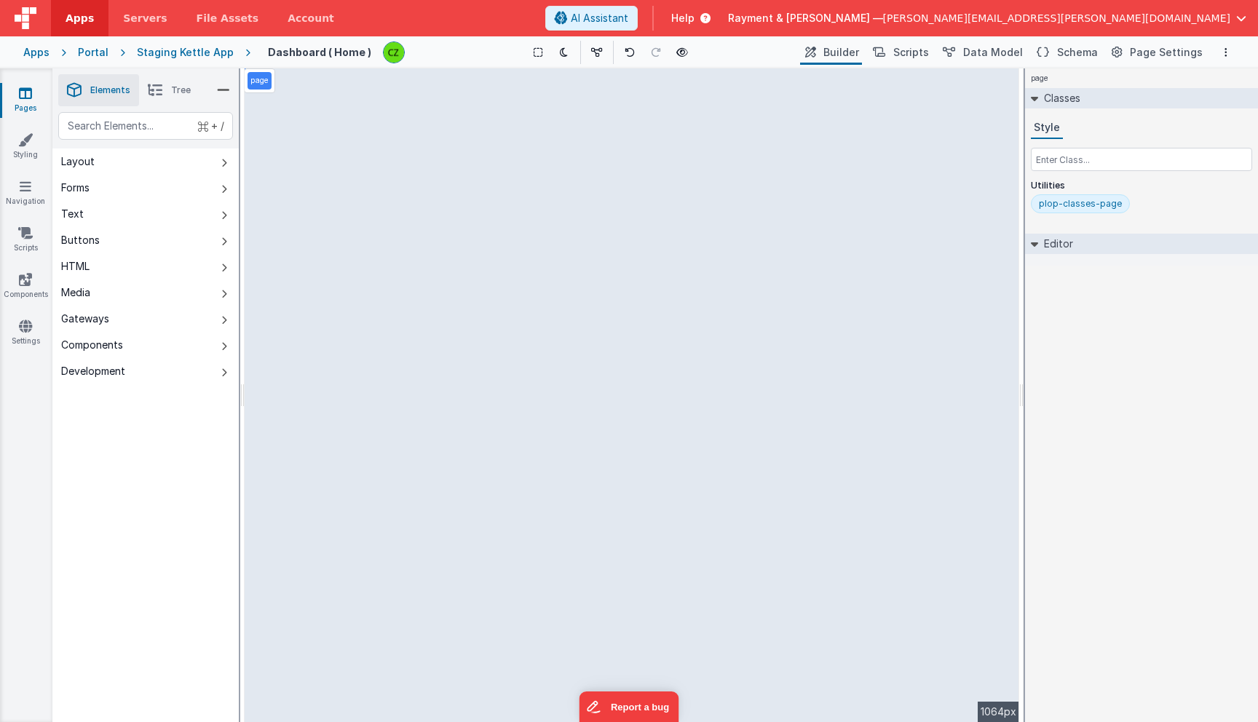
click at [154, 76] on div "Saved Duplicating Page" at bounding box center [681, 74] width 1258 height 12
click at [159, 82] on icon at bounding box center [155, 90] width 15 height 20
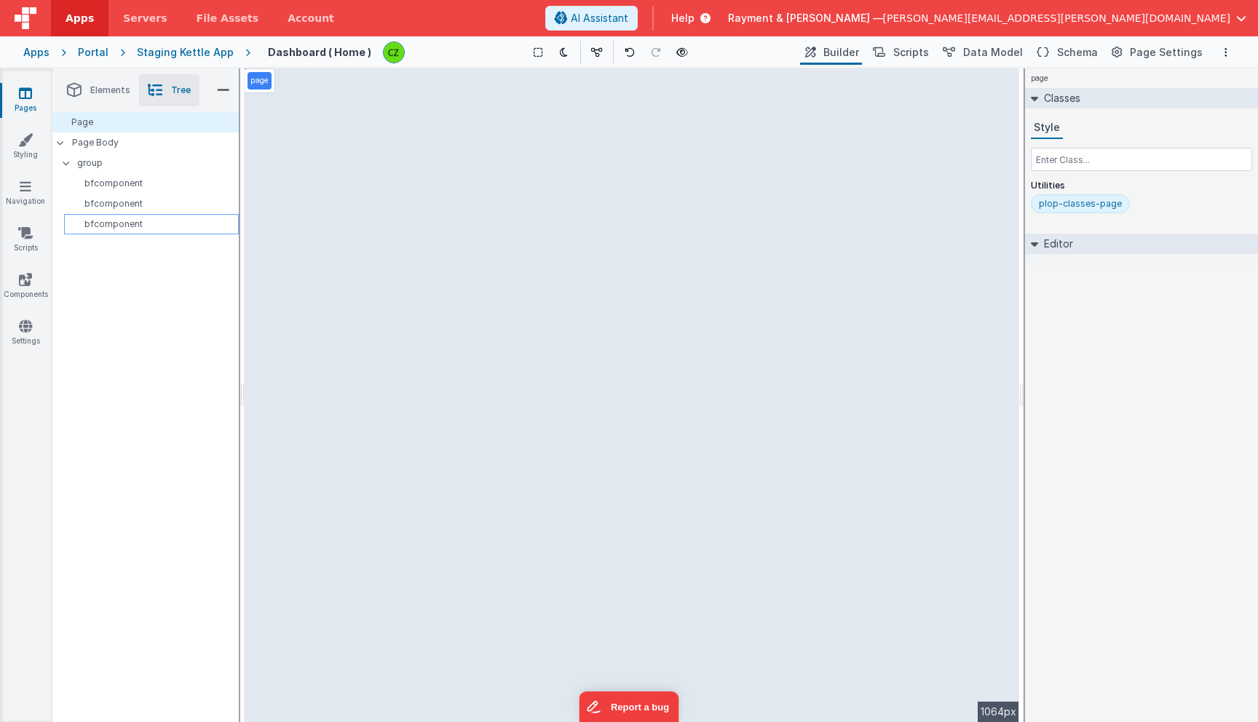
click at [145, 217] on div "bfcomponent" at bounding box center [151, 224] width 175 height 20
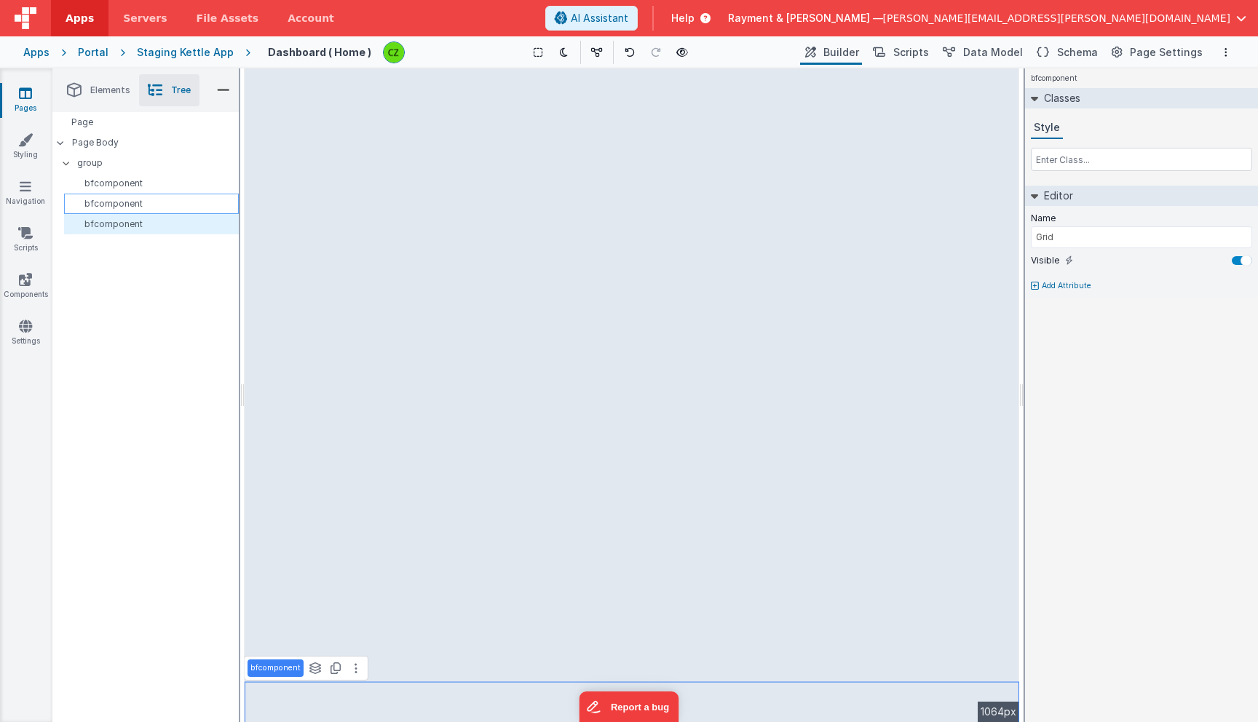
click at [146, 204] on p "bfcomponent" at bounding box center [154, 204] width 168 height 12
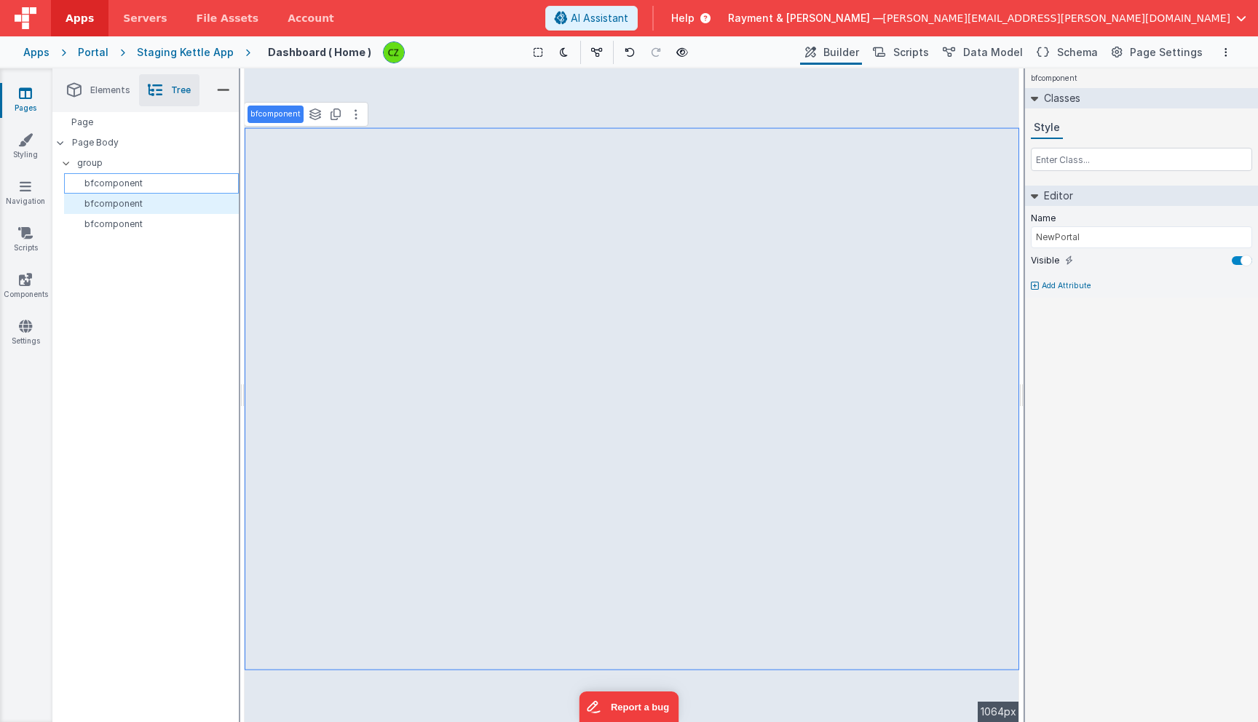
click at [147, 175] on div "bfcomponent" at bounding box center [151, 183] width 175 height 20
type input "Navbar EAST"
click at [79, 17] on span "Apps" at bounding box center [79, 18] width 28 height 15
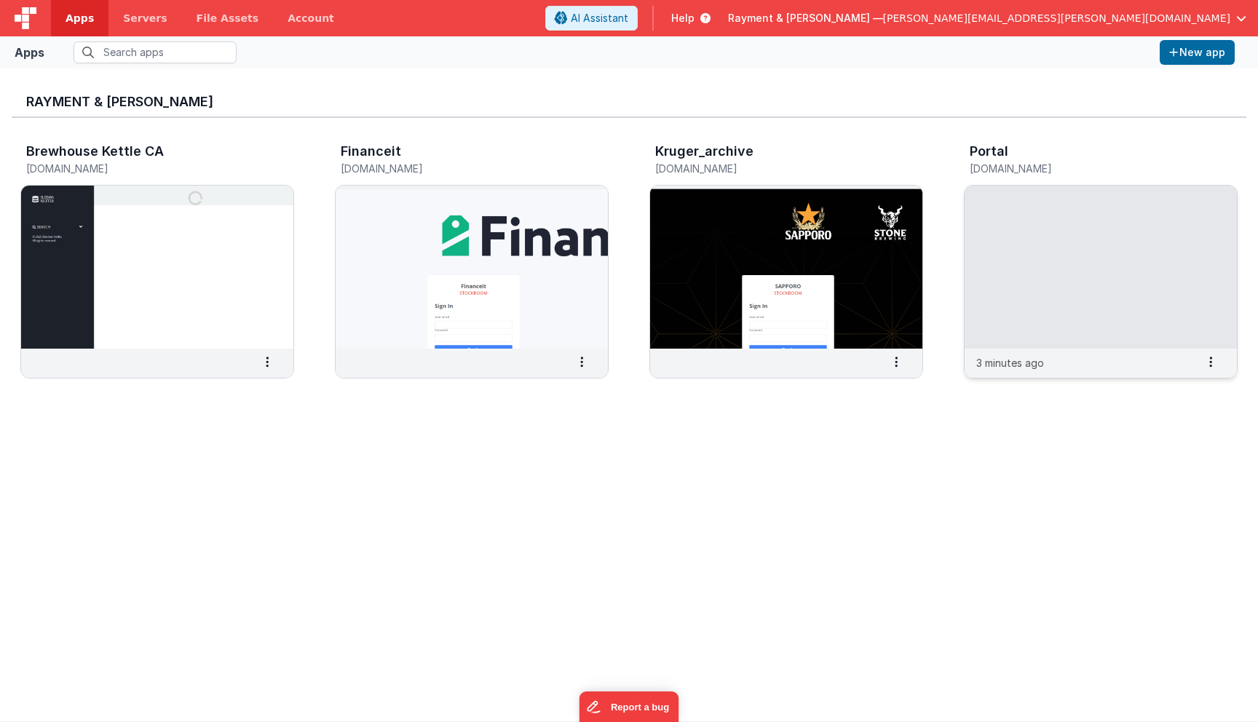
click at [1052, 204] on img at bounding box center [1100, 267] width 272 height 163
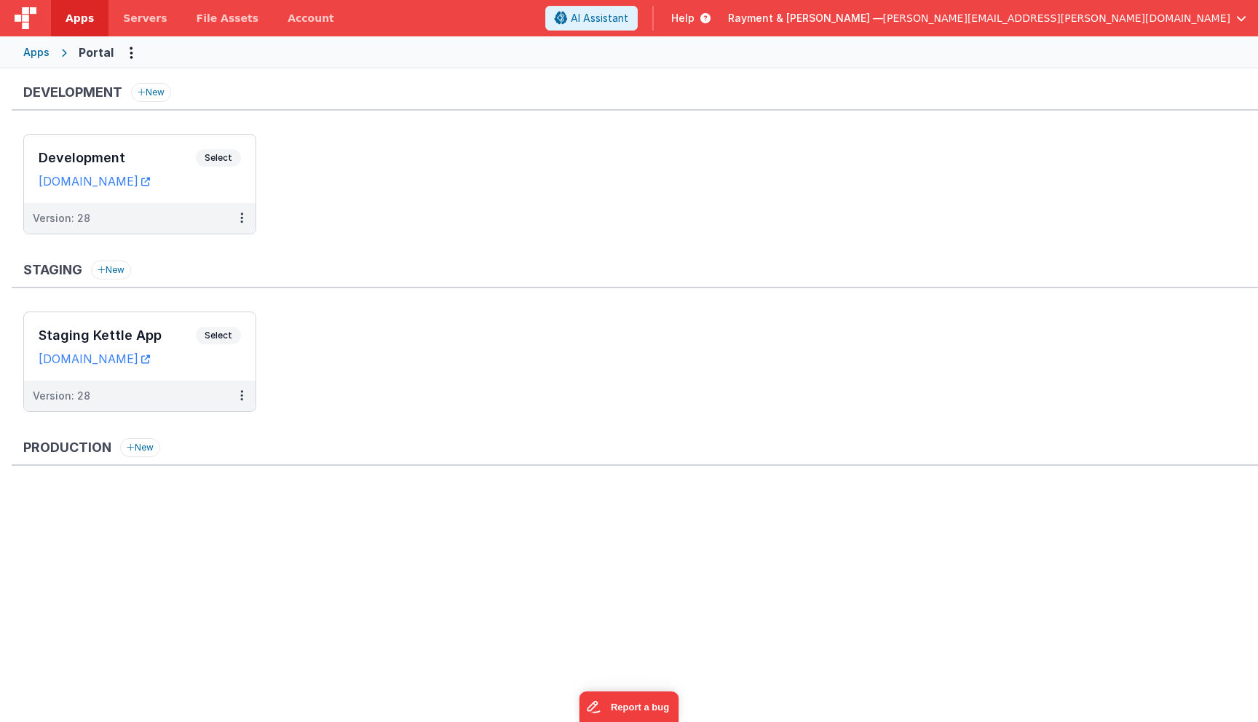
click at [368, 186] on ul "Development Select URLs raymentcollinsdev.clientportal.cloud Version: 28" at bounding box center [640, 191] width 1234 height 115
